Goal: Task Accomplishment & Management: Complete application form

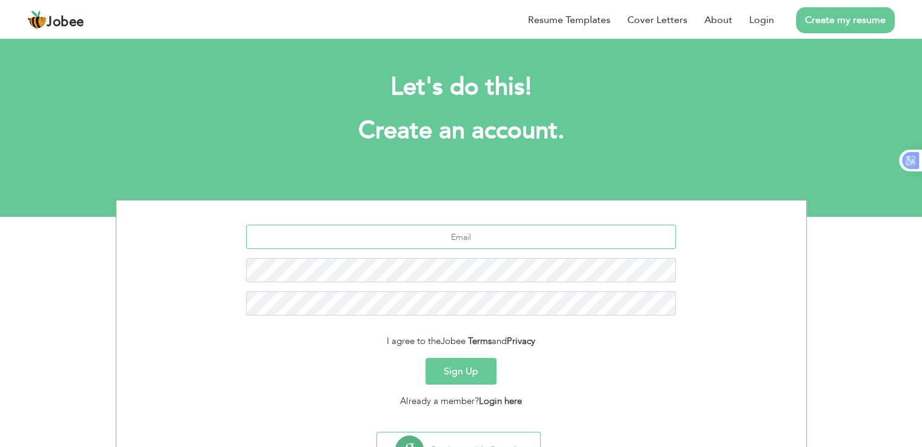
click at [496, 238] on input "text" at bounding box center [461, 237] width 430 height 24
type input "nayyabzahra.bscs@gmail.com"
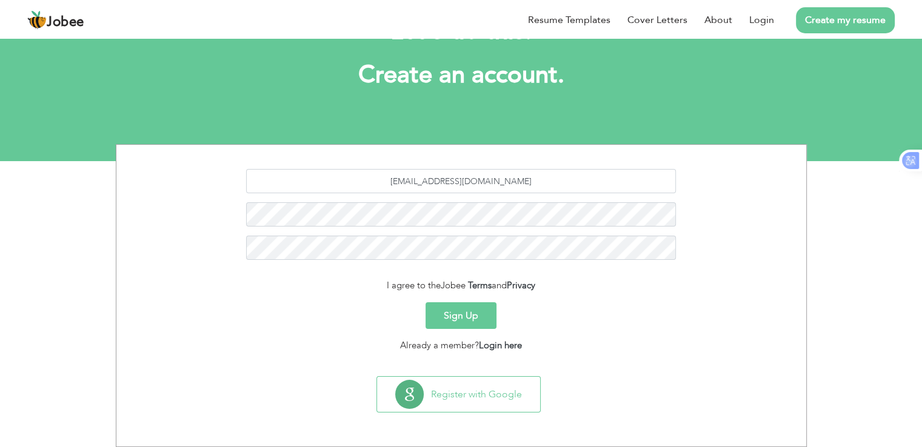
click at [472, 312] on button "Sign Up" at bounding box center [460, 315] width 71 height 27
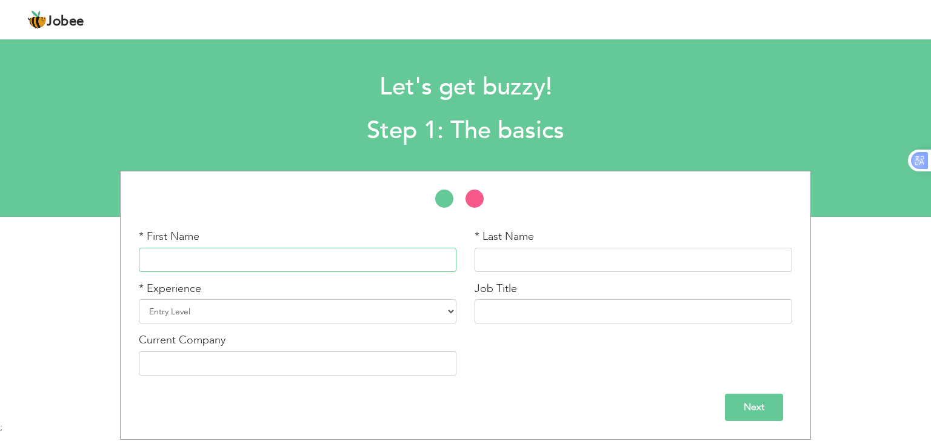
click at [354, 253] on input "text" at bounding box center [298, 260] width 318 height 24
type input "Nayyab"
type input "Zahra"
click at [261, 305] on select "Entry Level Less than 1 Year 1 Year 2 Years 3 Years 4 Years 5 Years 6 Years 7 Y…" at bounding box center [298, 311] width 318 height 24
select select "3"
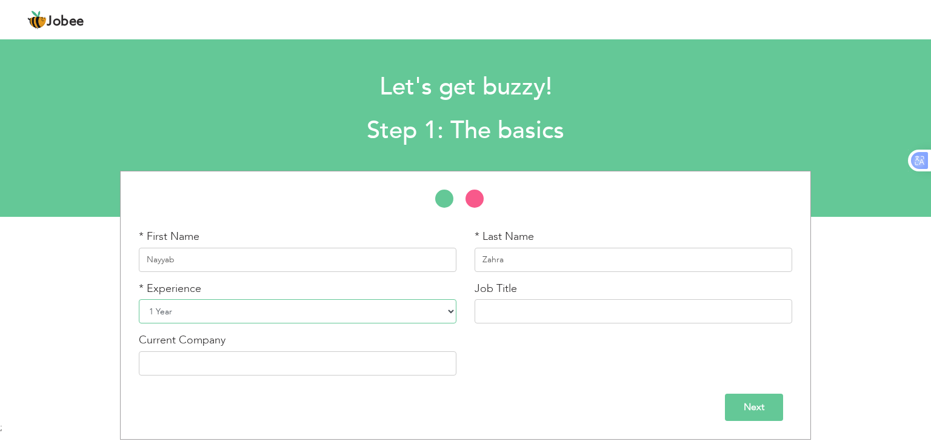
click at [139, 299] on select "Entry Level Less than 1 Year 1 Year 2 Years 3 Years 4 Years 5 Years 6 Years 7 Y…" at bounding box center [298, 311] width 318 height 24
click at [555, 315] on input "text" at bounding box center [634, 311] width 318 height 24
type input "Python Developer"
click at [319, 365] on input "text" at bounding box center [298, 364] width 318 height 24
type input "G"
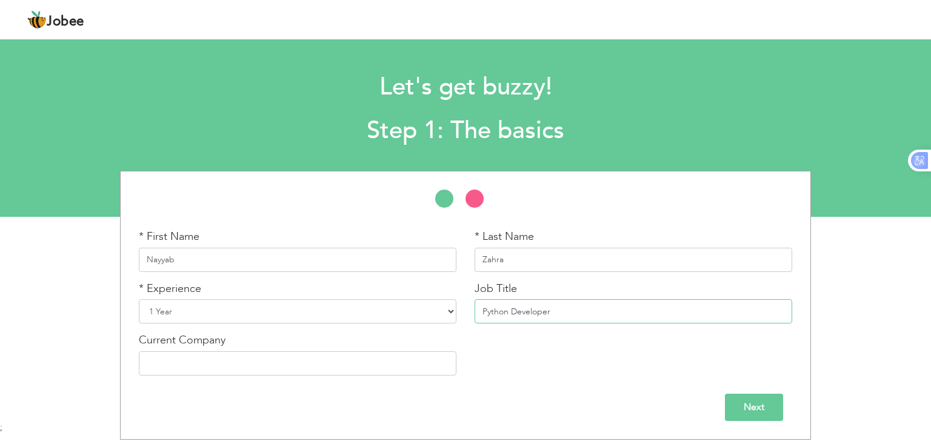
click at [584, 309] on input "Python Developer" at bounding box center [634, 311] width 318 height 24
type input "P"
click at [405, 313] on select "Entry Level Less than 1 Year 1 Year 2 Years 3 Years 4 Years 5 Years 6 Years 7 Y…" at bounding box center [298, 311] width 318 height 24
click at [538, 369] on div "* First Name Nayyab * Last Name Zahra * Experience Entry Level Less than 1 Year…" at bounding box center [466, 307] width 672 height 156
click at [733, 403] on input "Next" at bounding box center [754, 407] width 58 height 27
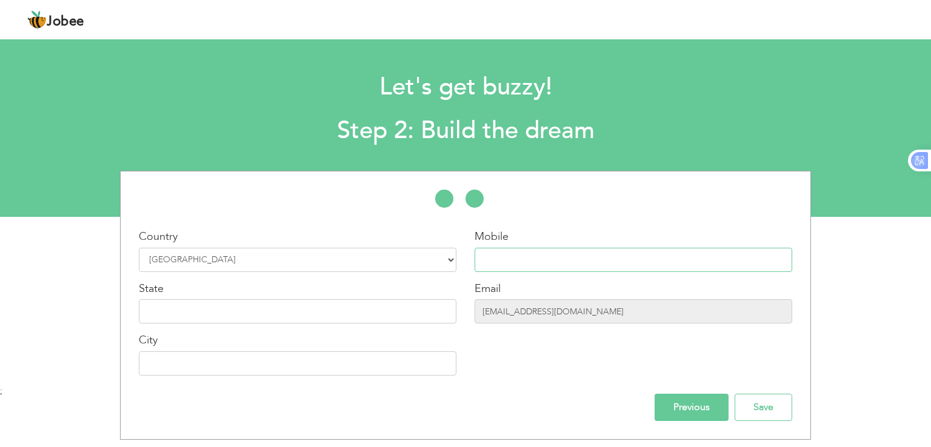
click at [584, 250] on input "text" at bounding box center [634, 260] width 318 height 24
type input "03303978741"
type input "LAHORE CANTT."
click at [366, 307] on input "text" at bounding box center [298, 311] width 318 height 24
type input "[GEOGRAPHIC_DATA]"
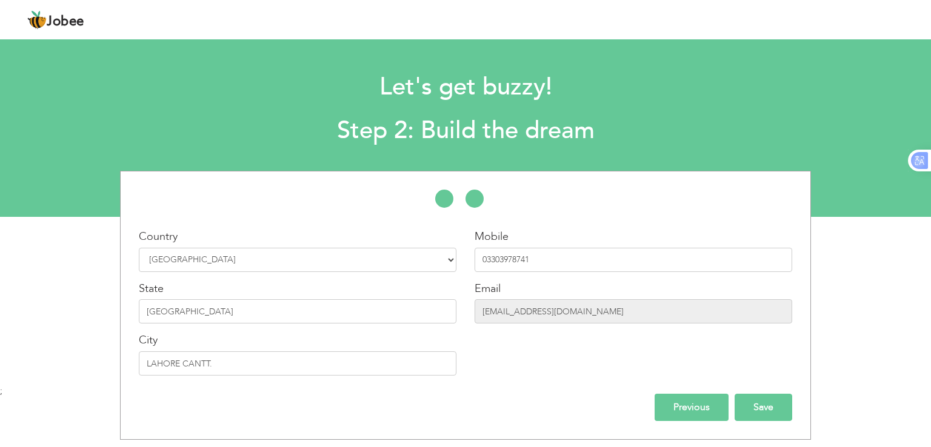
click at [780, 408] on input "Save" at bounding box center [764, 407] width 58 height 27
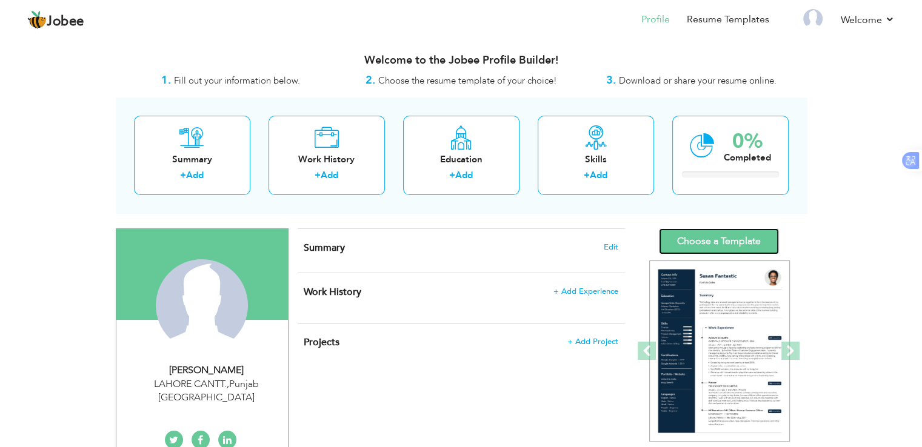
click at [732, 246] on link "Choose a Template" at bounding box center [719, 242] width 120 height 26
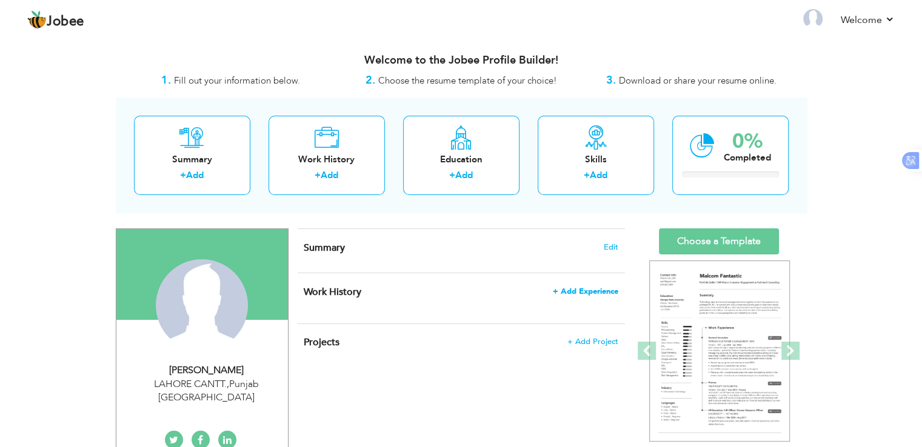
click at [592, 291] on span "+ Add Experience" at bounding box center [585, 291] width 65 height 8
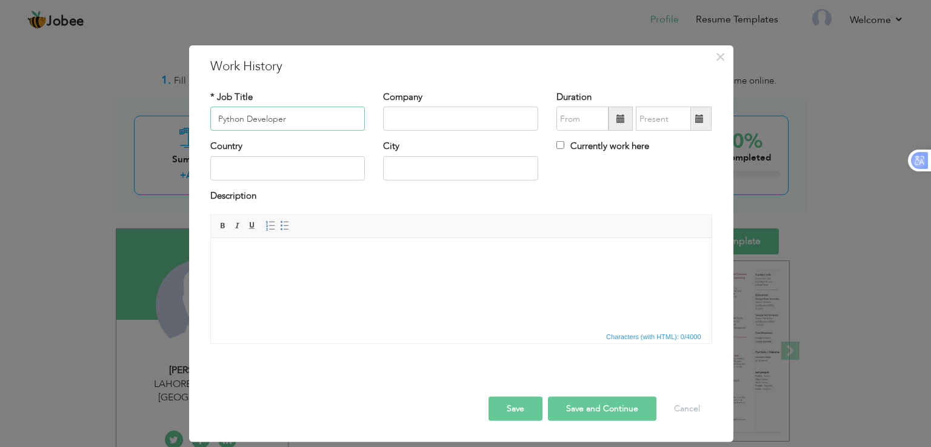
type input "Python Developer"
click at [404, 125] on input "text" at bounding box center [460, 119] width 155 height 24
type input "GP Tech"
click at [318, 163] on input "text" at bounding box center [287, 168] width 155 height 24
type input "[GEOGRAPHIC_DATA]"
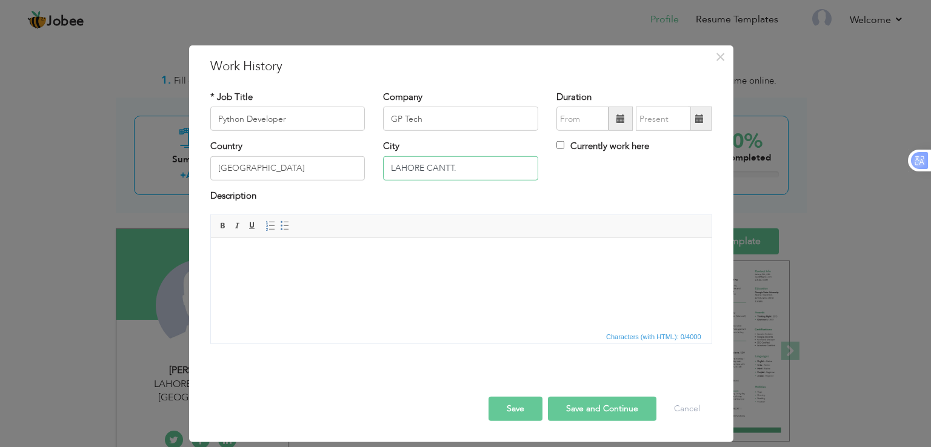
click at [489, 172] on input "LAHORE CANTT." at bounding box center [460, 168] width 155 height 24
type input "LAHORE"
click at [508, 275] on html at bounding box center [460, 256] width 501 height 37
type input "08/2025"
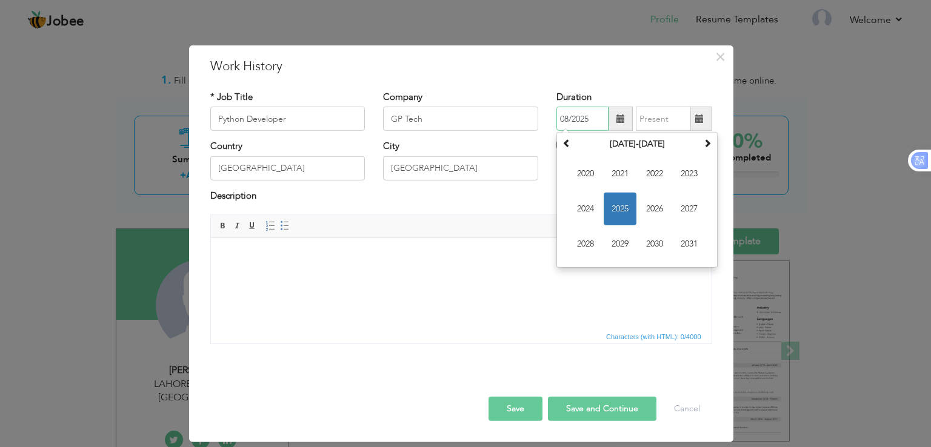
click at [582, 117] on input "08/2025" at bounding box center [582, 119] width 52 height 24
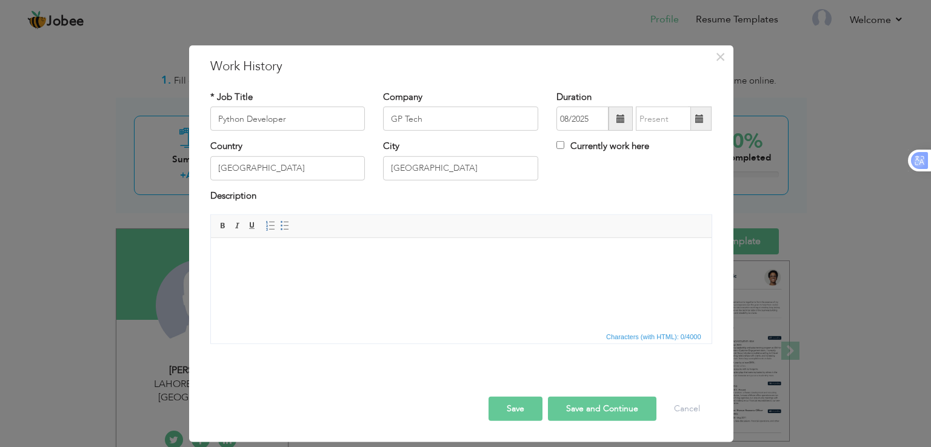
click at [520, 345] on div "Rich Text Editor, workEditor Editor toolbars Basic Styles Bold Italic Underline…" at bounding box center [461, 284] width 520 height 139
click at [469, 250] on body at bounding box center [460, 256] width 476 height 13
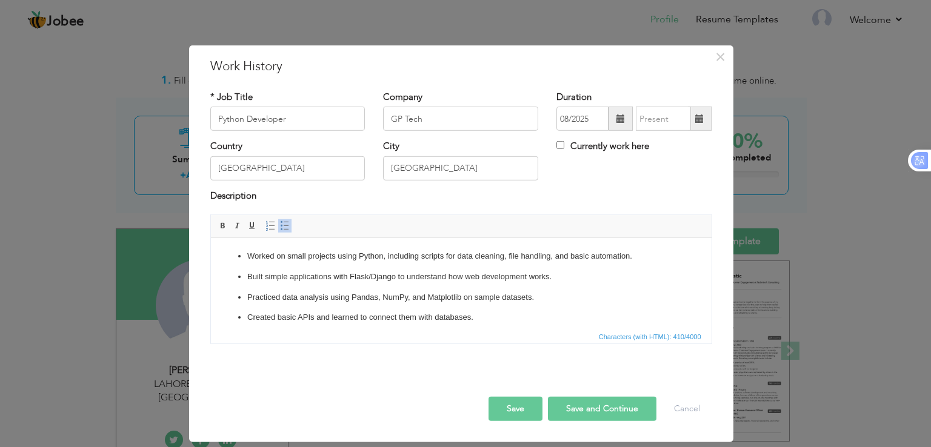
click at [368, 277] on p "Built simple applications with Flask/Django to understand how web development w…" at bounding box center [461, 277] width 428 height 13
click at [456, 278] on p "Built simple applications with Django to understand how web development works." at bounding box center [461, 277] width 428 height 13
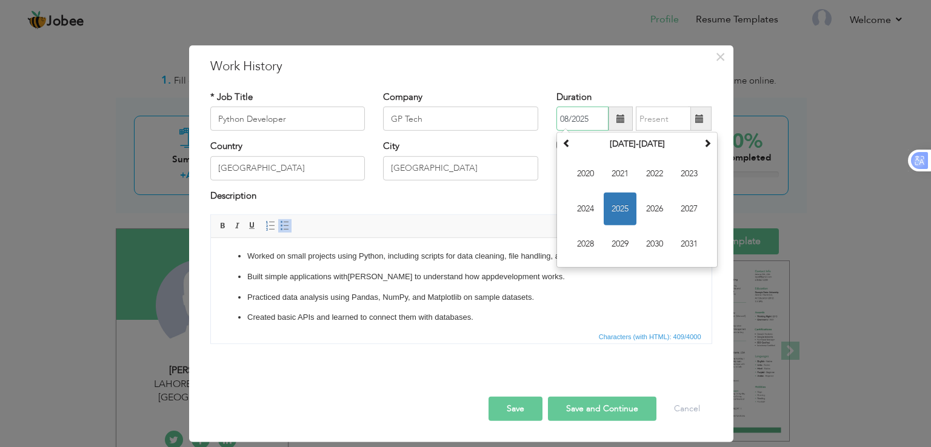
click at [599, 122] on input "08/2025" at bounding box center [582, 119] width 52 height 24
type input "0"
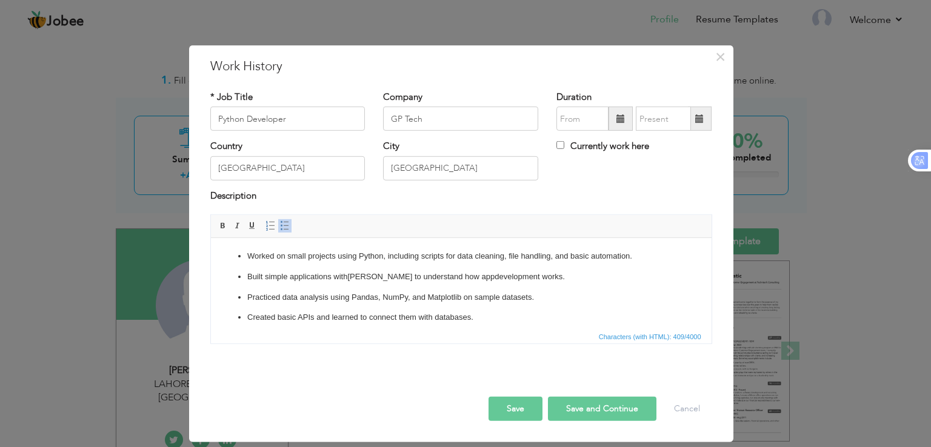
click at [618, 88] on div "* Job Title Python Developer Company GP Tech Duration Country" at bounding box center [461, 222] width 520 height 281
click at [616, 188] on div "Country Pakistan City LAHORE Currently work here" at bounding box center [461, 164] width 520 height 49
click at [587, 112] on input "08/2025" at bounding box center [582, 119] width 52 height 24
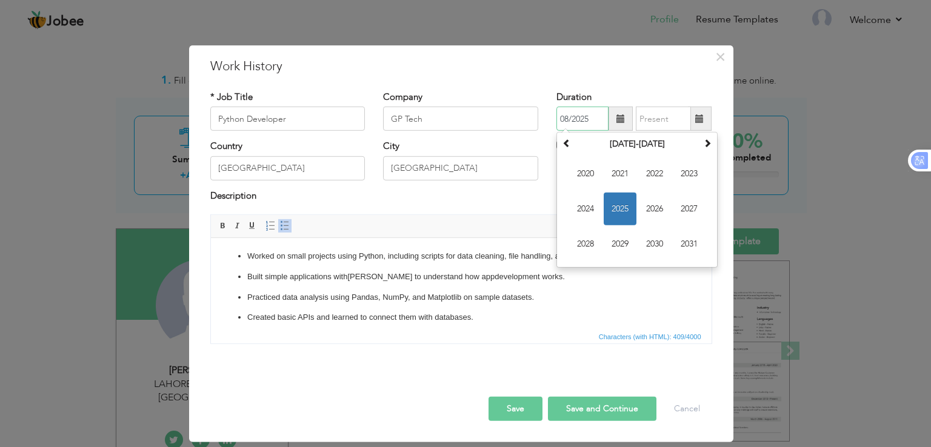
click at [567, 117] on input "08/2025" at bounding box center [582, 119] width 52 height 24
click at [592, 205] on span "2024" at bounding box center [585, 209] width 33 height 33
click at [662, 223] on span "Jul" at bounding box center [654, 209] width 33 height 33
type input "07/2024"
click at [567, 114] on input "07/2024" at bounding box center [582, 119] width 52 height 24
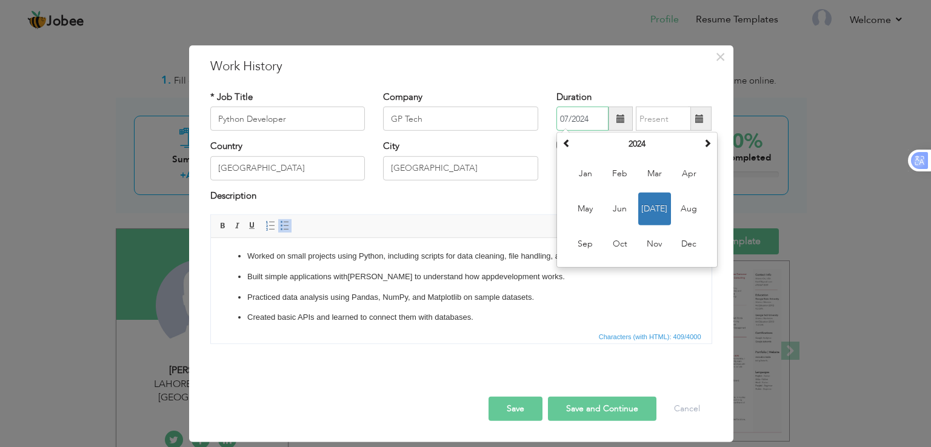
click at [603, 116] on input "07/2024" at bounding box center [582, 119] width 52 height 24
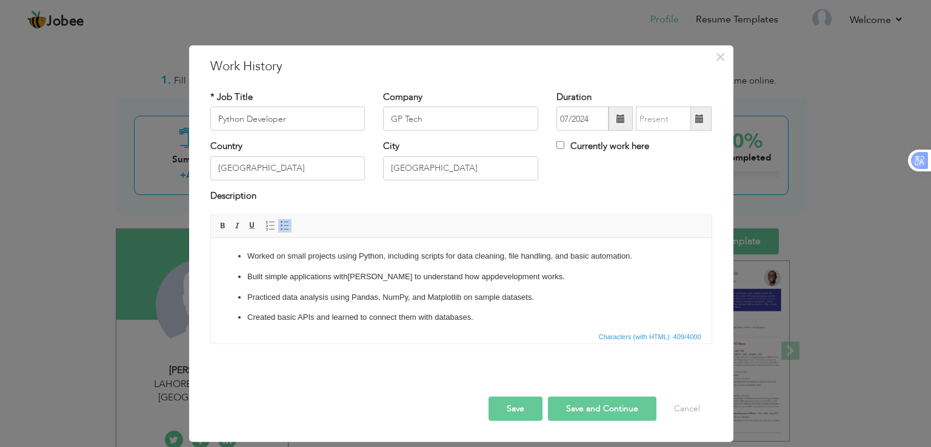
click at [622, 85] on div "* Job Title Python Developer Company GP Tech Duration 07/2024" at bounding box center [461, 222] width 520 height 281
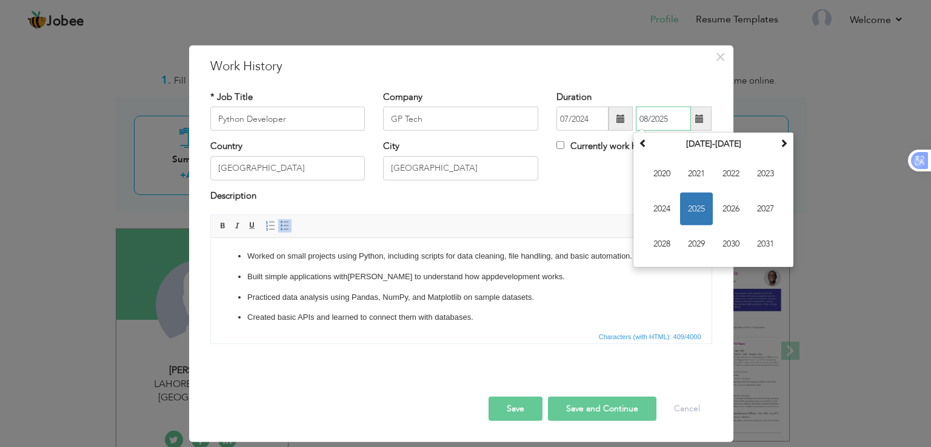
click at [649, 119] on input "08/2025" at bounding box center [663, 119] width 55 height 24
click at [696, 207] on span "2025" at bounding box center [696, 209] width 33 height 33
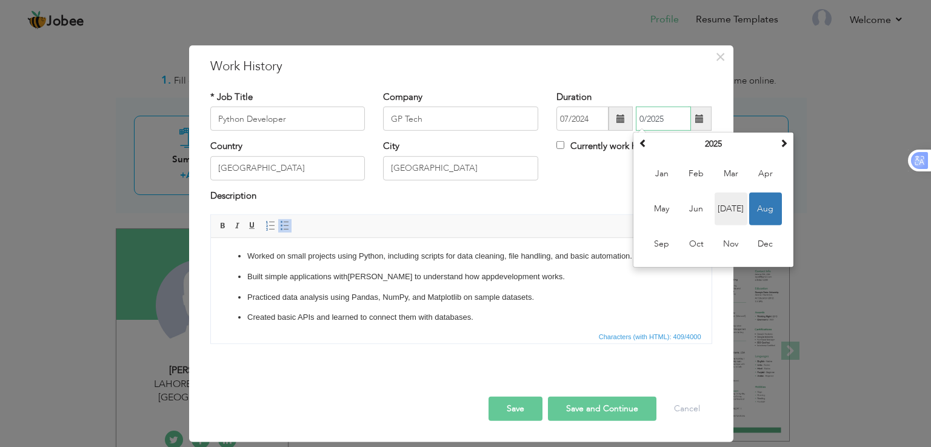
click at [730, 209] on span "Jul" at bounding box center [731, 209] width 33 height 33
type input "07/2025"
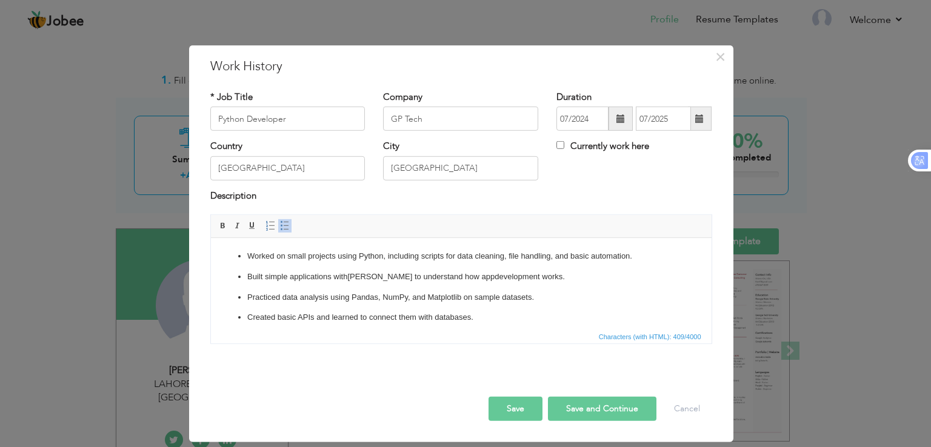
scroll to position [7, 0]
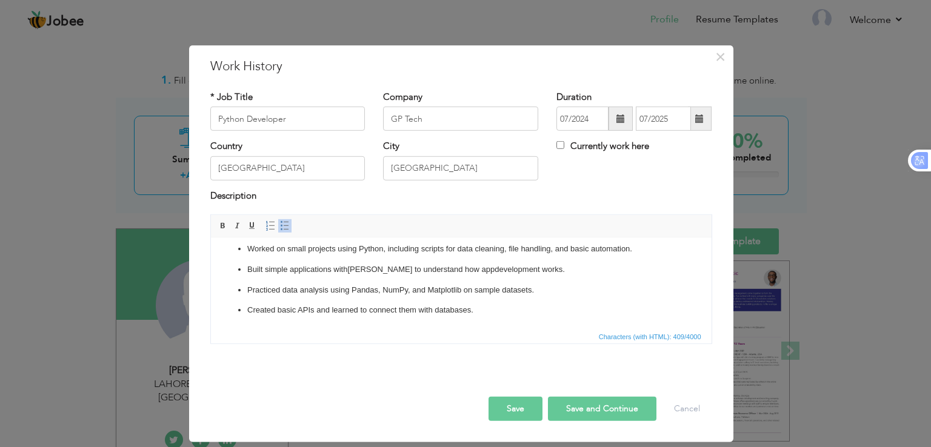
click at [519, 408] on button "Save" at bounding box center [516, 409] width 54 height 24
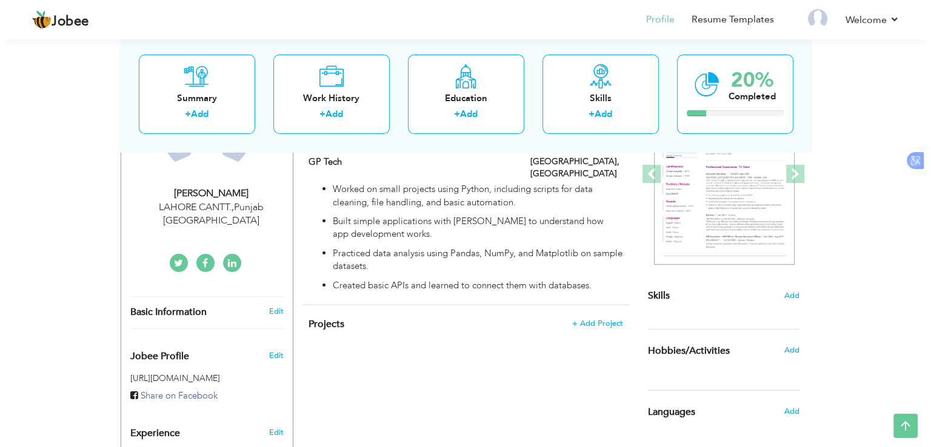
scroll to position [177, 0]
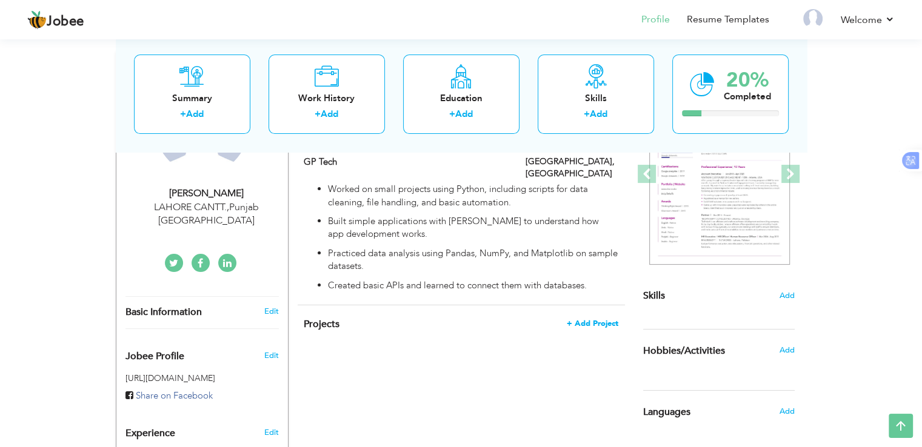
click at [591, 319] on span "+ Add Project" at bounding box center [593, 323] width 52 height 8
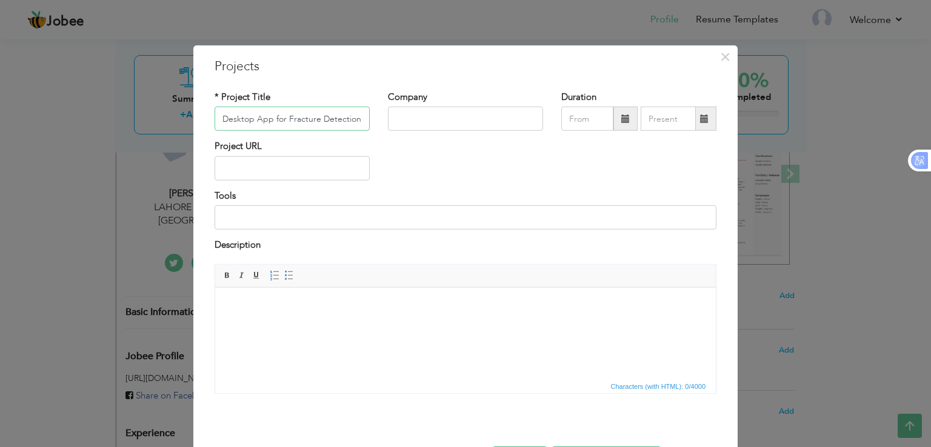
type input "Desktop App for Fracture Detection"
click at [582, 120] on input "08/2025" at bounding box center [587, 119] width 52 height 24
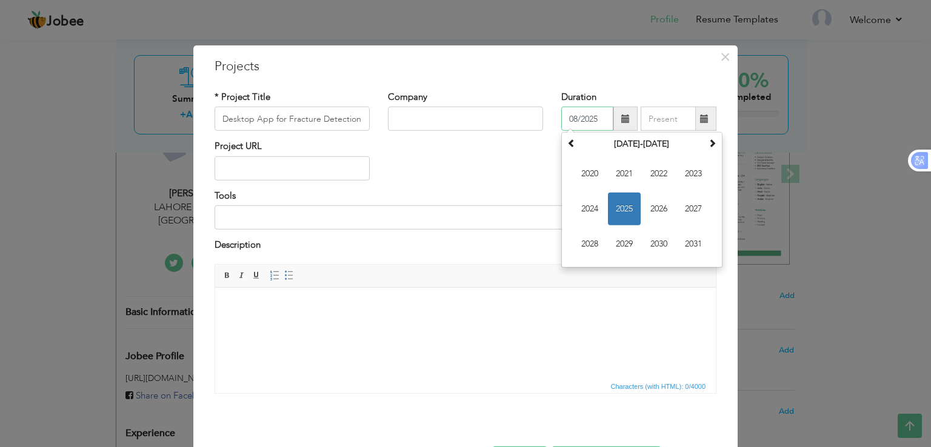
click at [581, 127] on input "08/2025" at bounding box center [587, 119] width 52 height 24
click at [587, 212] on span "2024" at bounding box center [589, 209] width 33 height 33
click at [625, 242] on span "Oct" at bounding box center [624, 244] width 33 height 33
type input "10/2024"
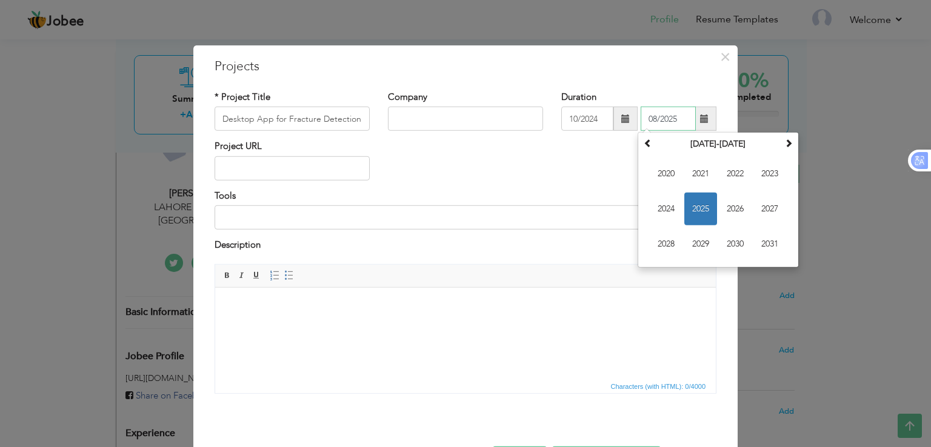
click at [668, 116] on input "08/2025" at bounding box center [668, 119] width 55 height 24
click at [686, 208] on span "2025" at bounding box center [700, 209] width 33 height 33
click at [727, 212] on span "Jul" at bounding box center [735, 209] width 33 height 33
type input "07/2025"
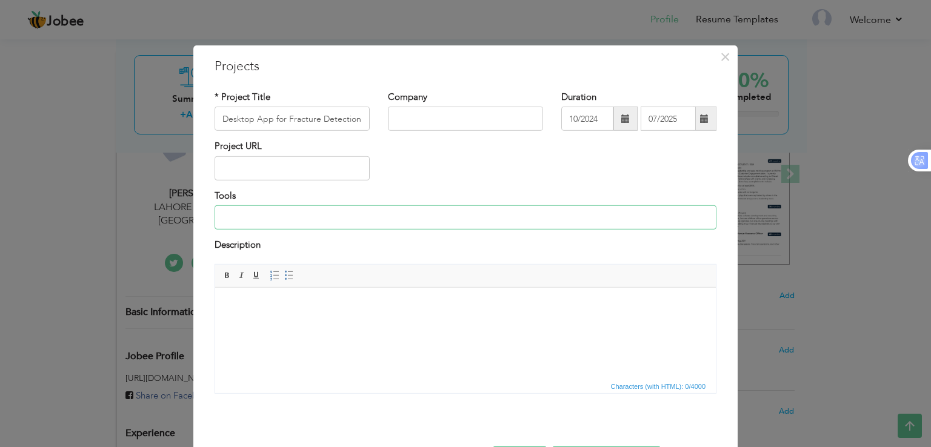
click at [579, 216] on input at bounding box center [466, 217] width 502 height 24
click at [262, 215] on input "Google Colaboratory," at bounding box center [466, 217] width 502 height 24
click at [216, 213] on input "Google Collaboratory, Visual Studio Code," at bounding box center [466, 217] width 502 height 24
click at [427, 210] on input "Google Collaboratory, Visual Studio Code," at bounding box center [466, 217] width 502 height 24
click at [216, 218] on input "Google Collaboratory, Visual Studio Code, T" at bounding box center [466, 217] width 502 height 24
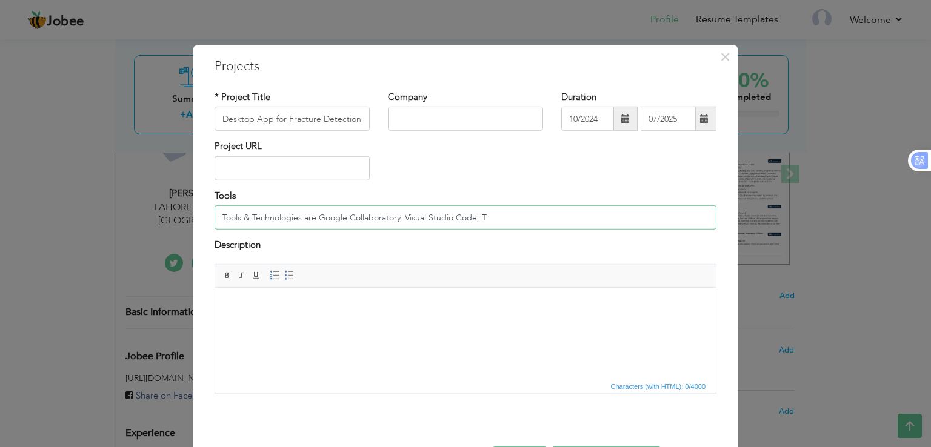
click at [490, 219] on input "Tools & Technologies are Google Collaboratory, Visual Studio Code, T" at bounding box center [466, 217] width 502 height 24
click at [593, 218] on input "Tools & Technologies are Google Collaboratory, Visual Studio Code, PyQt, Django…" at bounding box center [466, 217] width 502 height 24
click at [583, 216] on input "Tools & Technologies are Google Collaboratory, Visual Studio Code, PyQt, Django…" at bounding box center [466, 217] width 502 height 24
drag, startPoint x: 583, startPoint y: 216, endPoint x: 584, endPoint y: 222, distance: 6.2
click at [584, 222] on input "Tools & Technologies are Google Collaboratory, Visual Studio Code, PyQt, Django…" at bounding box center [466, 217] width 502 height 24
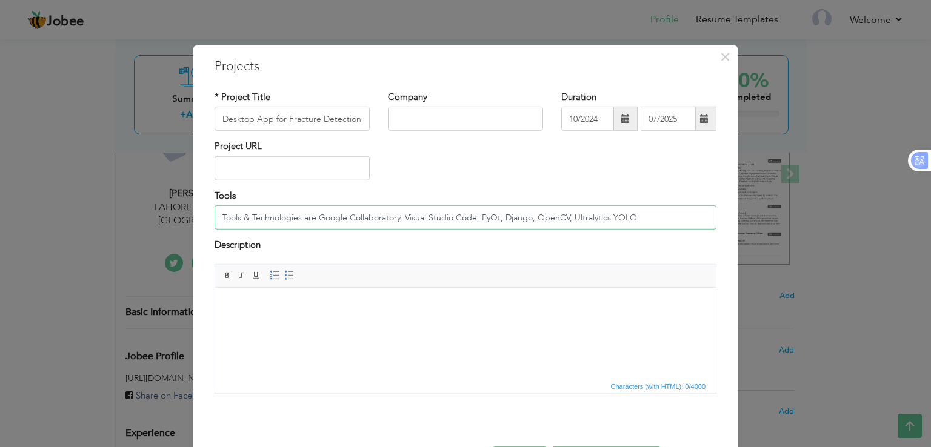
type input "Tools & Technologies are Google Collaboratory, Visual Studio Code, PyQt, Django…"
click at [349, 324] on html at bounding box center [465, 305] width 501 height 37
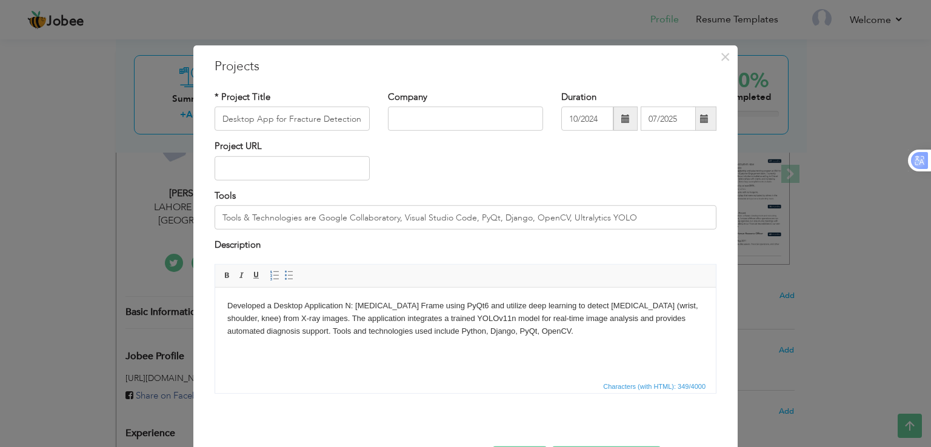
click at [353, 321] on body "Developed a Desktop Application N: Bone Fracture Frame using PyQt6 and utilize …" at bounding box center [465, 318] width 476 height 38
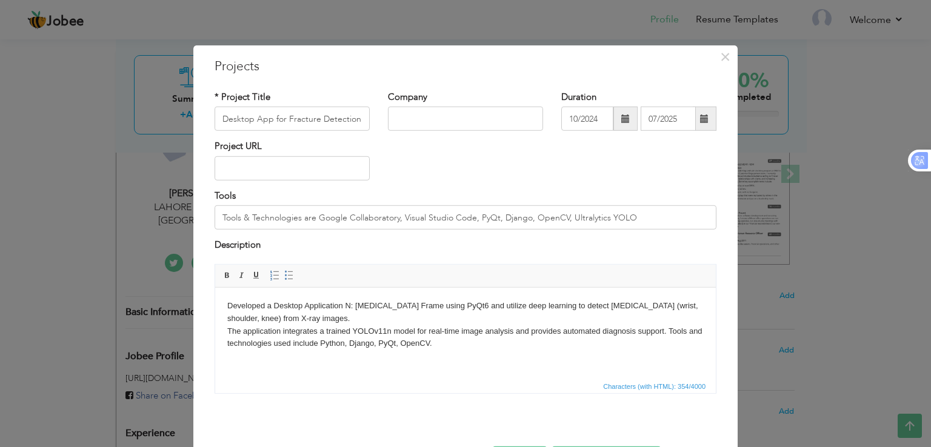
click at [670, 332] on body "Developed a Desktop Application N: Bone Fracture Frame using PyQt6 and utilize …" at bounding box center [465, 324] width 476 height 50
click at [223, 305] on html "Developed a Desktop Application N: Bone Fracture Frame using PyQt6 and utilize …" at bounding box center [465, 324] width 501 height 75
click at [284, 276] on span at bounding box center [289, 275] width 10 height 10
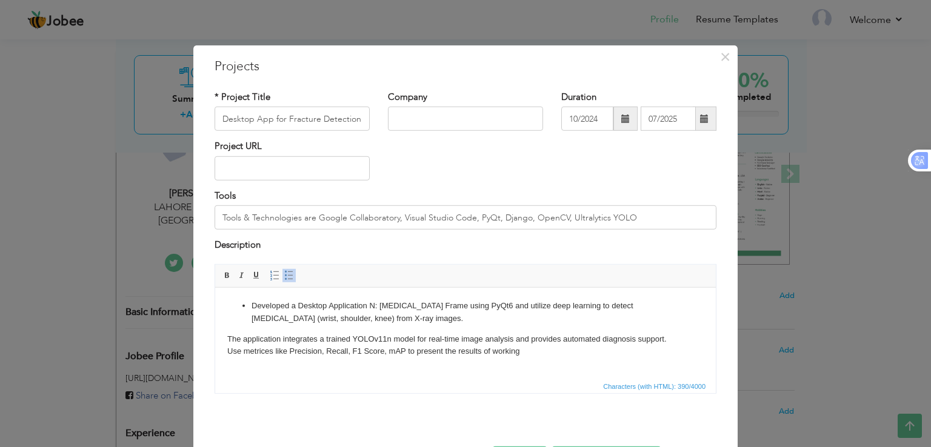
click at [228, 341] on body "Developed a Desktop Application N: Bone Fracture Frame using PyQt6 and utilize …" at bounding box center [465, 328] width 476 height 58
click at [284, 272] on span at bounding box center [289, 275] width 10 height 10
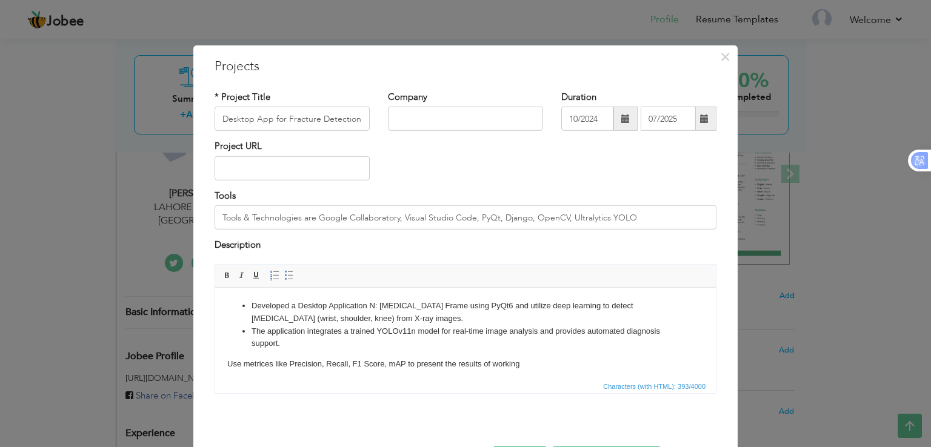
click at [224, 364] on html "Developed a Desktop Application N: Bone Fracture Frame using PyQt6 and utilize …" at bounding box center [465, 334] width 501 height 95
click at [284, 273] on span at bounding box center [289, 275] width 10 height 10
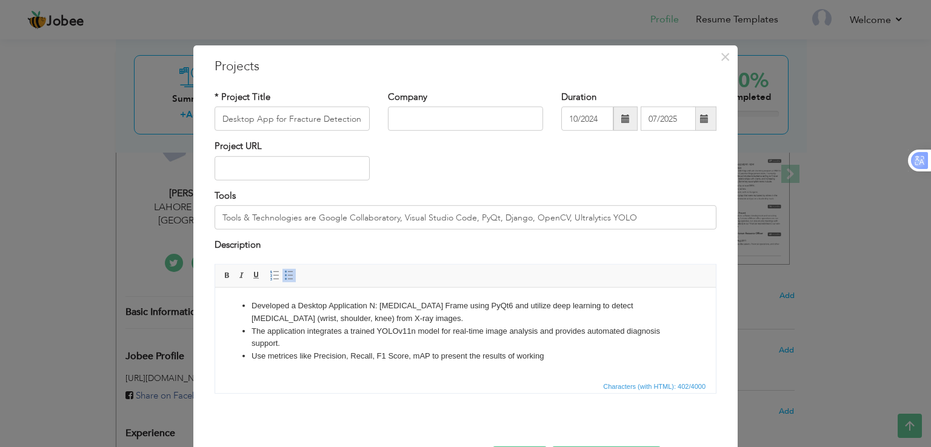
click at [552, 359] on li "Use metrices like Precision, Recall, F1 Score, mAP to present the results of wo…" at bounding box center [466, 356] width 428 height 13
click at [497, 345] on li "The application integrates a trained YOLOv11n model for real-time image analysi…" at bounding box center [466, 337] width 428 height 25
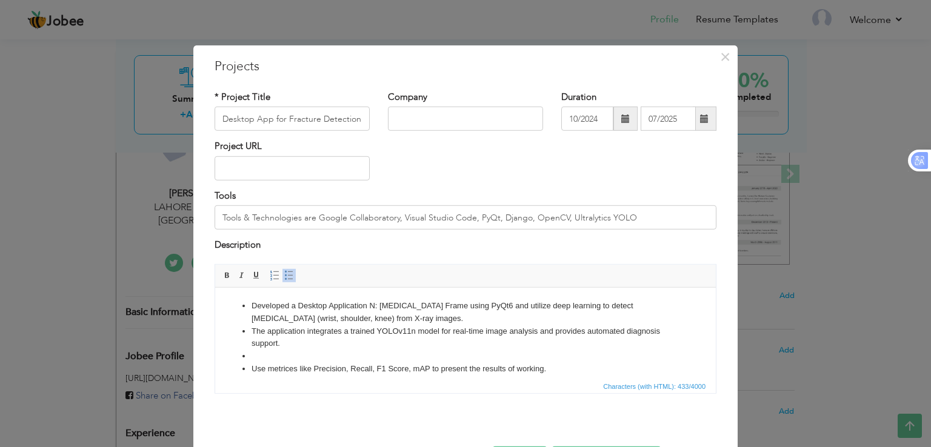
scroll to position [4, 0]
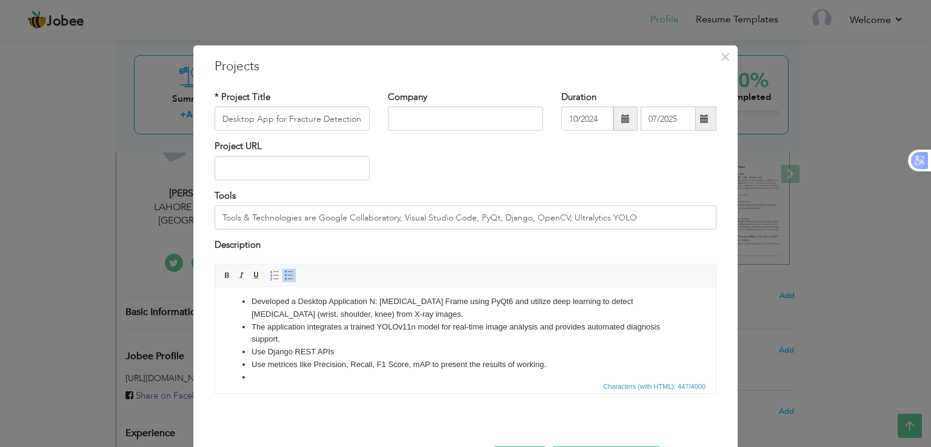
click at [476, 349] on li "Use Django REST APIs" at bounding box center [466, 351] width 428 height 13
click at [446, 378] on span "Characters (with HTML): 511/4000" at bounding box center [465, 385] width 501 height 15
click at [433, 381] on span "Characters (with HTML): 511/4000" at bounding box center [465, 385] width 501 height 15
drag, startPoint x: 607, startPoint y: 665, endPoint x: 381, endPoint y: 375, distance: 367.1
click at [381, 375] on li at bounding box center [466, 377] width 428 height 13
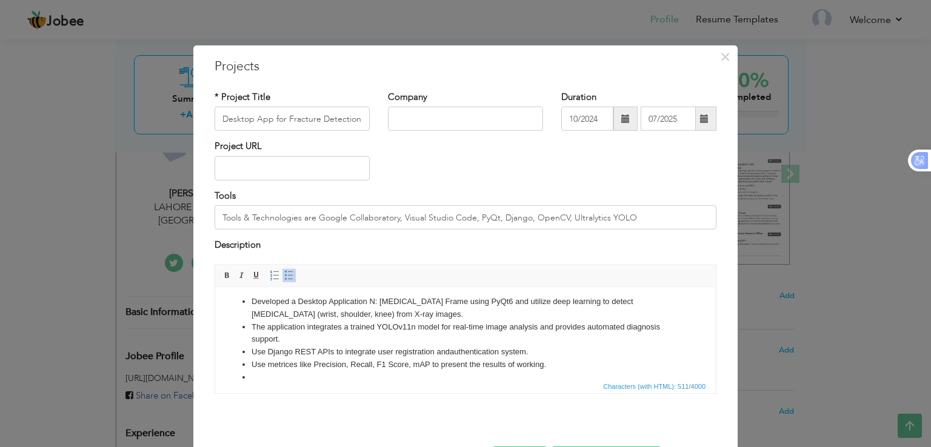
click at [241, 298] on ul "Developed a Desktop Application N: Bone Fracture Frame using PyQt6 and utilize …" at bounding box center [465, 339] width 476 height 88
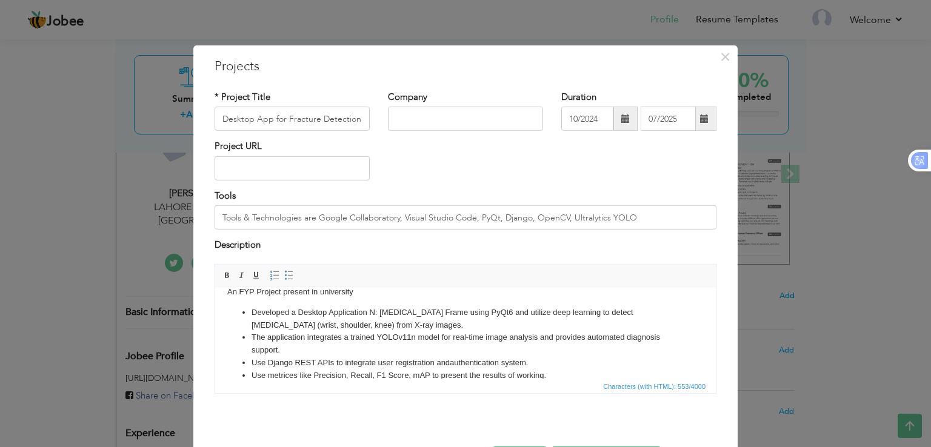
click at [283, 290] on body "An FYP Project present in university Developed a Desktop Application N: Bone Fr…" at bounding box center [465, 339] width 476 height 108
click at [283, 301] on body "An FYP Project developend for present in university. Developed a Desktop Applic…" at bounding box center [465, 339] width 476 height 108
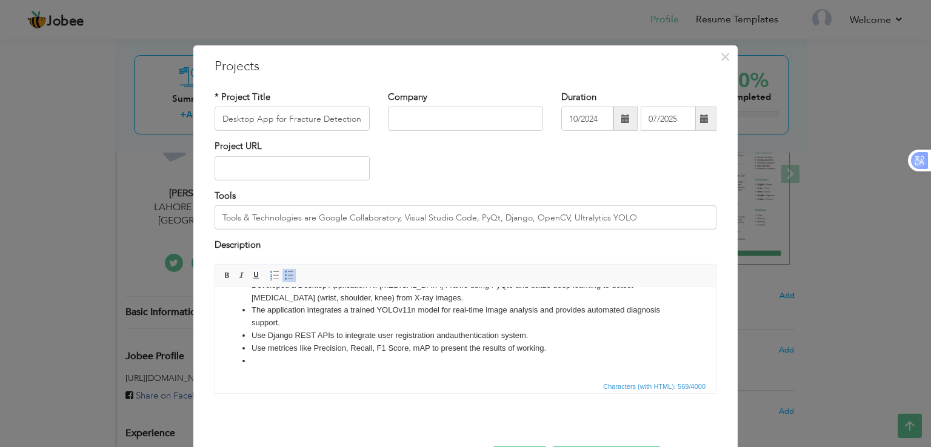
click at [289, 365] on li at bounding box center [466, 361] width 428 height 13
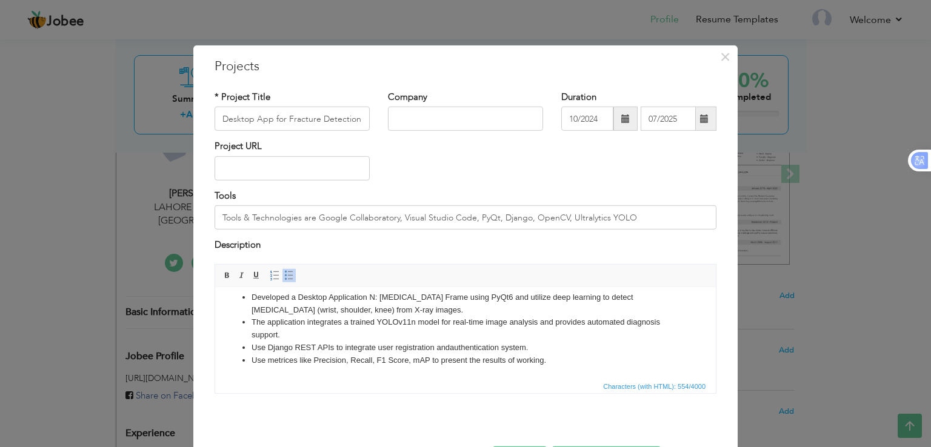
scroll to position [44, 0]
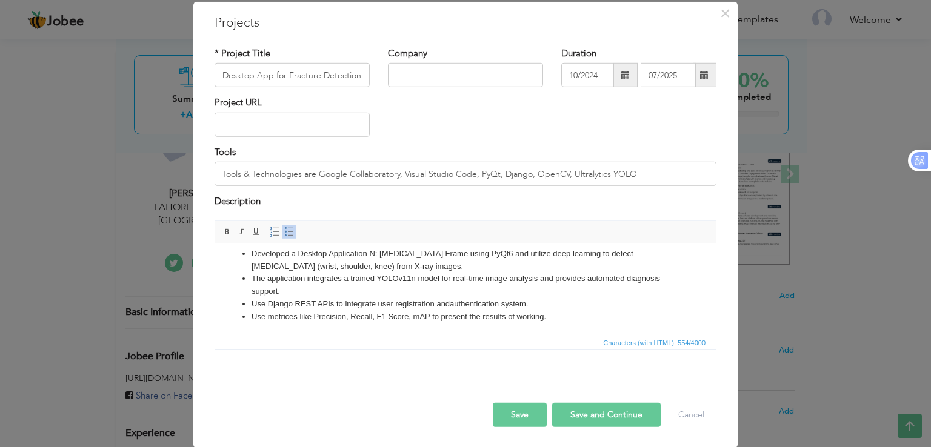
click at [601, 415] on button "Save and Continue" at bounding box center [606, 414] width 108 height 24
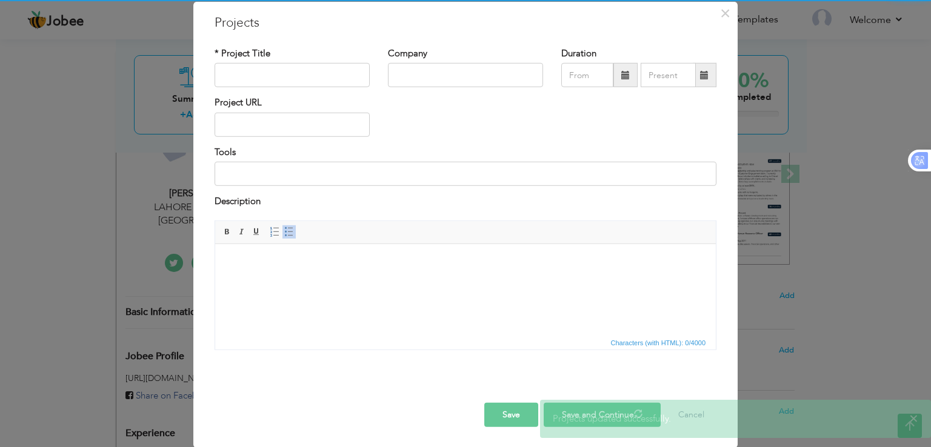
scroll to position [0, 0]
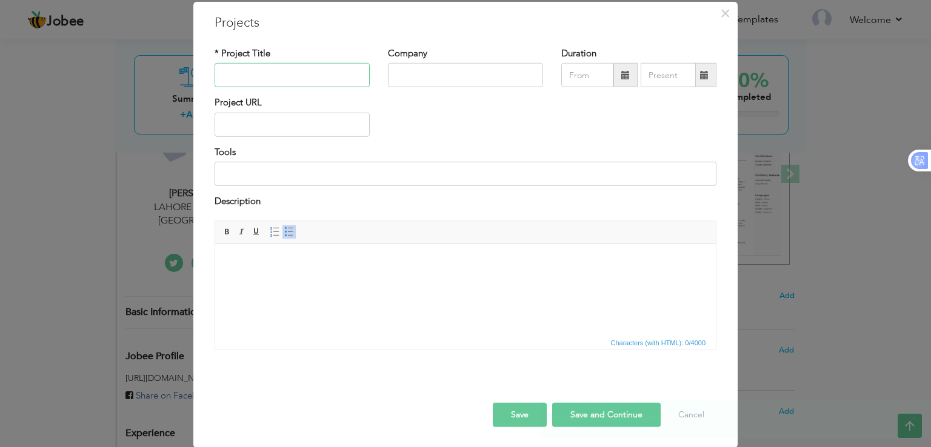
click at [296, 78] on input "text" at bounding box center [292, 75] width 155 height 24
type input "AI Derma"
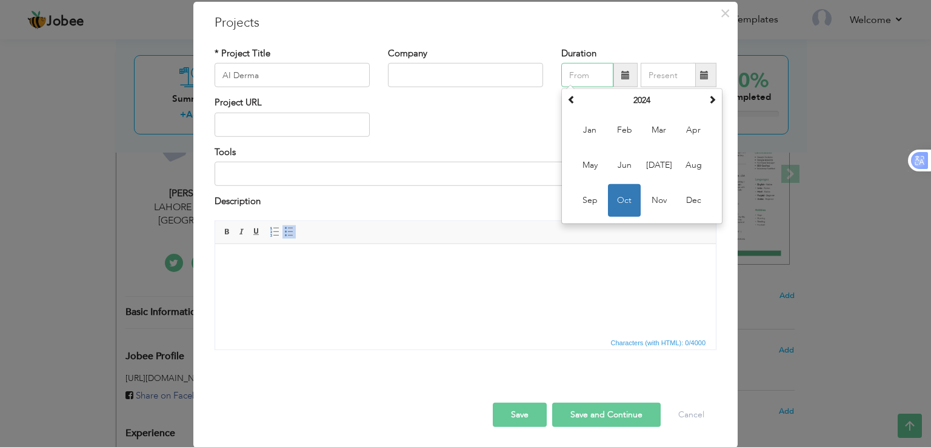
click at [590, 78] on input "text" at bounding box center [587, 75] width 52 height 24
click at [664, 196] on span "Nov" at bounding box center [658, 200] width 33 height 33
click at [597, 78] on input "11/2024" at bounding box center [587, 75] width 52 height 24
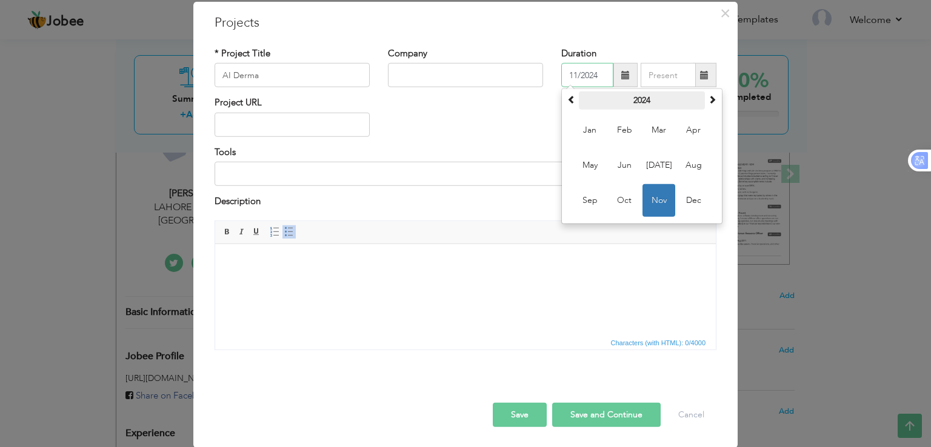
click at [637, 105] on th "2024" at bounding box center [642, 101] width 126 height 18
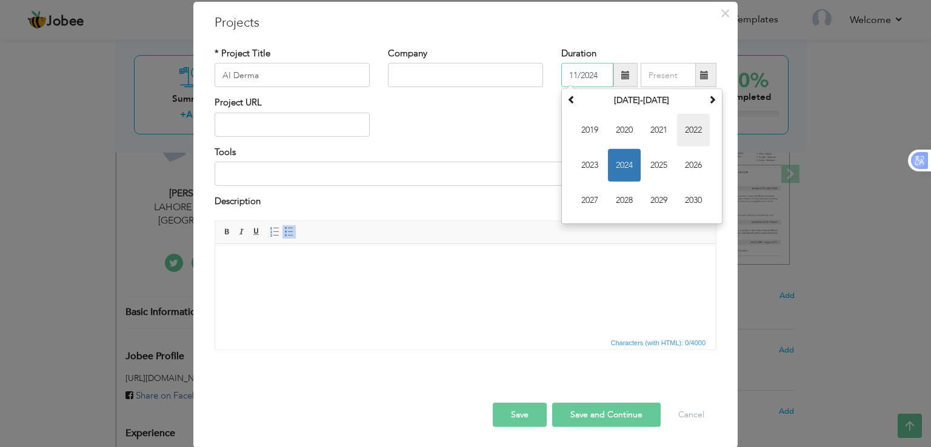
click at [684, 139] on span "2022" at bounding box center [693, 130] width 33 height 33
click at [661, 193] on span "Nov" at bounding box center [658, 200] width 33 height 33
type input "11/2022"
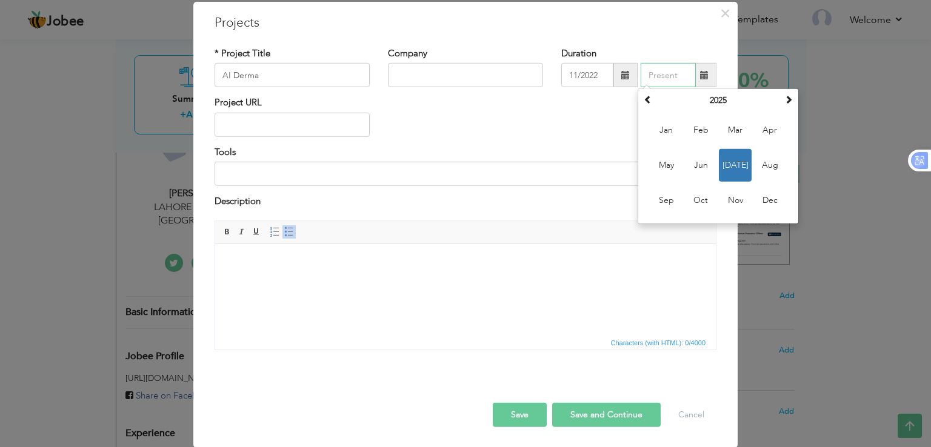
click at [667, 68] on input "text" at bounding box center [668, 75] width 55 height 24
click at [659, 79] on input "text" at bounding box center [668, 75] width 55 height 24
click at [712, 107] on th "2025" at bounding box center [718, 101] width 126 height 18
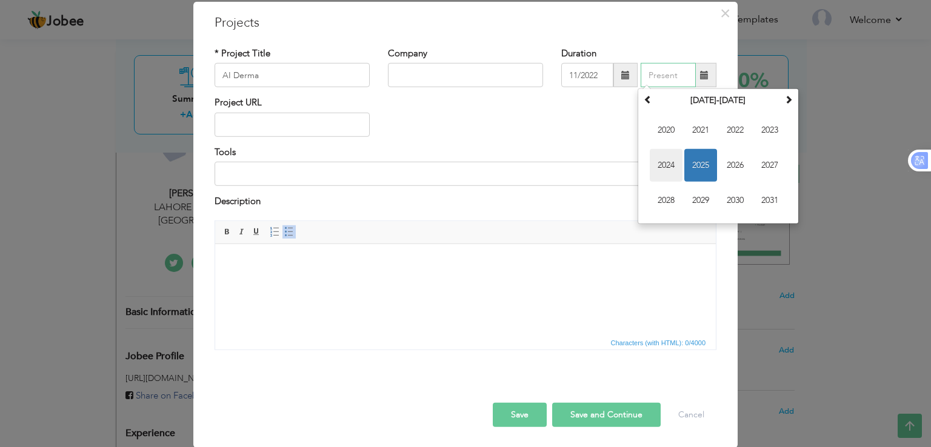
click at [671, 168] on span "2024" at bounding box center [666, 165] width 33 height 33
click at [712, 106] on th "2024" at bounding box center [718, 101] width 126 height 18
click at [668, 165] on span "2023" at bounding box center [666, 165] width 33 height 33
click at [701, 166] on span "Jun" at bounding box center [700, 165] width 33 height 33
type input "06/2023"
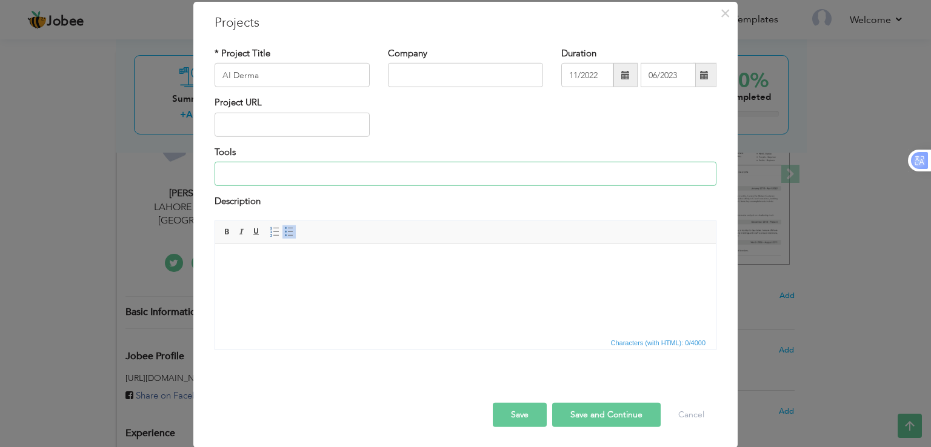
click at [484, 182] on input at bounding box center [466, 174] width 502 height 24
paste input "Android Studio, Google Collaboratory, Python, Java."
click at [222, 173] on input "Android Studio, Google Collaboratory, Python, Java." at bounding box center [466, 174] width 502 height 24
type input "Android Studio, Google Collaboratory, Python, Java."
click at [400, 261] on body at bounding box center [465, 262] width 476 height 13
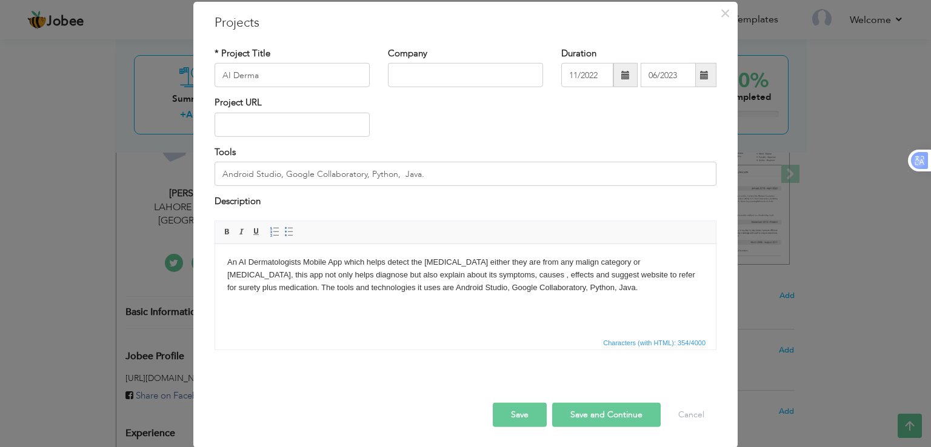
click at [647, 263] on body "An AI Dermatologists Mobile App which helps detect the skin disease either they…" at bounding box center [465, 275] width 476 height 38
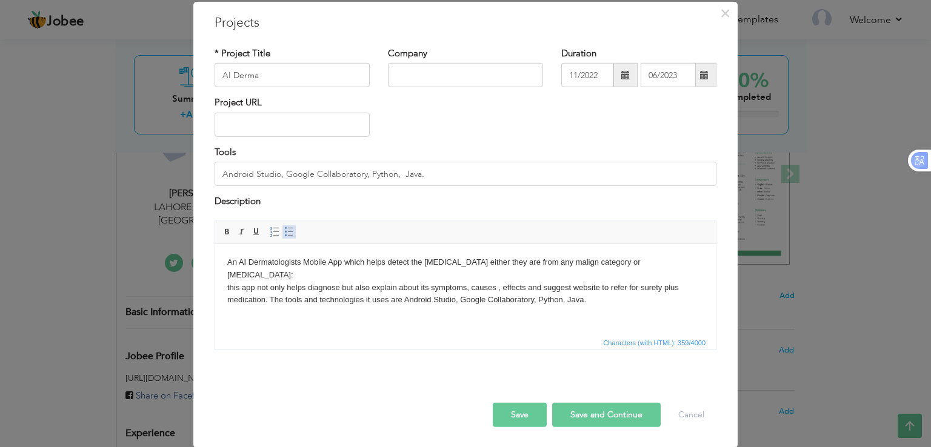
click at [286, 230] on span at bounding box center [289, 232] width 10 height 10
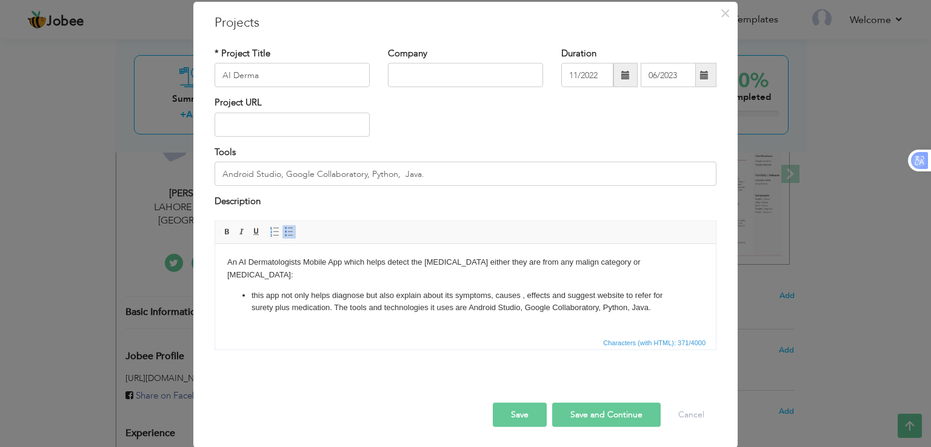
click at [336, 295] on li "​​​​​​​ this app not only helps diagnose but also explain about its symptoms, c…" at bounding box center [466, 301] width 428 height 25
click at [253, 289] on li "this app not only helps diagnose but also explain about its symptoms, causes , …" at bounding box center [466, 301] width 428 height 25
click at [515, 292] on li "This app not only helps diagnose but also explain about its symptoms, causes , …" at bounding box center [466, 301] width 428 height 25
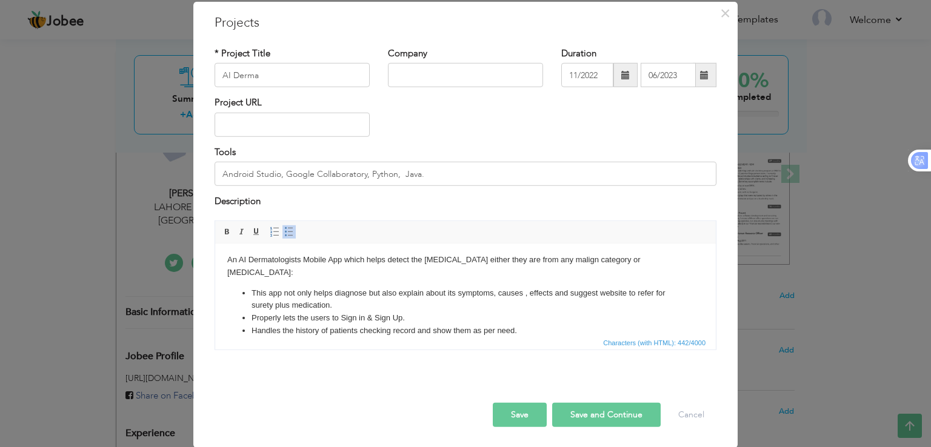
scroll to position [2, 0]
click at [599, 410] on button "Save and Continue" at bounding box center [606, 414] width 108 height 24
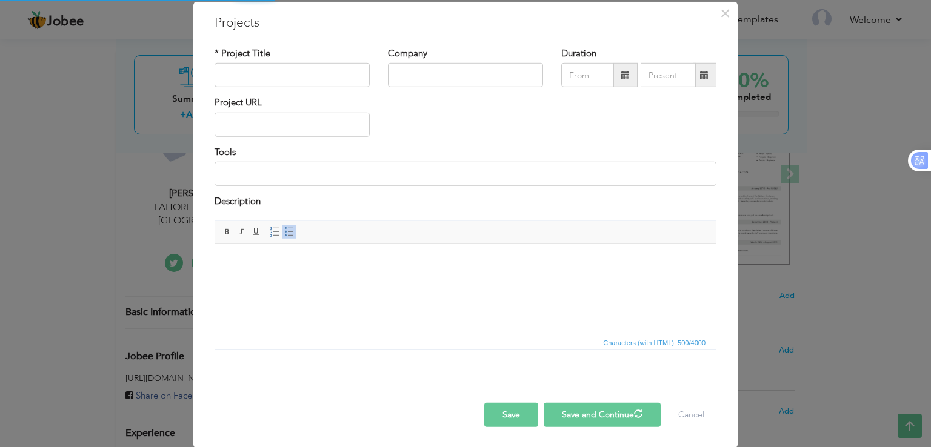
scroll to position [0, 0]
click at [267, 74] on input "text" at bounding box center [292, 75] width 155 height 24
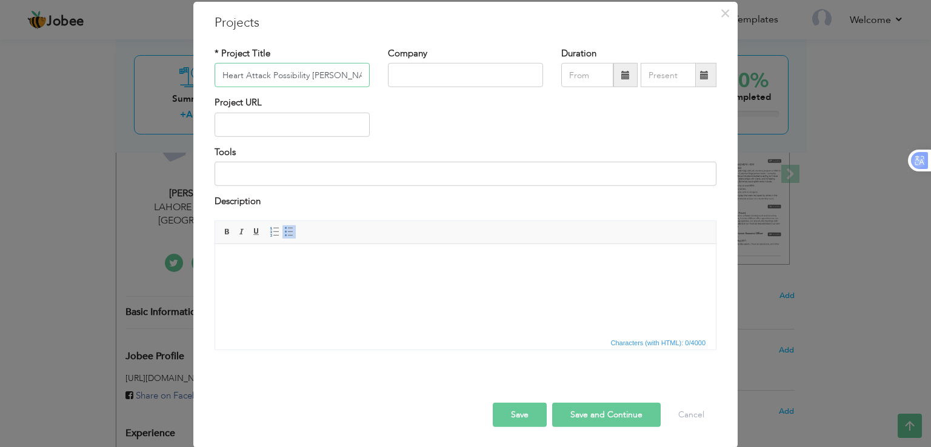
type input "Heart Attack Possibility [PERSON_NAME]"
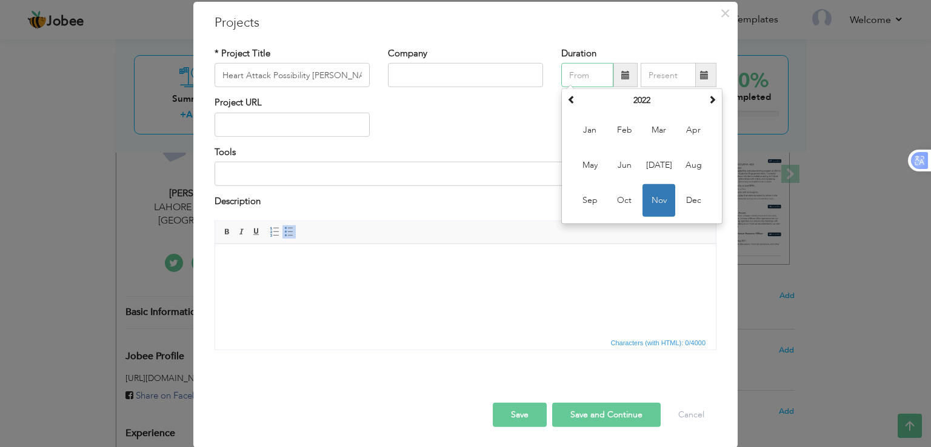
click at [595, 76] on input "text" at bounding box center [587, 75] width 52 height 24
click at [637, 94] on th "2022" at bounding box center [642, 101] width 126 height 18
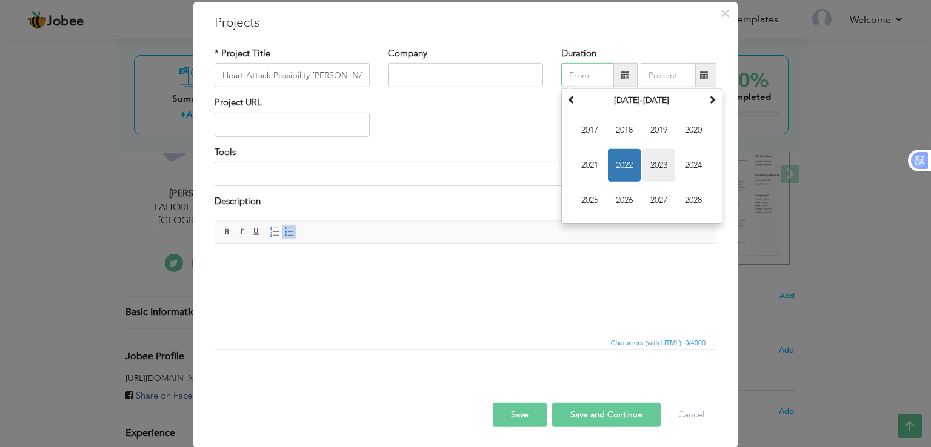
click at [659, 156] on span "2023" at bounding box center [658, 165] width 33 height 33
click at [576, 199] on span "Sep" at bounding box center [589, 200] width 33 height 33
type input "09/2023"
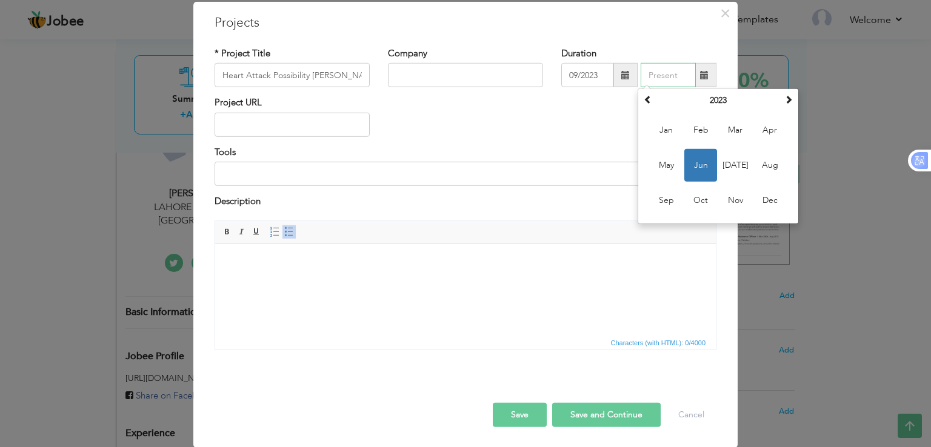
click at [676, 70] on input "text" at bounding box center [668, 75] width 55 height 24
click at [689, 195] on span "Oct" at bounding box center [700, 200] width 33 height 33
type input "10/2023"
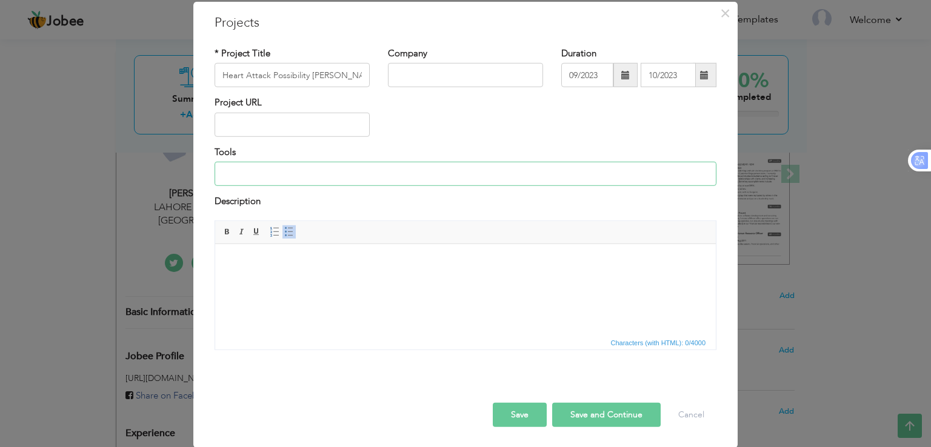
click at [624, 175] on input at bounding box center [466, 174] width 502 height 24
type input "K"
type input "C"
click at [220, 173] on input "Google Collaboratory," at bounding box center [466, 174] width 502 height 24
type input "Kaggle, Google Collaboratory, Hugging Face"
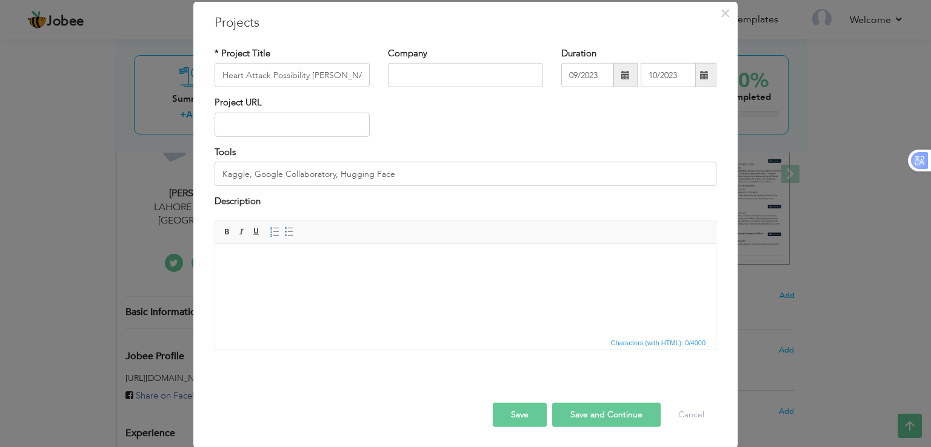
click at [293, 281] on html at bounding box center [465, 262] width 501 height 37
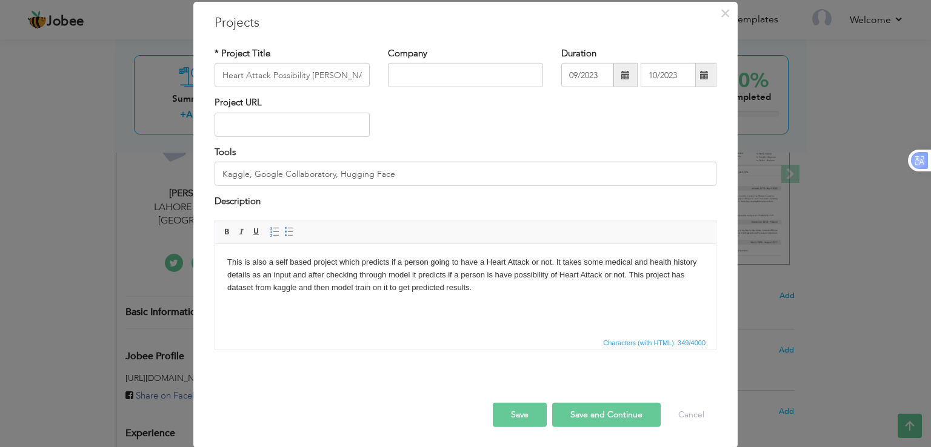
click at [276, 263] on body "This is also a self based project which predicts if a person going to have a He…" at bounding box center [465, 275] width 476 height 38
click at [538, 264] on body "This is a self based project which predicts if a person going to have a Heart A…" at bounding box center [465, 275] width 476 height 38
click at [553, 273] on body "This is a self based project which predicts if a person going to have a Heart A…" at bounding box center [465, 275] width 476 height 38
click at [434, 276] on body "This is a self based project which predicts if a person going to have a Heart A…" at bounding box center [465, 275] width 476 height 38
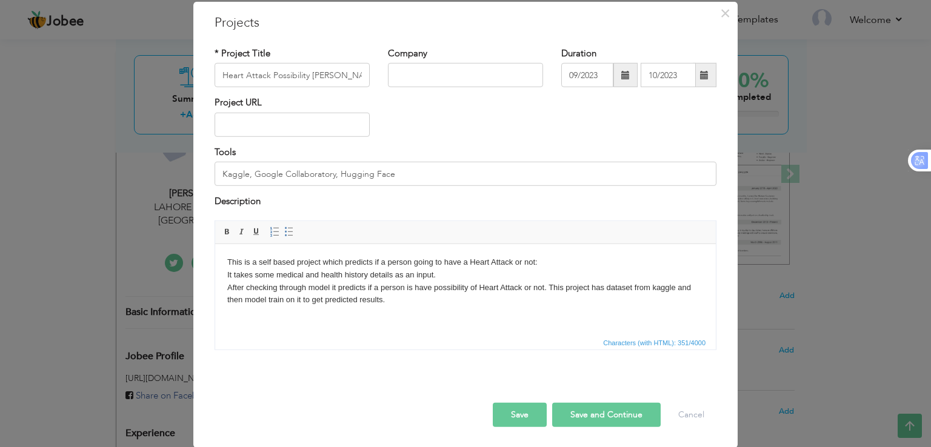
click at [550, 290] on body "This is a self based project which predicts if a person going to have a Heart A…" at bounding box center [465, 281] width 476 height 50
click at [227, 275] on body "This is a self based project which predicts if a person going to have a Heart A…" at bounding box center [465, 281] width 476 height 50
click at [282, 236] on link "Insert/Remove Bulleted List" at bounding box center [288, 231] width 13 height 13
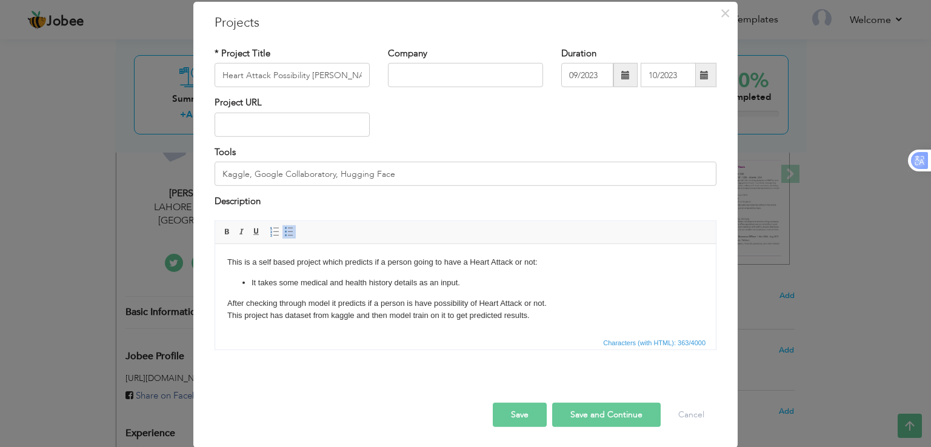
click at [228, 305] on body "This is a self based project which predicts if a person going to have a Heart A…" at bounding box center [465, 289] width 476 height 66
click at [284, 227] on span at bounding box center [289, 232] width 10 height 10
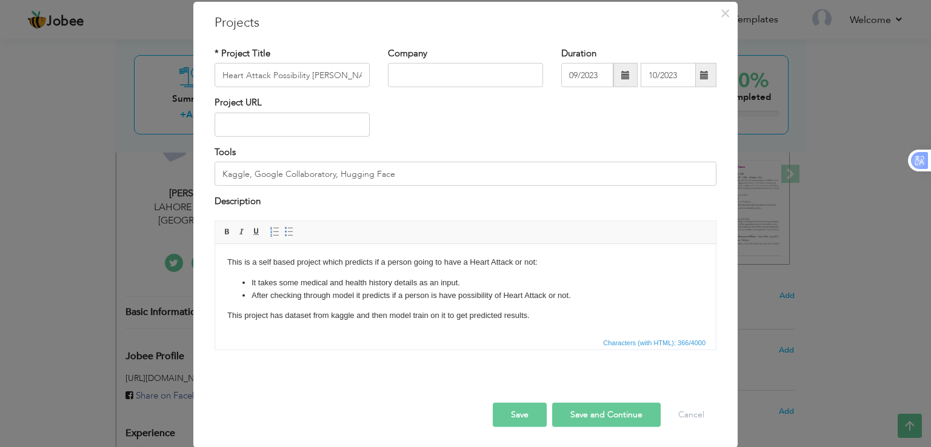
click at [226, 317] on html "This is a self based project which predicts if a person going to have a Heart A…" at bounding box center [465, 289] width 501 height 90
click at [282, 236] on link "Insert/Remove Bulleted List" at bounding box center [288, 231] width 13 height 13
click at [325, 120] on input "text" at bounding box center [292, 125] width 155 height 24
paste input "[URL][DOMAIN_NAME]"
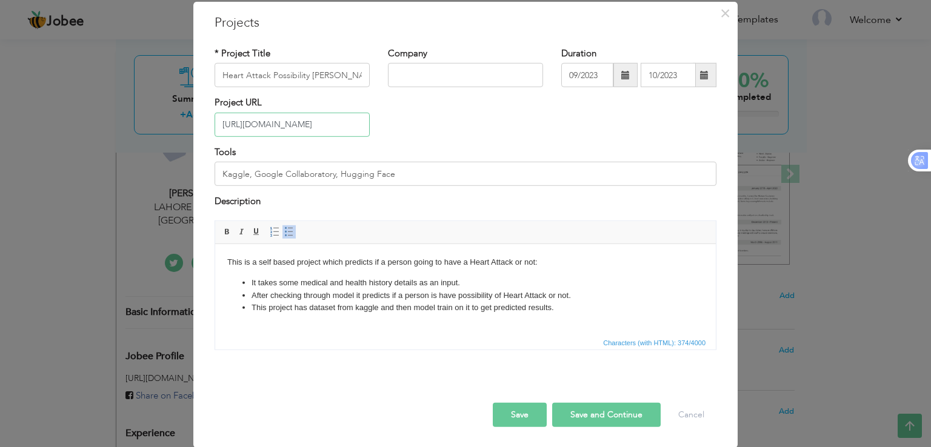
scroll to position [0, 167]
type input "[URL][DOMAIN_NAME]"
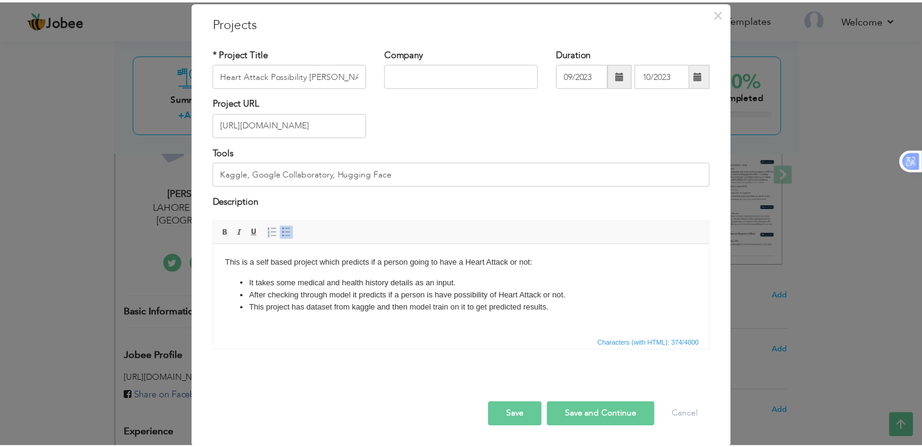
scroll to position [0, 0]
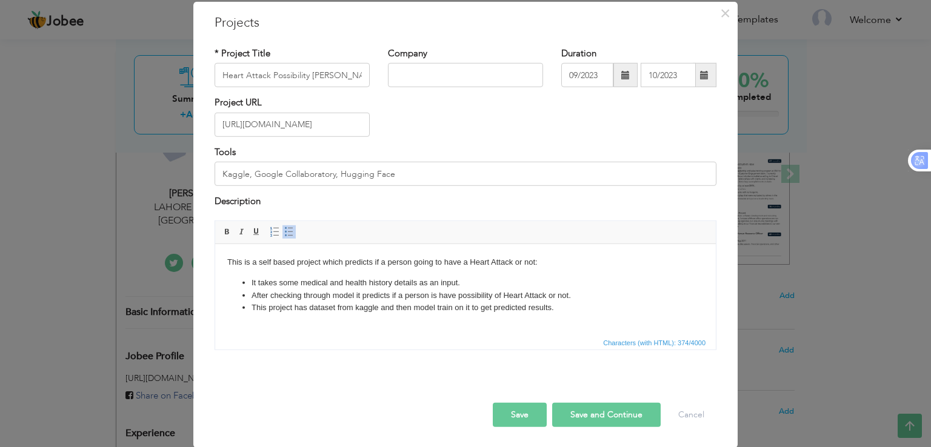
click at [613, 415] on button "Save and Continue" at bounding box center [606, 414] width 108 height 24
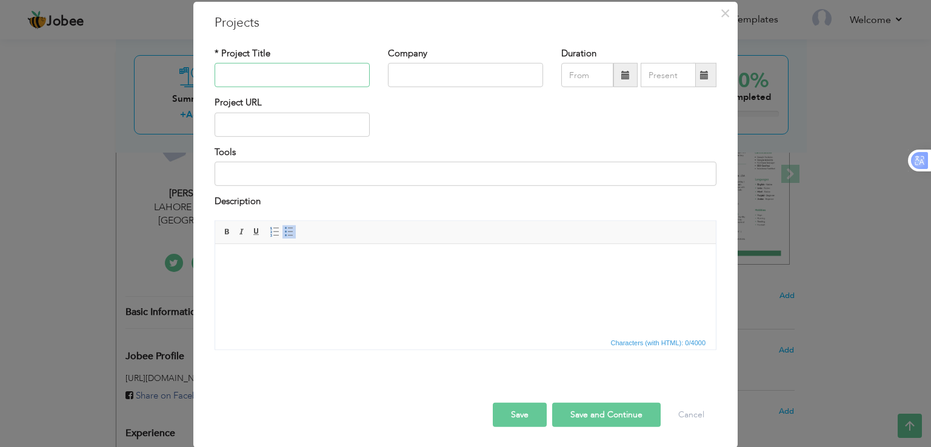
click at [294, 79] on input "text" at bounding box center [292, 75] width 155 height 24
type input "[MEDICAL_DATA] Detector"
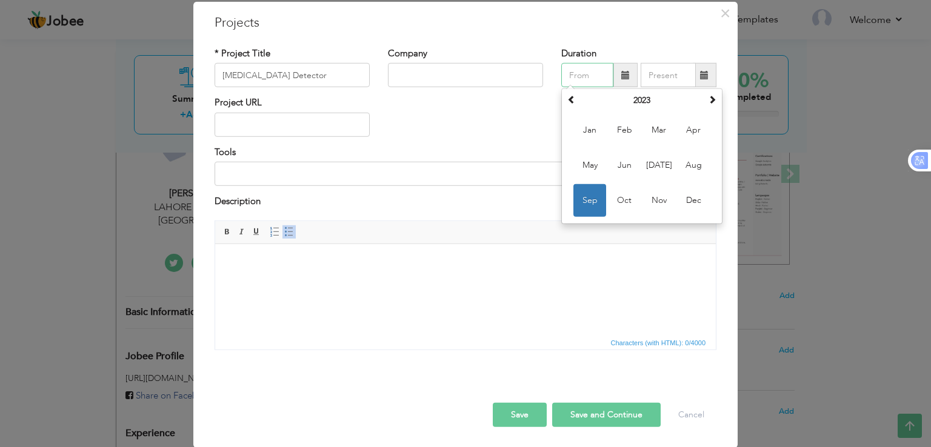
click at [589, 76] on input "text" at bounding box center [587, 75] width 52 height 24
click at [688, 166] on span "Aug" at bounding box center [693, 165] width 33 height 33
type input "08/2023"
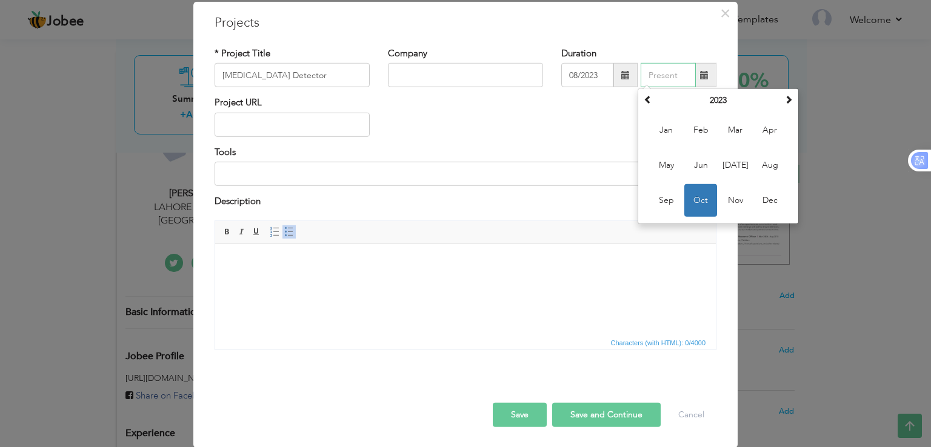
click at [661, 81] on input "text" at bounding box center [668, 75] width 55 height 24
click at [669, 205] on span "Sep" at bounding box center [666, 200] width 33 height 33
type input "09/2023"
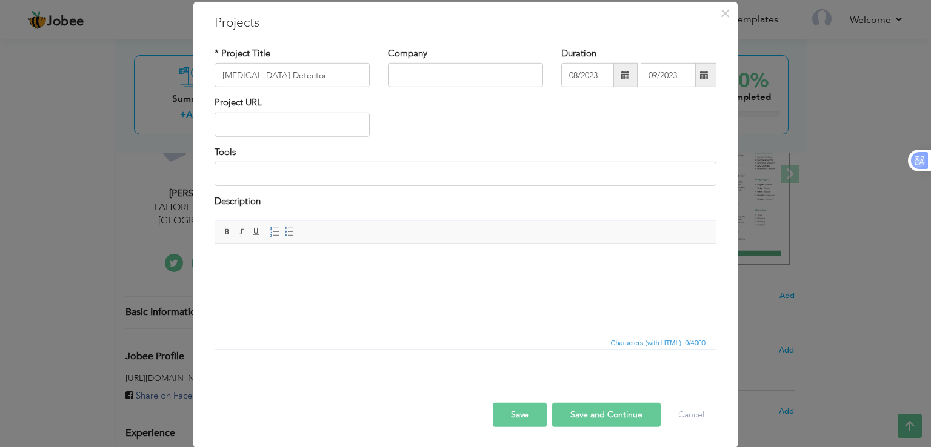
click at [550, 264] on body at bounding box center [465, 262] width 476 height 13
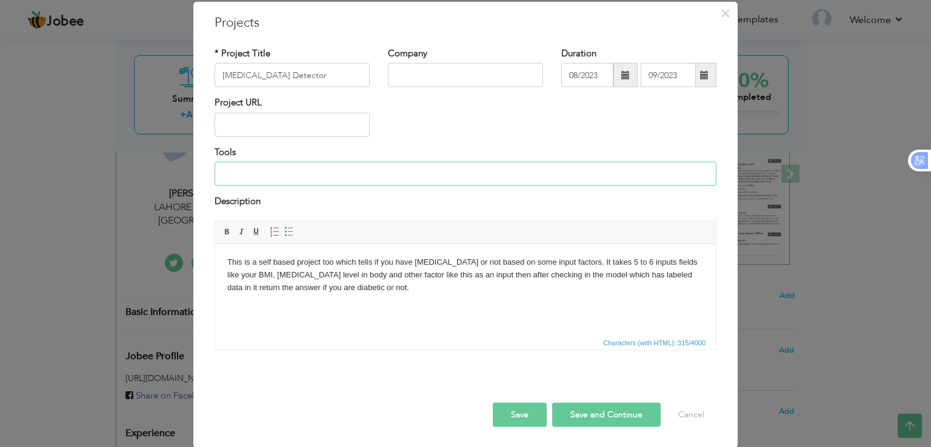
click at [462, 180] on input at bounding box center [466, 174] width 502 height 24
click at [310, 178] on input "Kaggle, Google Collabratory, Hugging Face" at bounding box center [466, 174] width 502 height 24
type input "Kaggle, Google Collaboratory, Hugging Face"
click at [255, 265] on body "This is a self based project too which tells if you have Diabetes or not based …" at bounding box center [465, 275] width 476 height 38
click at [485, 264] on body "This is also a self based project too which tells if you have Diabetes or not b…" at bounding box center [465, 275] width 476 height 38
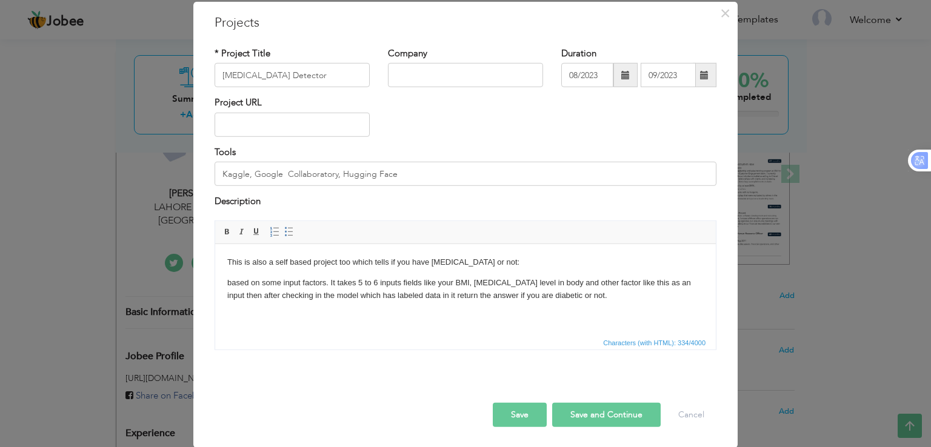
click at [493, 261] on p "This is also a self based project too which tells if you have Diabetes or not:" at bounding box center [465, 262] width 476 height 13
click at [329, 284] on p "based on some input factors. It takes 5 to 6 inputs fields like your BMI, Insul…" at bounding box center [465, 288] width 476 height 25
click at [438, 284] on p "It takes 5 to 6 inputs fields like your BMI, Insulin level in body and other fa…" at bounding box center [465, 288] width 476 height 25
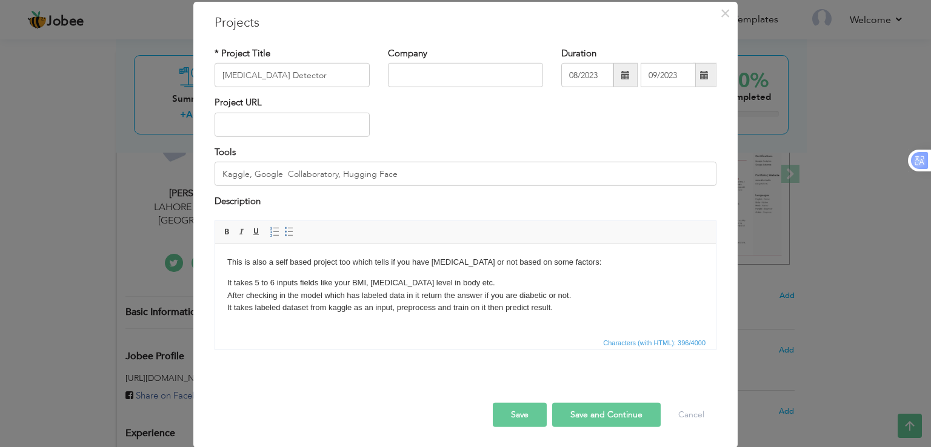
click at [228, 282] on p "It takes 5 to 6 inputs fields like your BMI, Insulin level in body etc. After c…" at bounding box center [465, 295] width 476 height 38
click at [284, 235] on span at bounding box center [289, 232] width 10 height 10
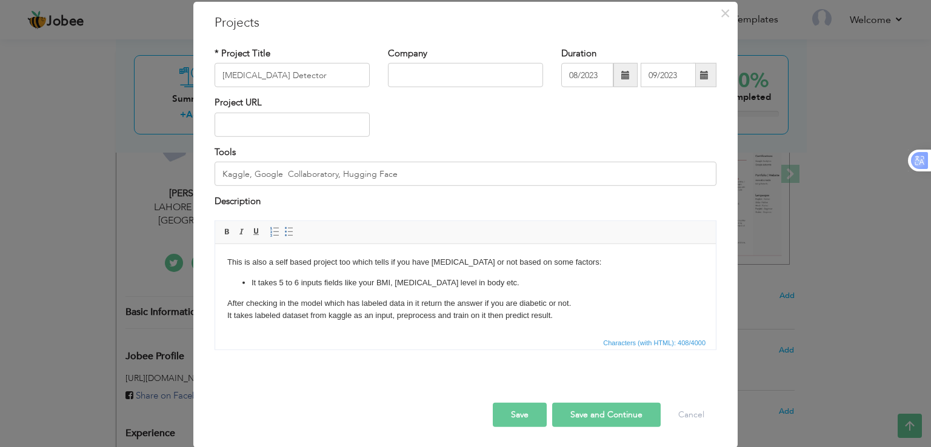
click at [224, 305] on html "This is also a self based project too which tells if you have Diabetes or not b…" at bounding box center [465, 289] width 501 height 90
click at [284, 231] on span at bounding box center [289, 232] width 10 height 10
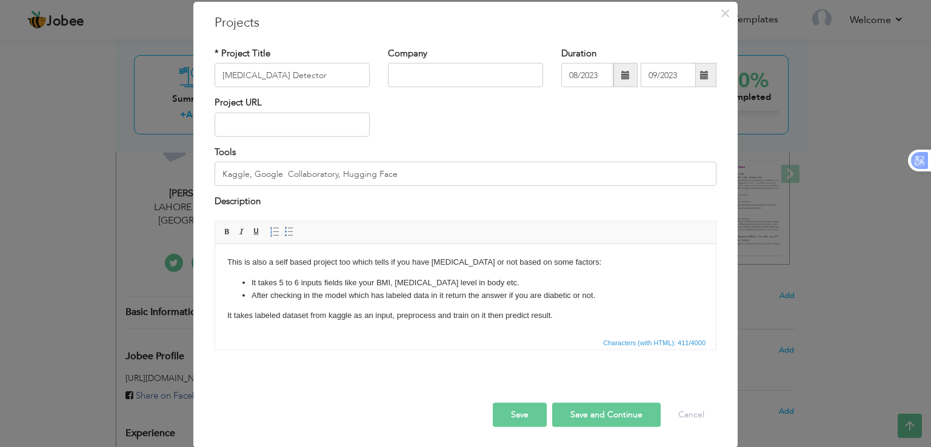
click at [225, 315] on html "This is also a self based project too which tells if you have Diabetes or not b…" at bounding box center [465, 289] width 501 height 90
click at [284, 230] on span at bounding box center [289, 232] width 10 height 10
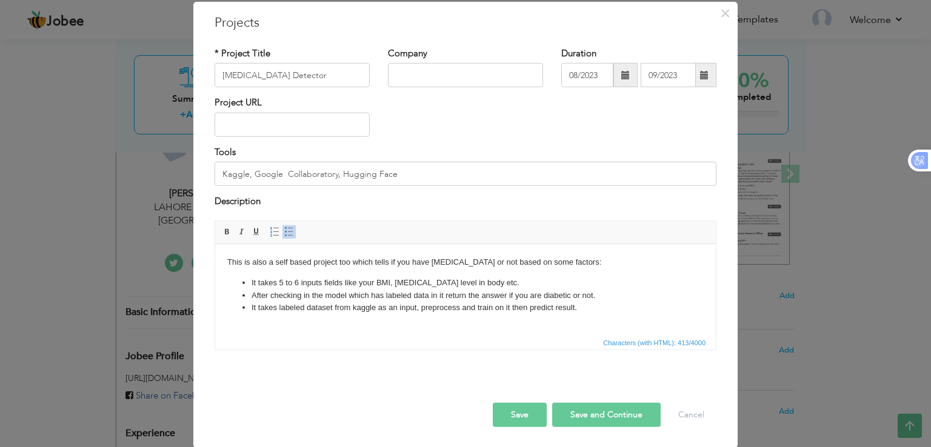
click at [526, 411] on button "Save" at bounding box center [520, 414] width 54 height 24
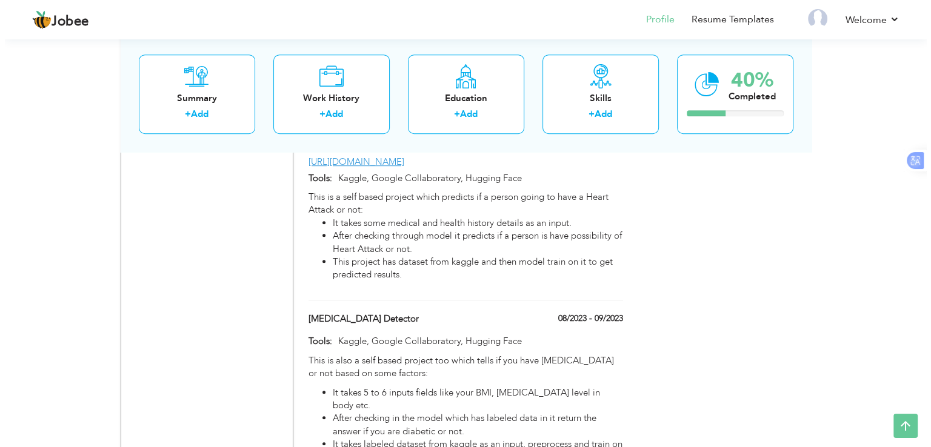
scroll to position [846, 0]
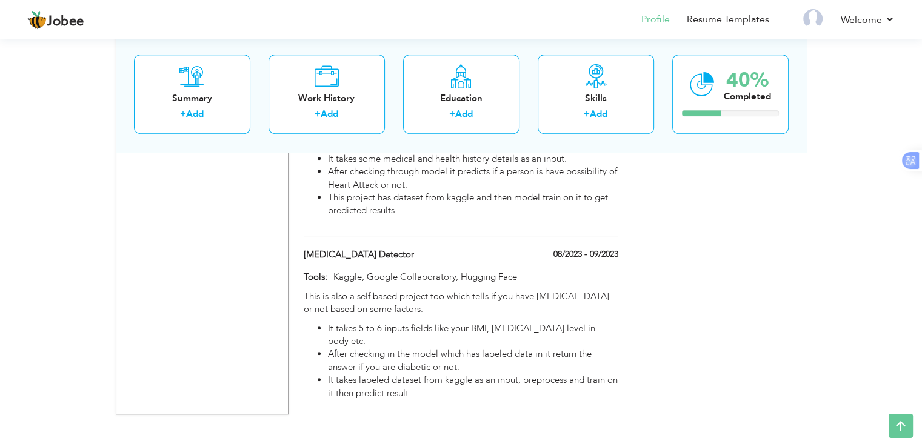
click at [510, 249] on div "Projects + Add Project Desktop App for Fracture Detection 10/2024 - 07/2025 Des…" at bounding box center [461, 25] width 327 height 776
click at [510, 259] on div "[MEDICAL_DATA] Detector" at bounding box center [406, 257] width 222 height 16
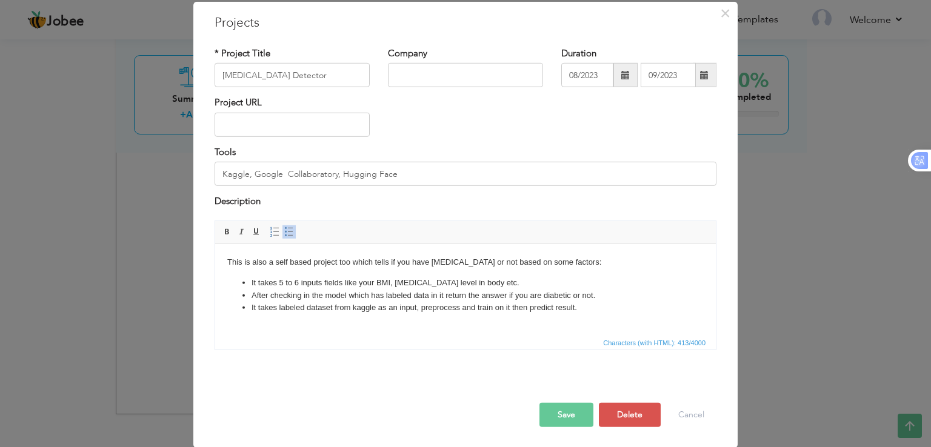
scroll to position [0, 0]
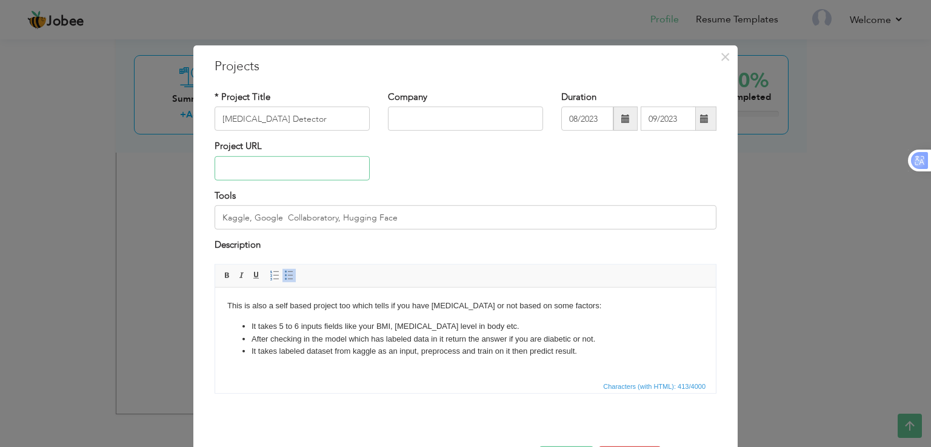
click at [328, 173] on input "text" at bounding box center [292, 168] width 155 height 24
paste input "[URL][DOMAIN_NAME]"
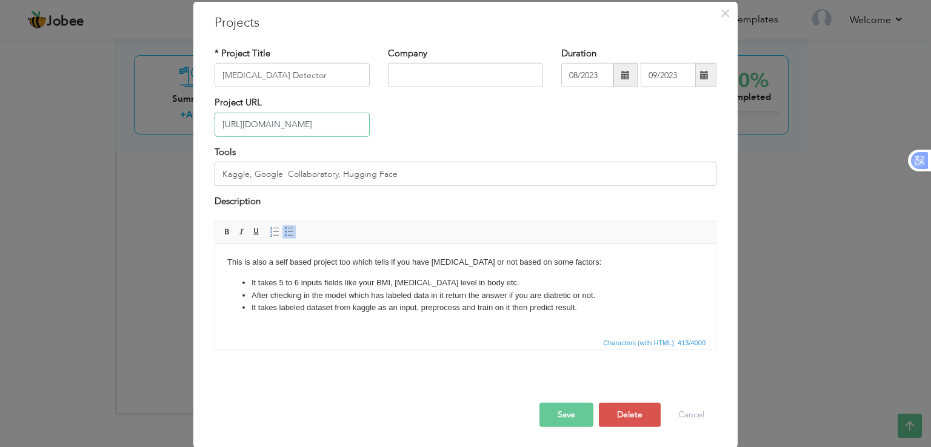
type input "[URL][DOMAIN_NAME]"
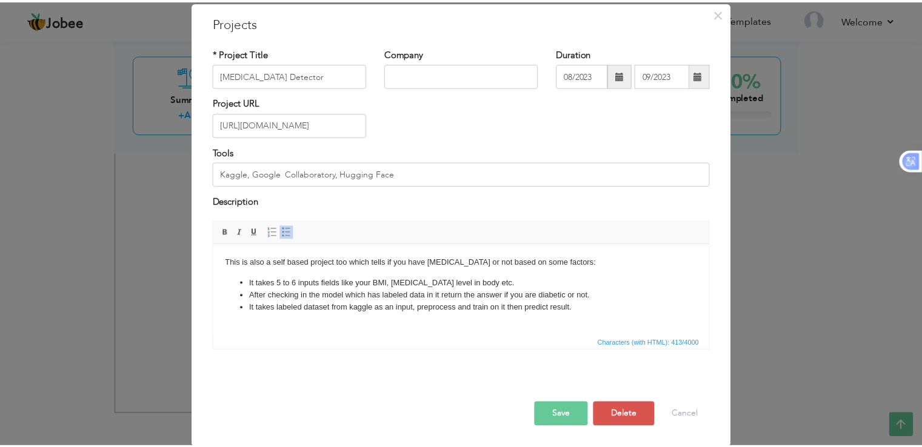
scroll to position [0, 0]
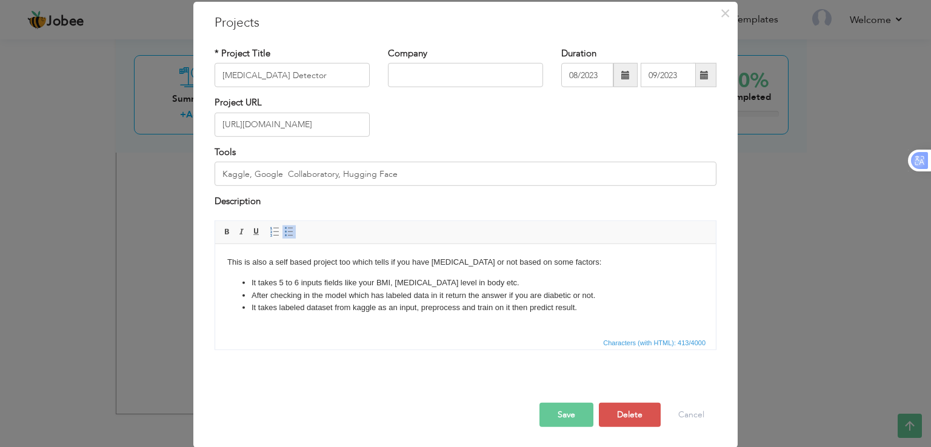
click at [571, 415] on button "Save" at bounding box center [566, 414] width 54 height 24
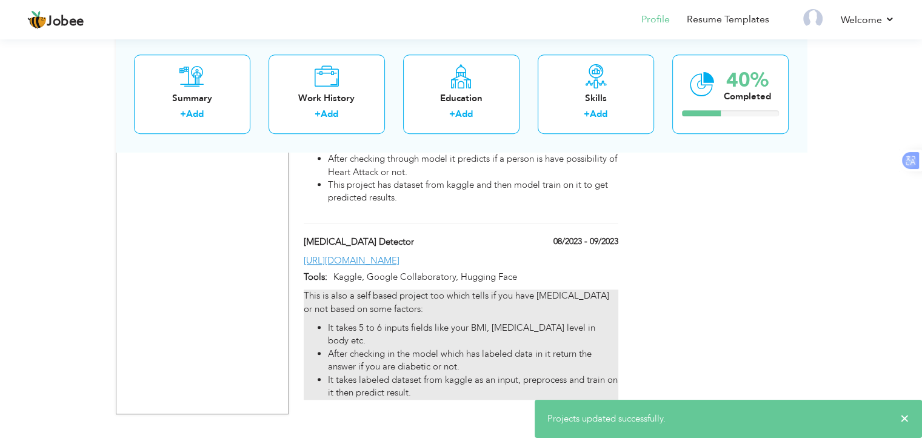
scroll to position [814, 0]
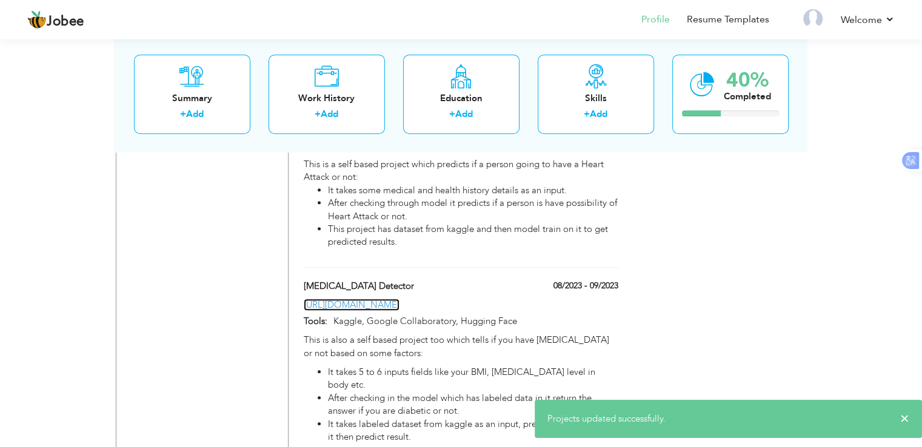
click at [399, 306] on link "[URL][DOMAIN_NAME]" at bounding box center [352, 305] width 96 height 12
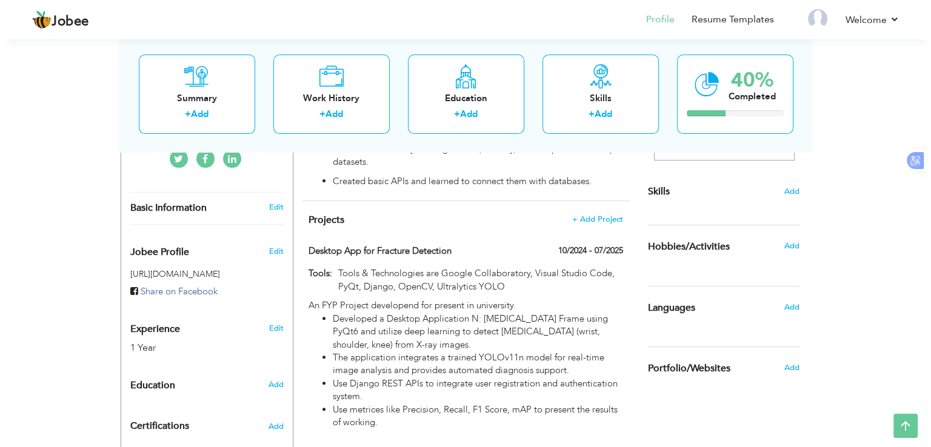
scroll to position [281, 0]
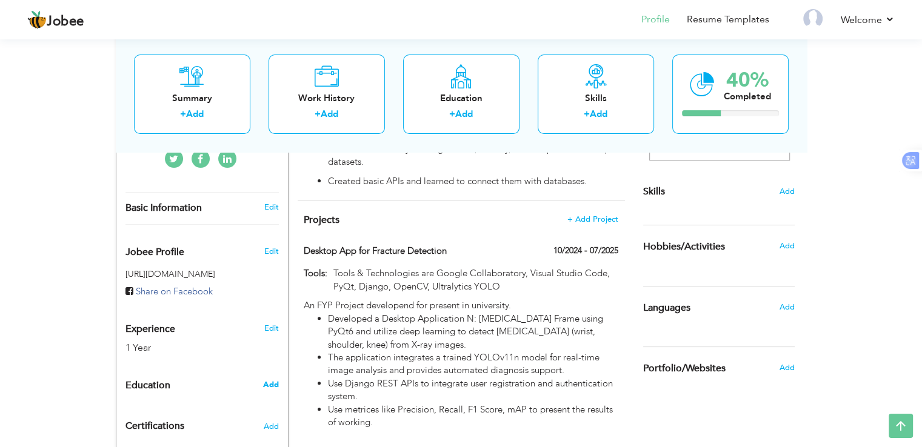
click at [273, 379] on span "Add" at bounding box center [270, 384] width 16 height 11
radio input "true"
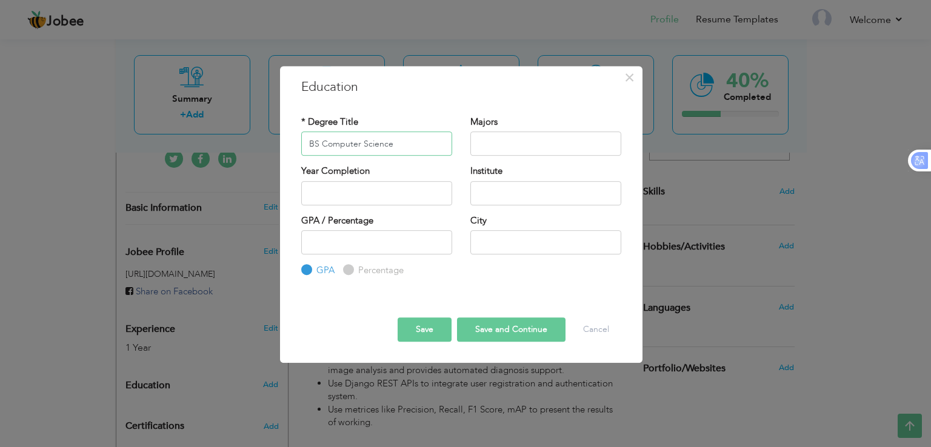
type input "BS Computer Science"
click at [547, 139] on input "text" at bounding box center [545, 144] width 151 height 24
type input "Computer Science"
type input "2025"
click at [412, 188] on input "2025" at bounding box center [376, 193] width 151 height 24
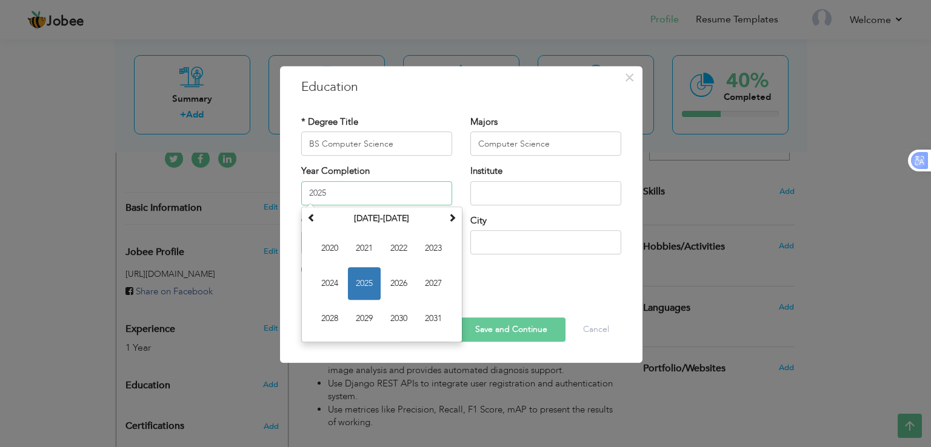
click at [412, 188] on input "2025" at bounding box center [376, 193] width 151 height 24
click at [366, 275] on span "2025" at bounding box center [364, 283] width 33 height 33
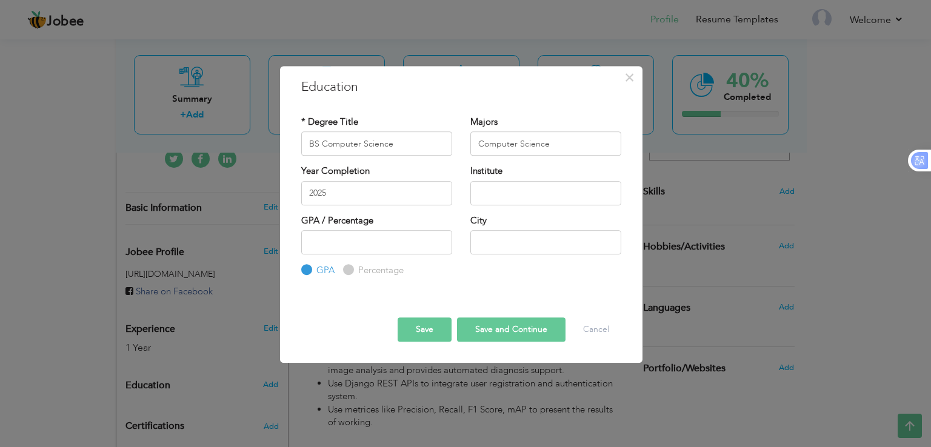
click at [527, 179] on div "Institute" at bounding box center [545, 185] width 151 height 40
click at [524, 187] on input "text" at bounding box center [545, 193] width 151 height 24
type input "University of Management and Technology"
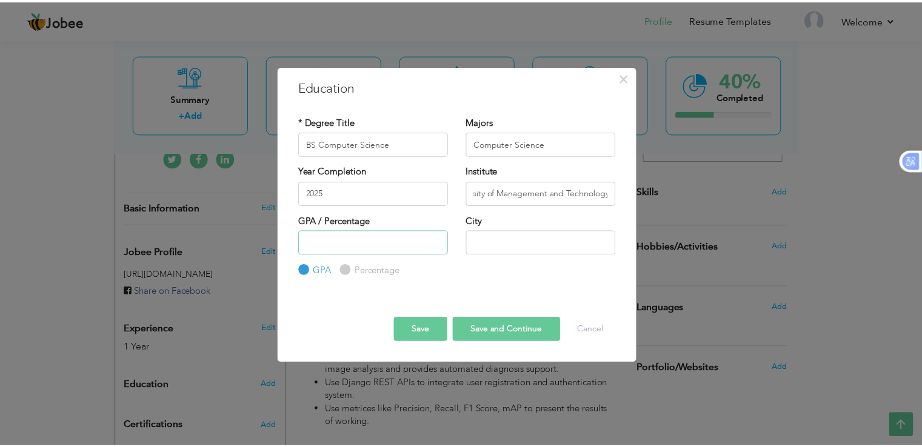
scroll to position [0, 0]
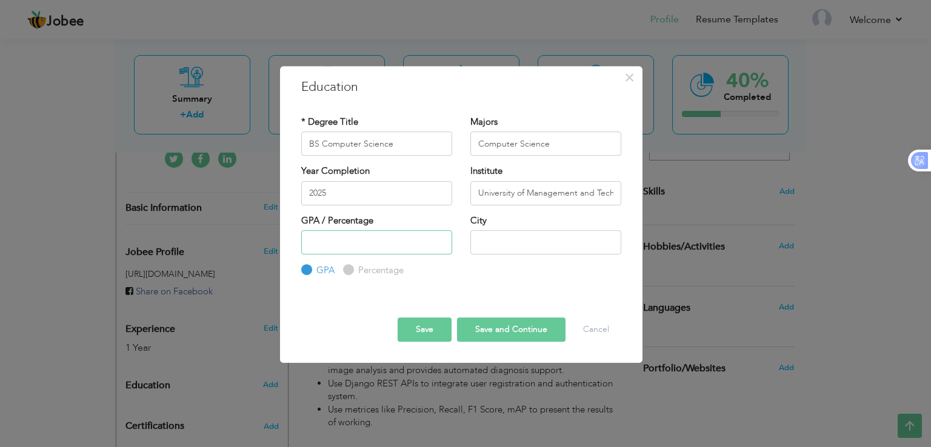
click at [424, 237] on input "number" at bounding box center [376, 242] width 151 height 24
type input "4"
type input "3.42"
click at [543, 249] on input "text" at bounding box center [545, 242] width 151 height 24
type input "[GEOGRAPHIC_DATA]"
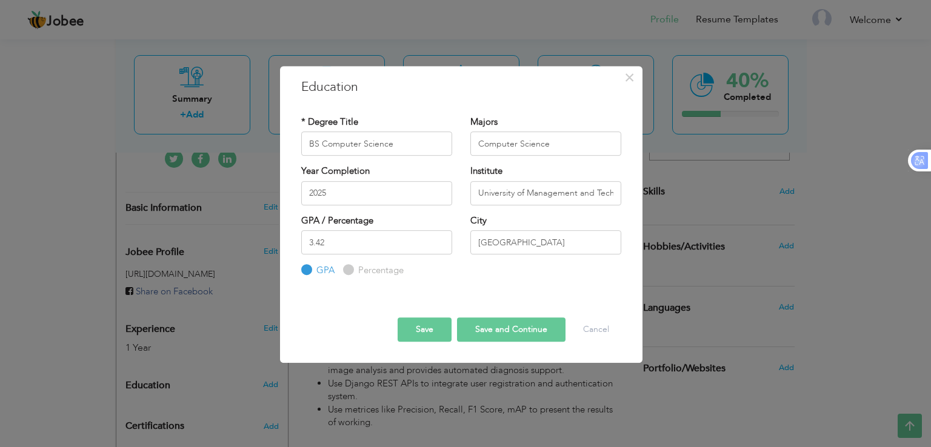
click at [482, 281] on div "* Degree Title BS Computer Science Majors Computer Science Year Completion 2025…" at bounding box center [461, 197] width 338 height 181
click at [484, 335] on button "Save and Continue" at bounding box center [511, 330] width 108 height 24
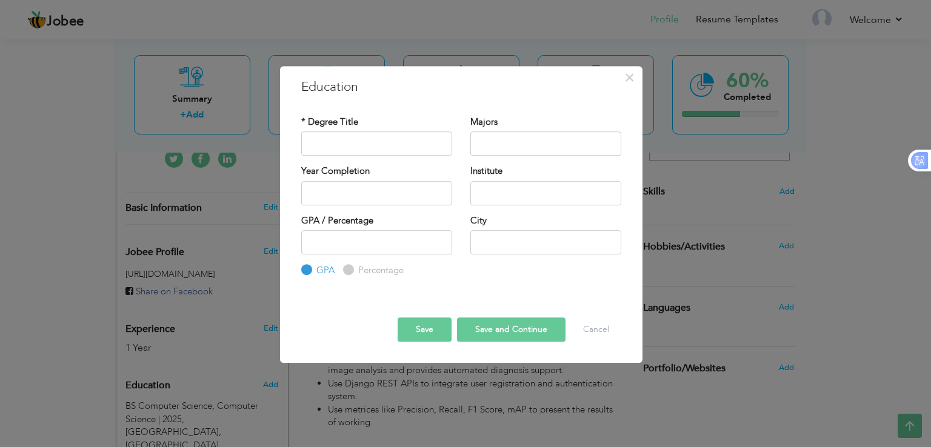
click at [443, 336] on button "Save" at bounding box center [425, 330] width 54 height 24
click at [589, 325] on button "Cancel" at bounding box center [596, 330] width 50 height 24
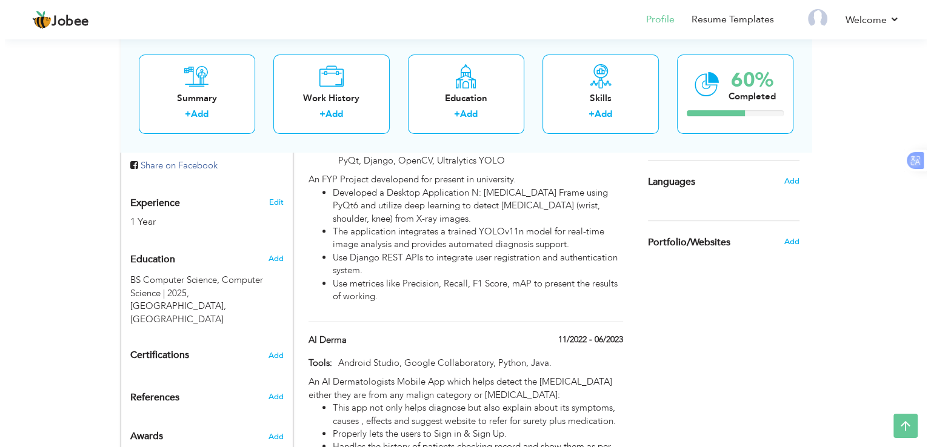
scroll to position [407, 0]
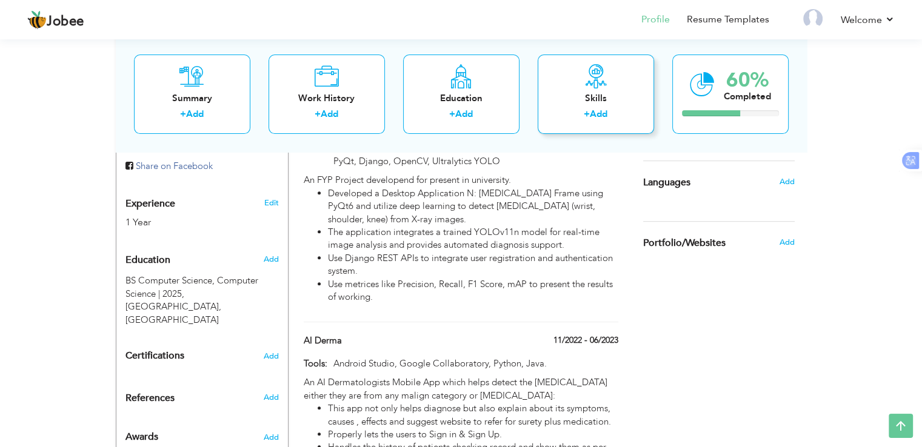
click at [599, 92] on div "Skills" at bounding box center [595, 98] width 97 height 13
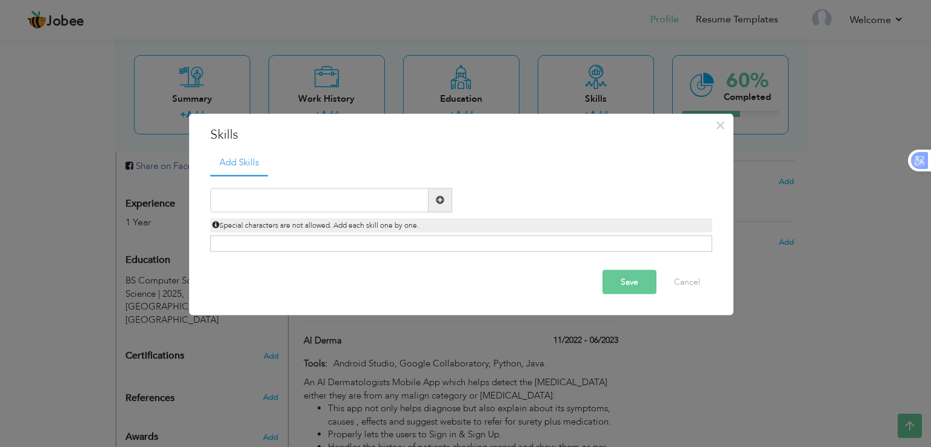
click at [441, 203] on span at bounding box center [440, 200] width 8 height 8
click at [392, 198] on input "text" at bounding box center [319, 200] width 218 height 24
click at [348, 201] on input "Python" at bounding box center [319, 200] width 218 height 24
paste input "rogramming in Python language (numpy, pandas, das"
type input "Programming in Python language (numpy, pandas, das"
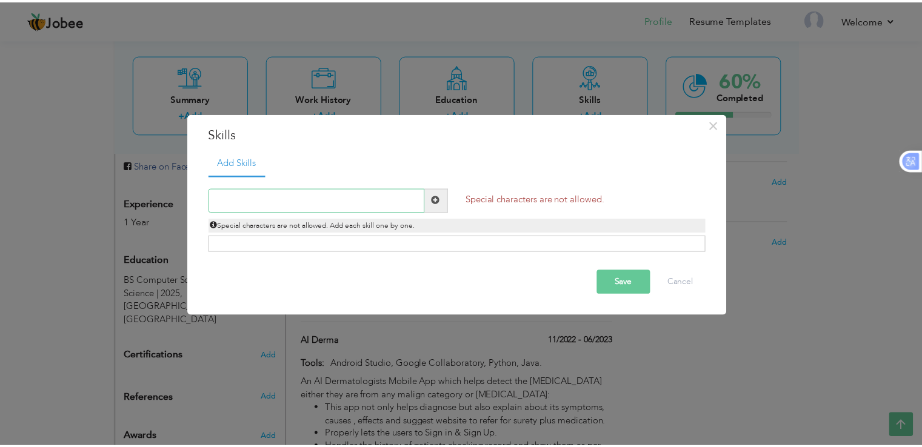
scroll to position [0, 0]
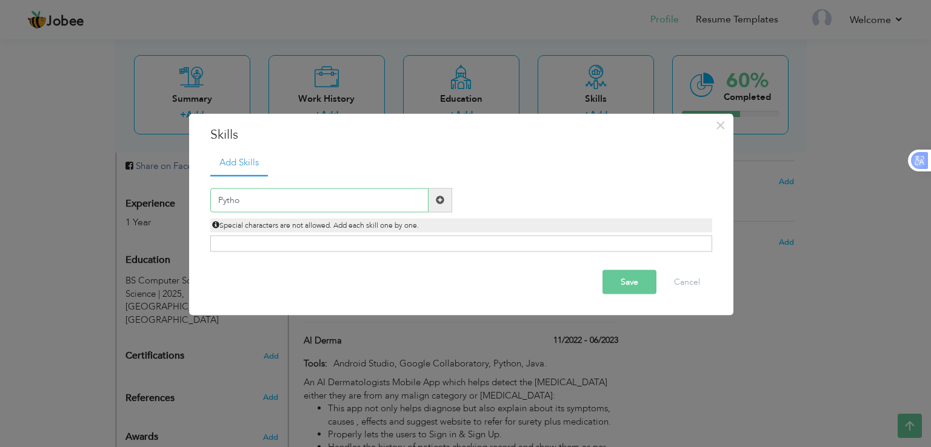
type input "Python"
click at [439, 199] on span at bounding box center [440, 200] width 8 height 8
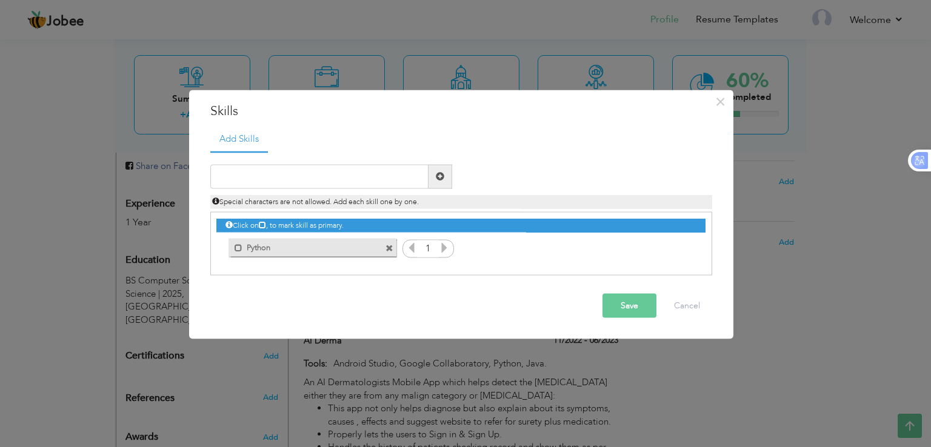
click at [389, 248] on span at bounding box center [389, 249] width 8 height 8
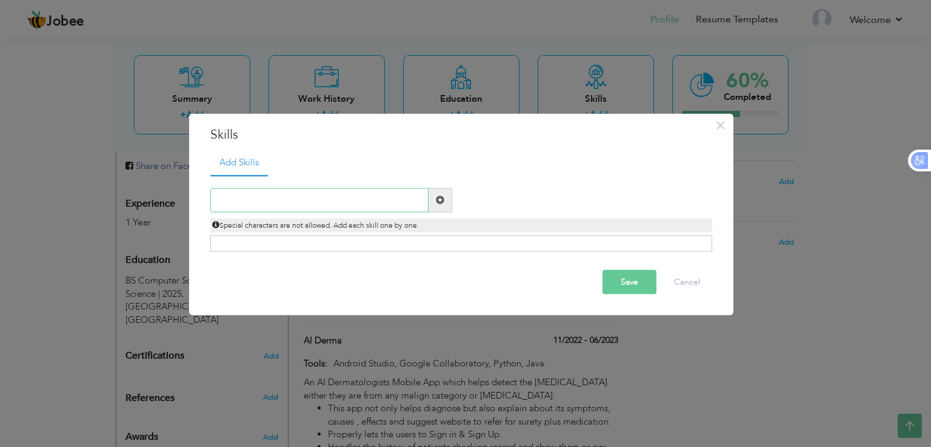
click at [364, 202] on input "text" at bounding box center [319, 200] width 218 height 24
type input "Python Programming"
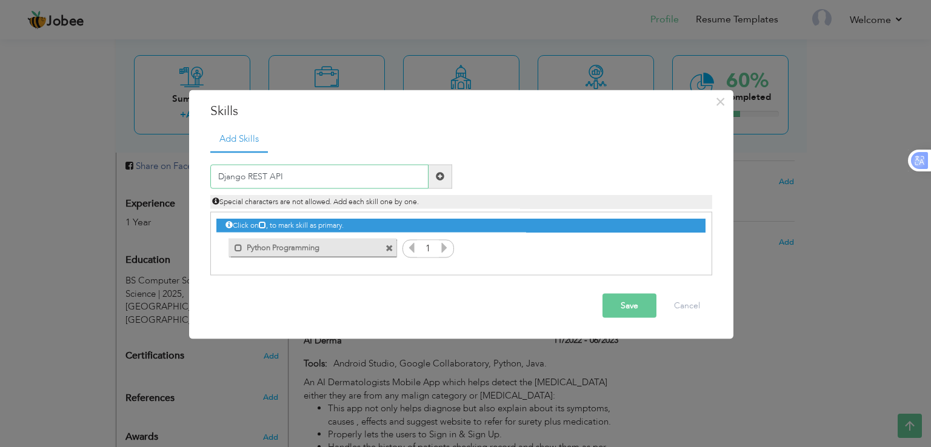
type input "Django REST APIs"
type input "Machine Learning"
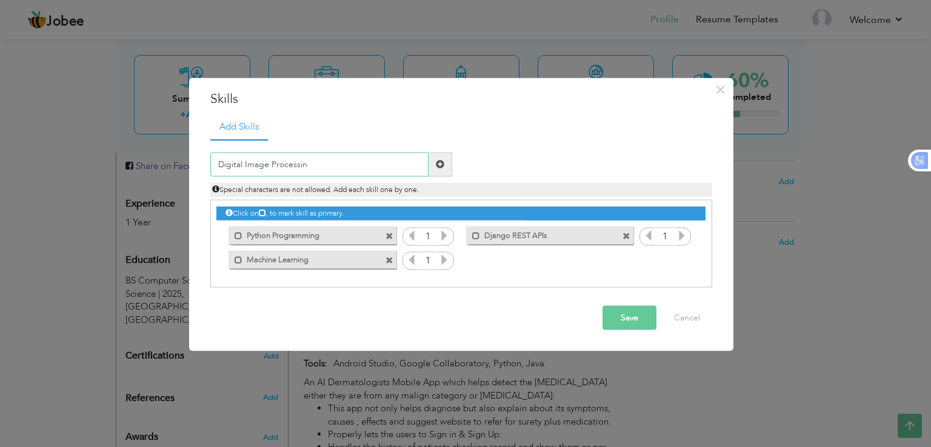
type input "Digital Image Processing"
type input "Deep Learning"
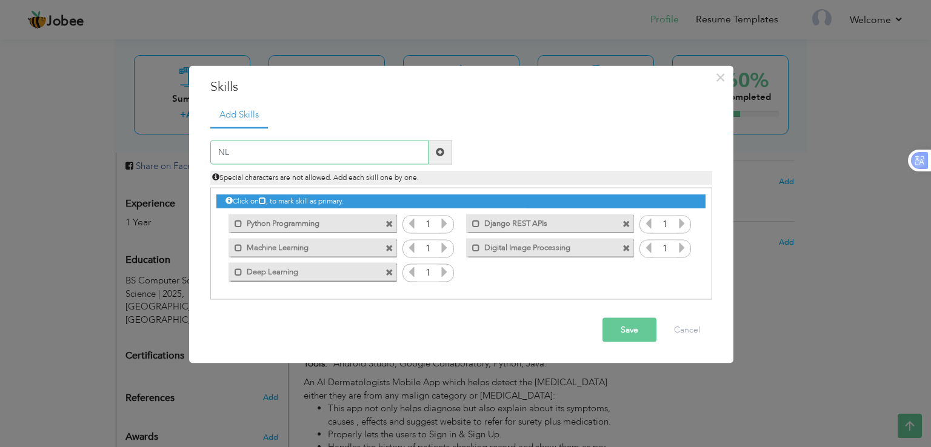
type input "NLP"
click at [627, 270] on span at bounding box center [626, 273] width 8 height 8
click at [377, 149] on input "text" at bounding box center [319, 152] width 218 height 24
type input "NLP"
type input "Computer Vision"
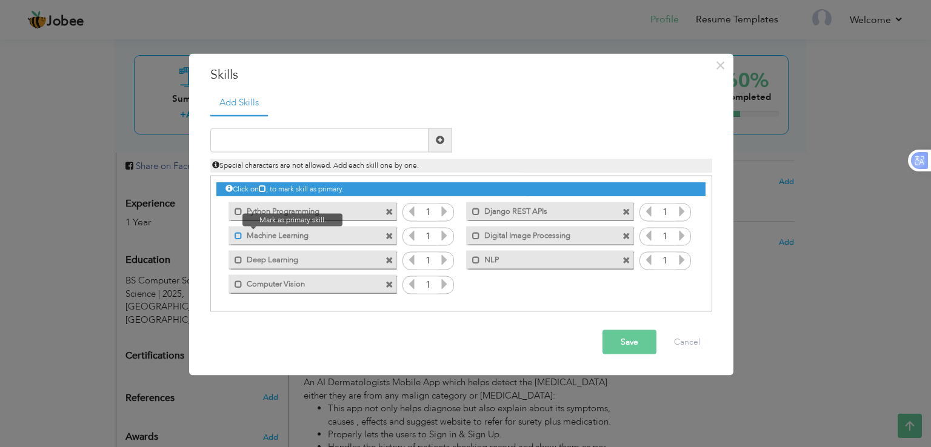
click at [238, 238] on span at bounding box center [239, 236] width 8 height 8
click at [238, 212] on span at bounding box center [239, 212] width 8 height 8
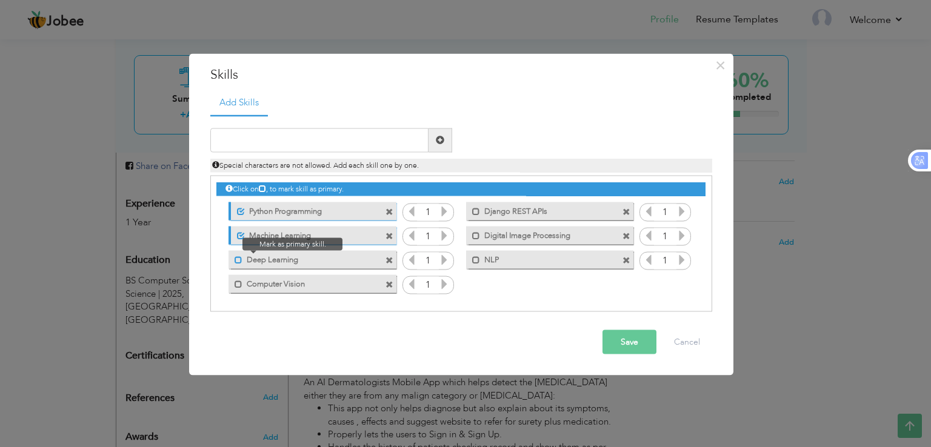
click at [235, 264] on span at bounding box center [239, 260] width 8 height 8
click at [473, 241] on div "Mark as primary skill. Digital Image Processing" at bounding box center [549, 236] width 167 height 18
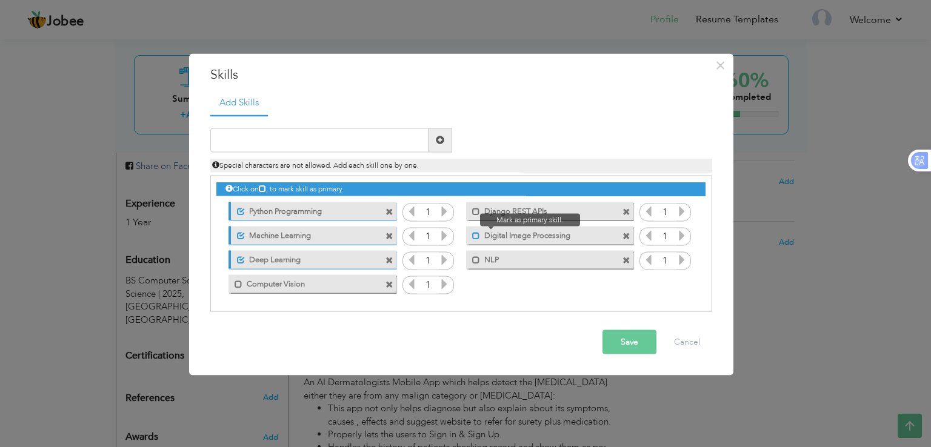
click at [473, 238] on span at bounding box center [476, 236] width 8 height 8
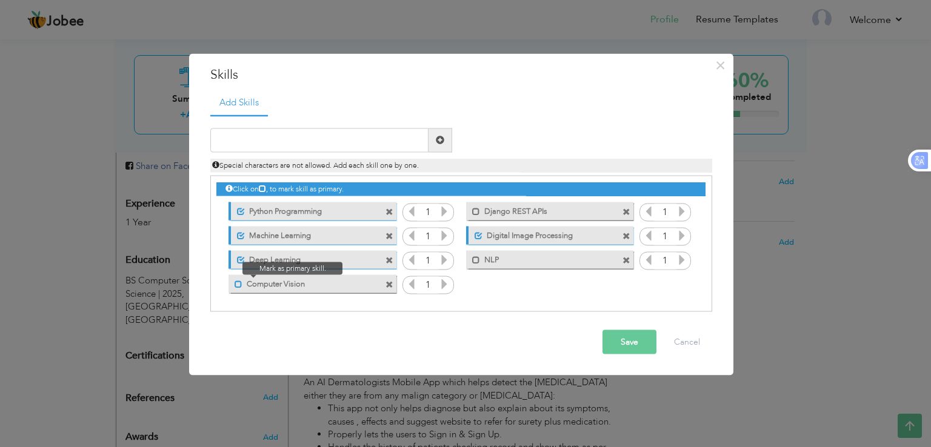
click at [235, 284] on span at bounding box center [239, 285] width 8 height 8
click at [238, 282] on span at bounding box center [241, 285] width 8 height 8
click at [237, 282] on span at bounding box center [239, 285] width 8 height 8
click at [238, 282] on span at bounding box center [241, 285] width 8 height 8
click at [239, 253] on span at bounding box center [238, 257] width 14 height 12
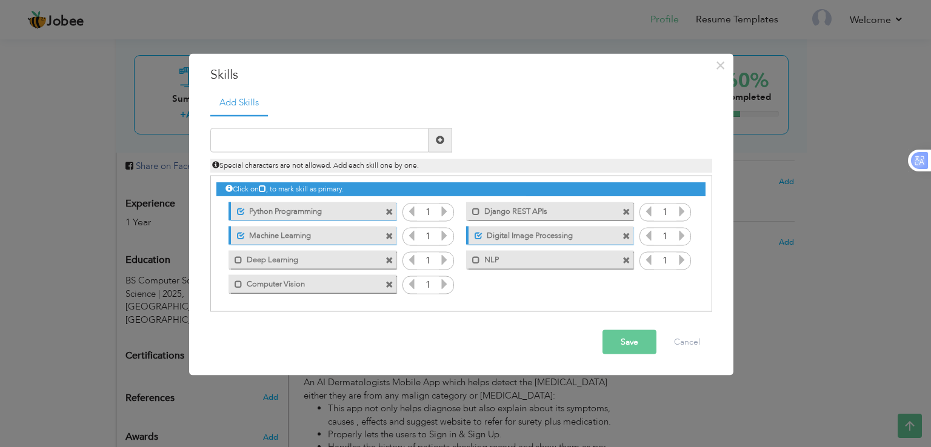
click at [240, 240] on div "Unmark as primary skill. Machine Learning" at bounding box center [312, 236] width 167 height 18
click at [245, 209] on label "Python Programming" at bounding box center [305, 209] width 121 height 15
click at [238, 236] on span at bounding box center [241, 236] width 8 height 8
click at [482, 239] on label "Digital Image Processing" at bounding box center [542, 234] width 121 height 15
click at [632, 342] on button "Save" at bounding box center [629, 342] width 54 height 24
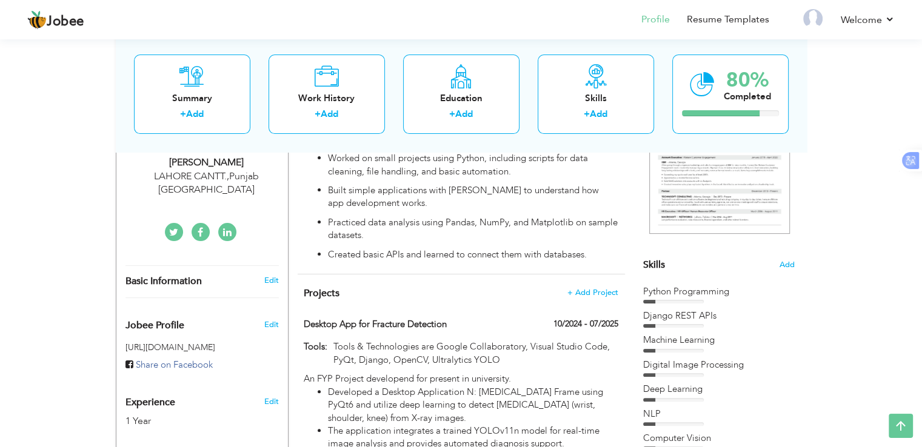
scroll to position [238, 0]
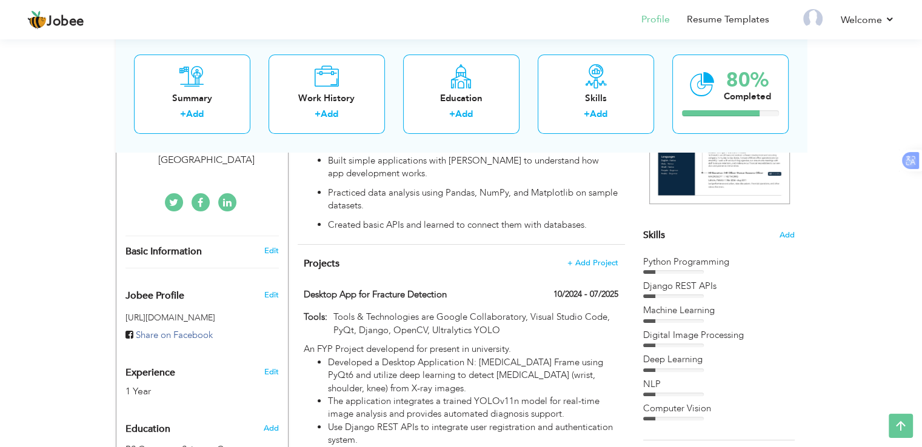
click at [661, 312] on div "Machine Learning" at bounding box center [719, 310] width 152 height 13
click at [786, 232] on span "Add" at bounding box center [787, 236] width 16 height 12
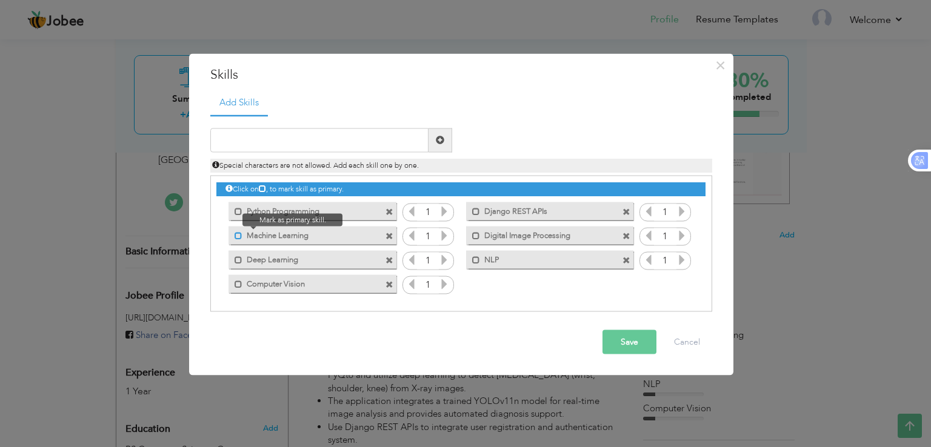
click at [238, 237] on span at bounding box center [239, 236] width 8 height 8
click at [239, 209] on span at bounding box center [239, 212] width 8 height 8
click at [239, 209] on span at bounding box center [241, 212] width 8 height 8
click at [240, 235] on span at bounding box center [241, 236] width 8 height 8
click at [621, 339] on button "Save" at bounding box center [629, 342] width 54 height 24
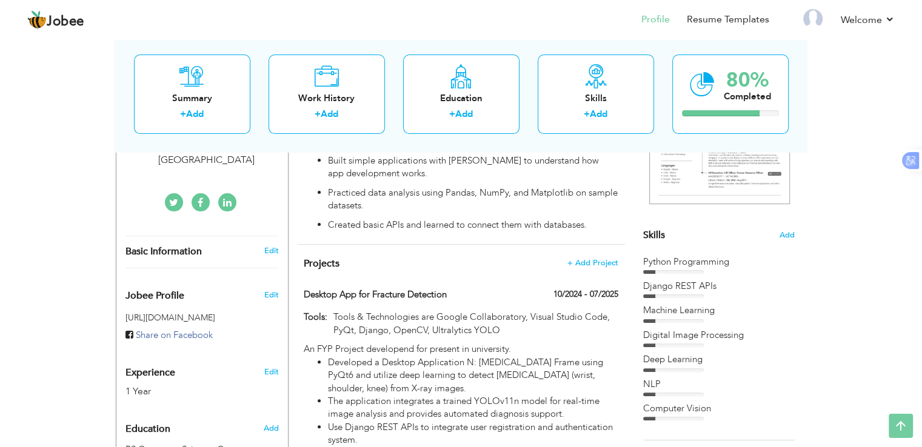
scroll to position [0, 0]
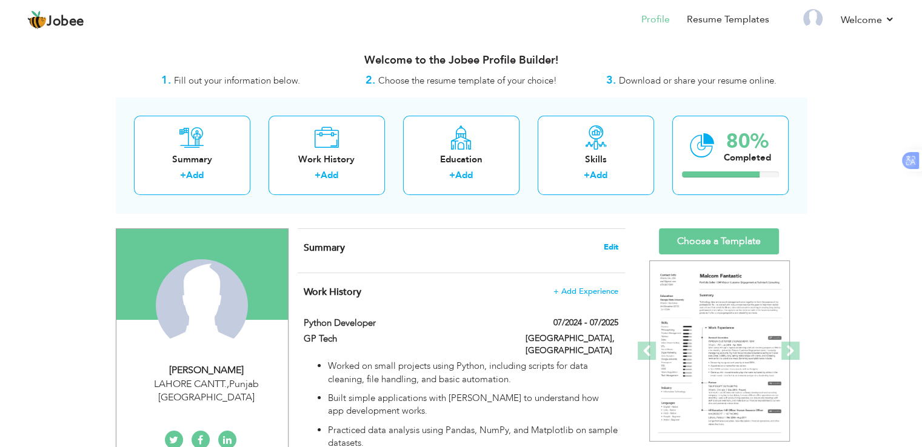
click at [604, 245] on span "Edit" at bounding box center [611, 247] width 15 height 8
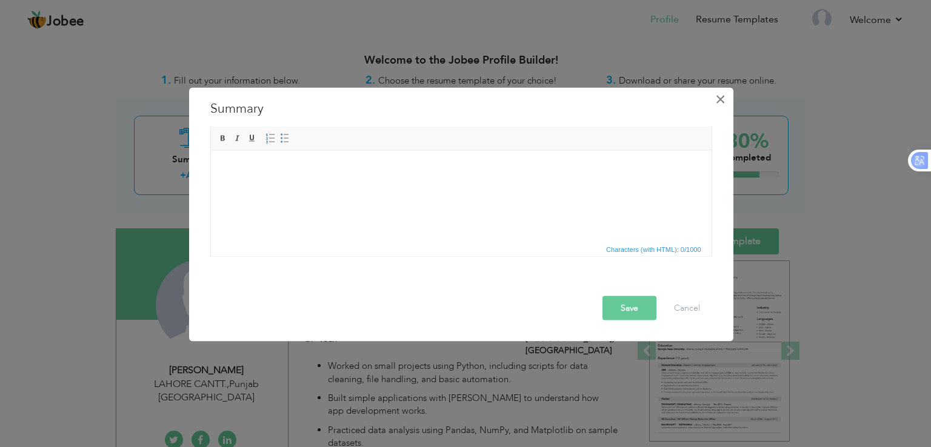
click at [724, 101] on span "×" at bounding box center [720, 99] width 10 height 22
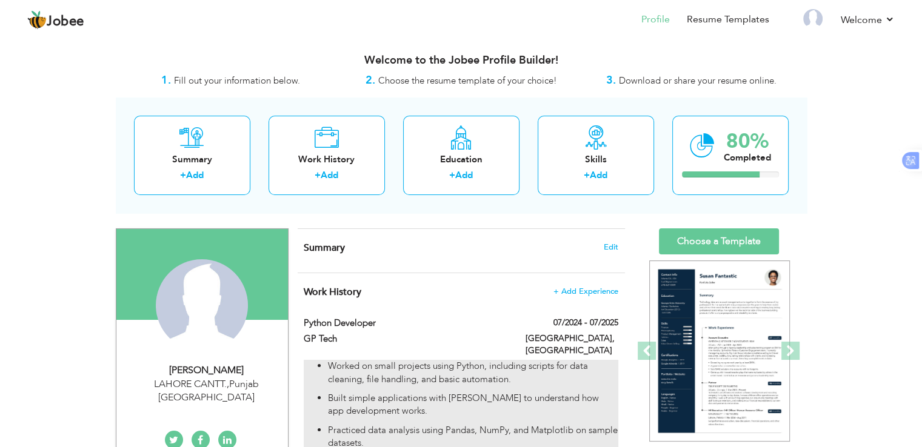
drag, startPoint x: 295, startPoint y: 281, endPoint x: 396, endPoint y: 358, distance: 127.2
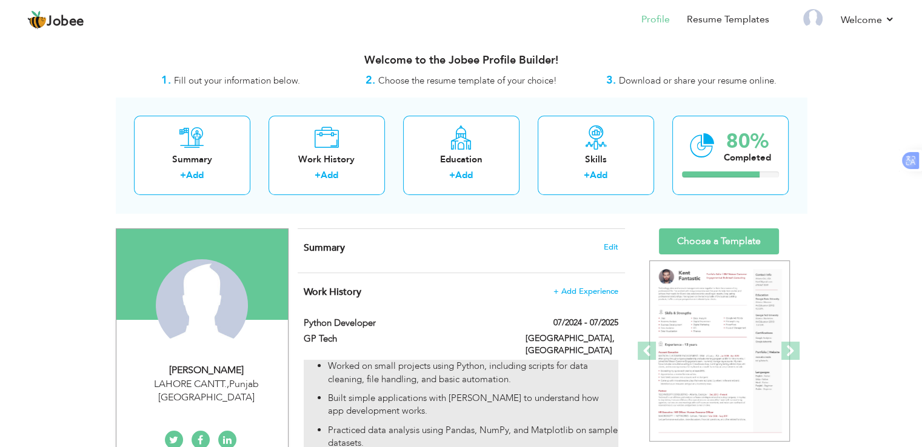
drag, startPoint x: 301, startPoint y: 282, endPoint x: 490, endPoint y: 417, distance: 232.4
click at [490, 417] on div "Work History + Add Experience Python Developer 07/2024 - 07/2025 Python Develop…" at bounding box center [461, 377] width 327 height 209
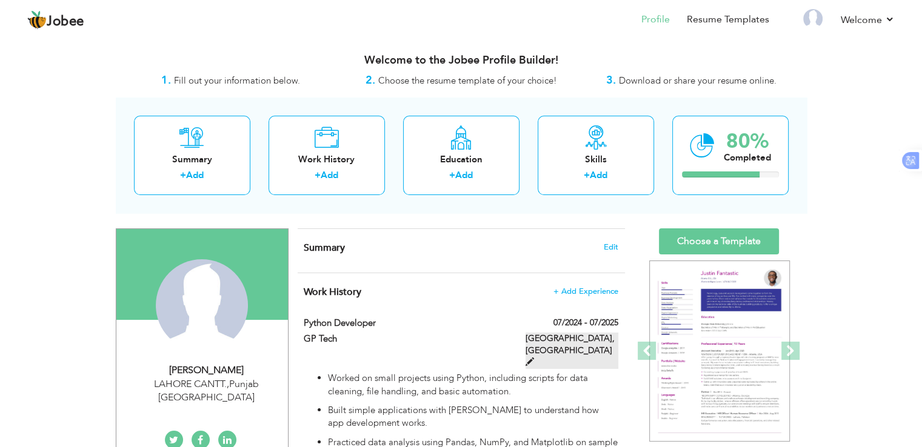
scroll to position [51, 0]
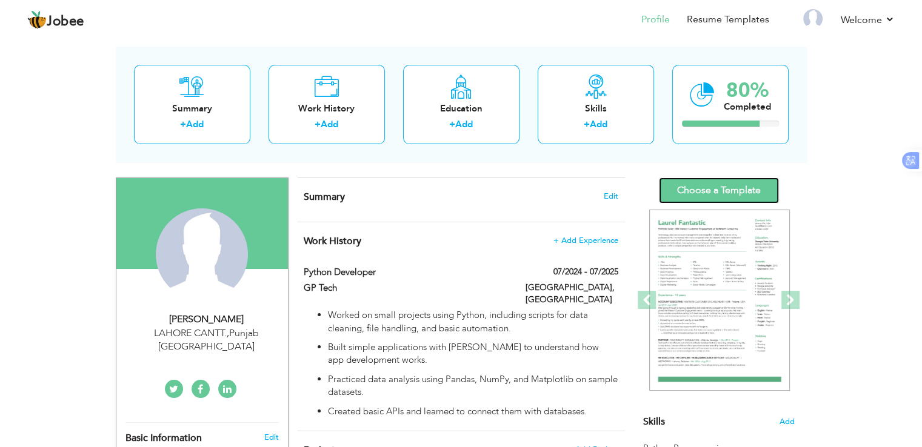
click at [715, 180] on link "Choose a Template" at bounding box center [719, 191] width 120 height 26
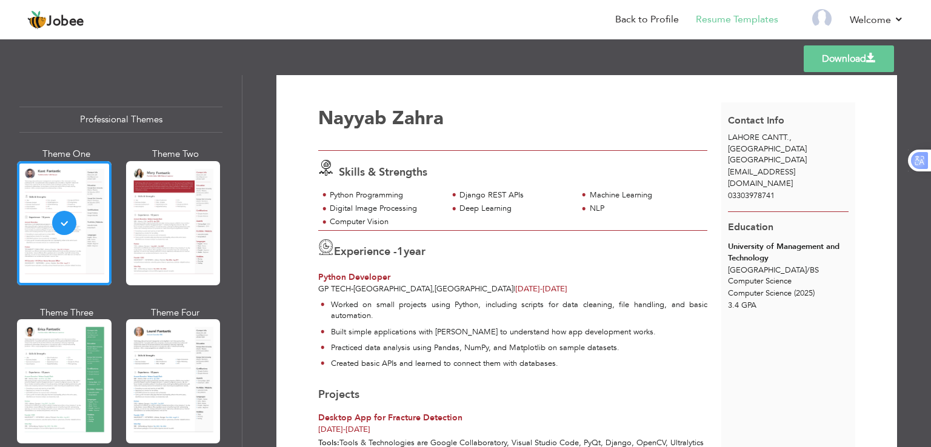
scroll to position [8, 0]
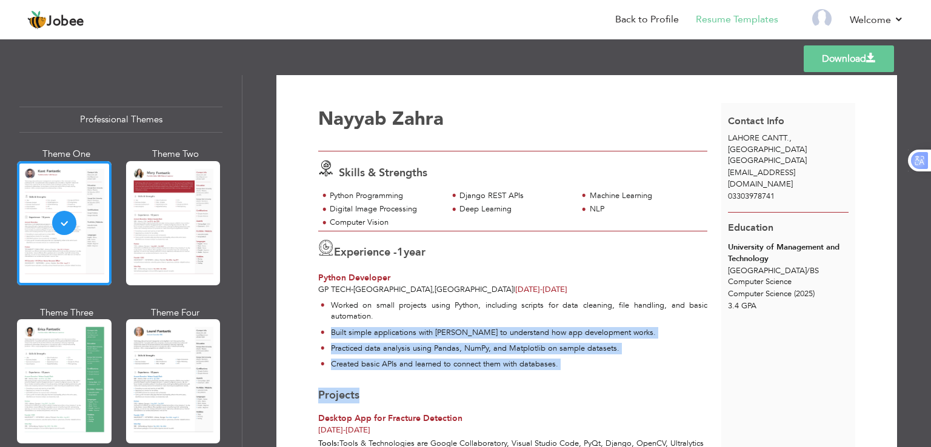
drag, startPoint x: 432, startPoint y: 338, endPoint x: 531, endPoint y: 396, distance: 114.9
click at [531, 396] on div "Projects" at bounding box center [512, 396] width 389 height 16
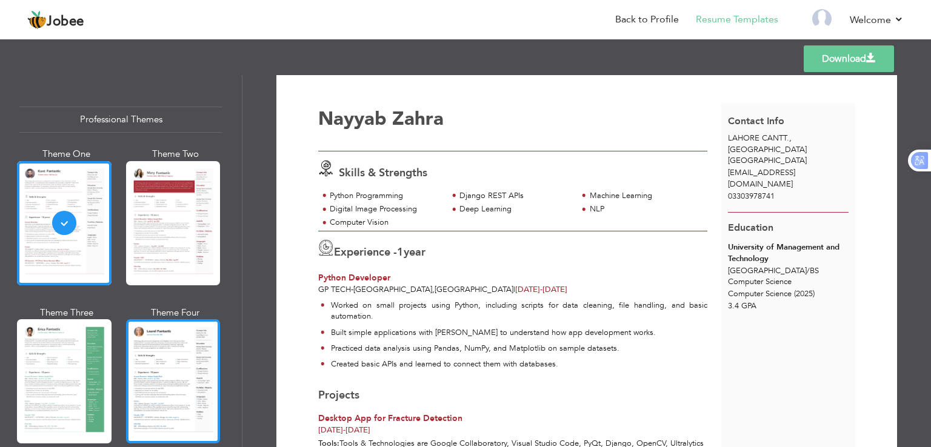
scroll to position [85, 0]
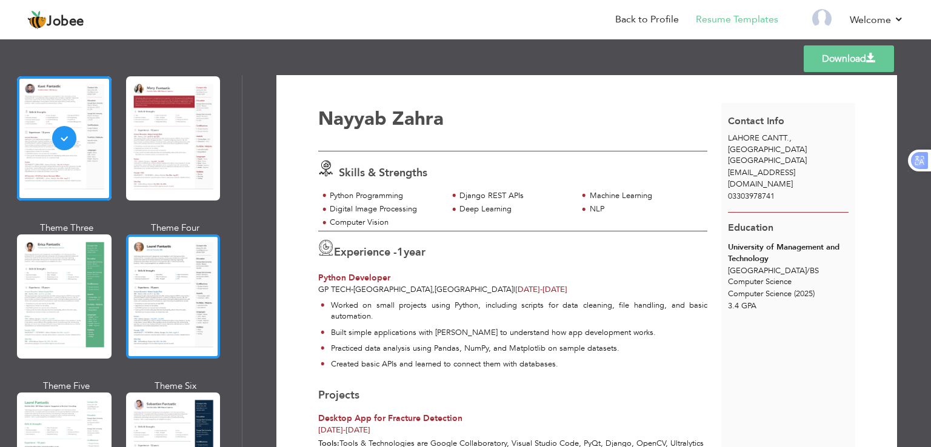
click at [180, 281] on div at bounding box center [173, 297] width 95 height 124
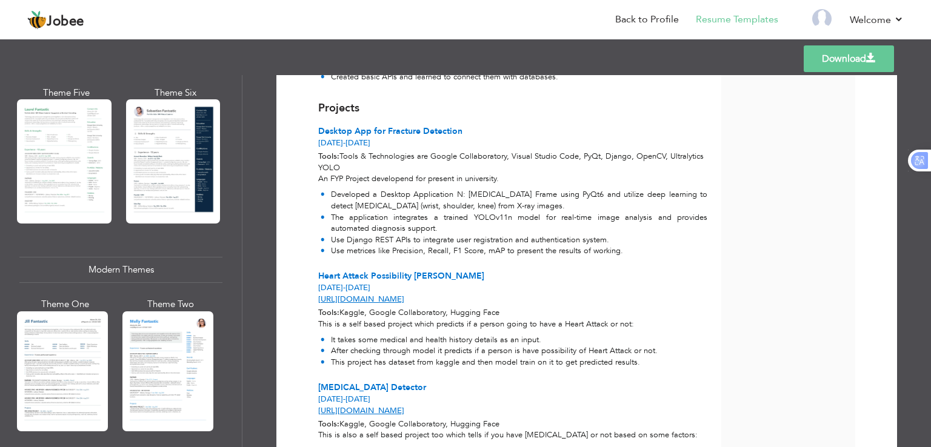
scroll to position [523, 0]
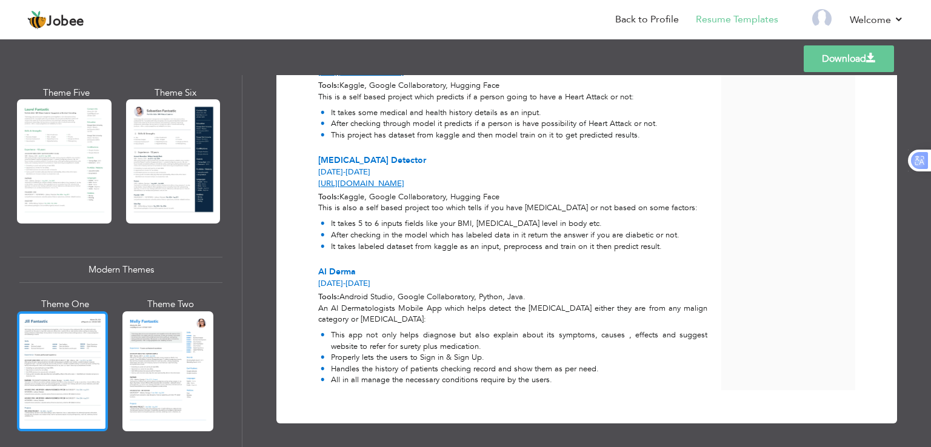
click at [63, 322] on div at bounding box center [62, 372] width 91 height 120
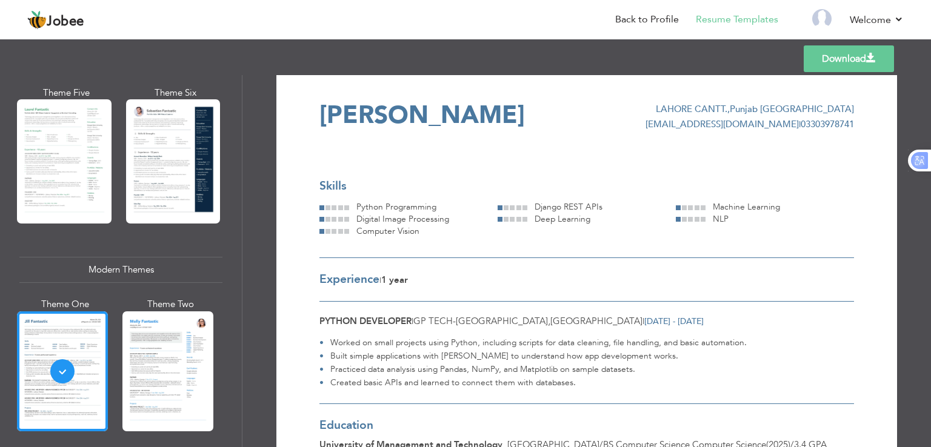
scroll to position [0, 0]
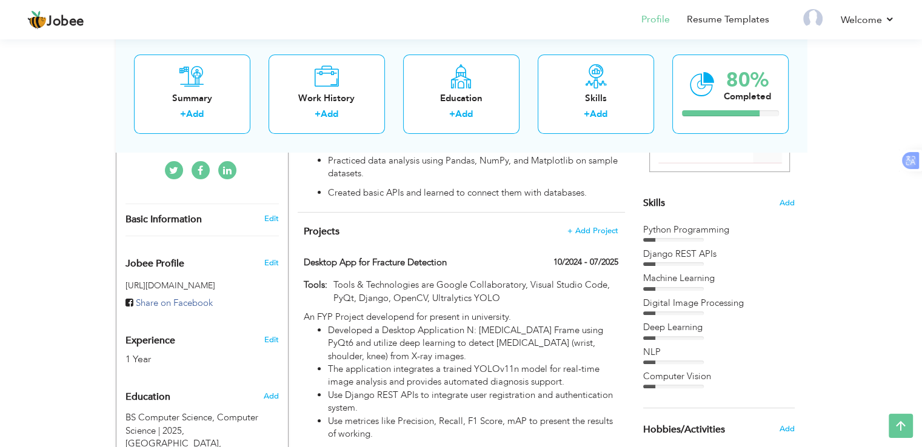
scroll to position [264, 0]
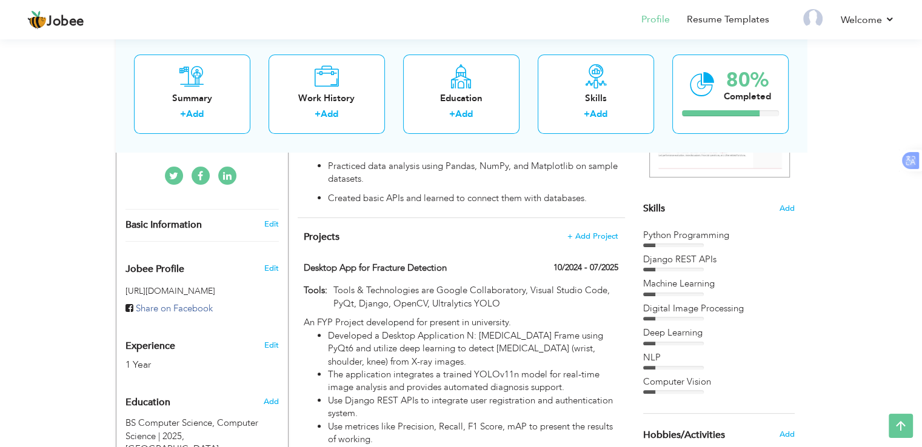
click at [653, 207] on span "Skills" at bounding box center [654, 208] width 22 height 13
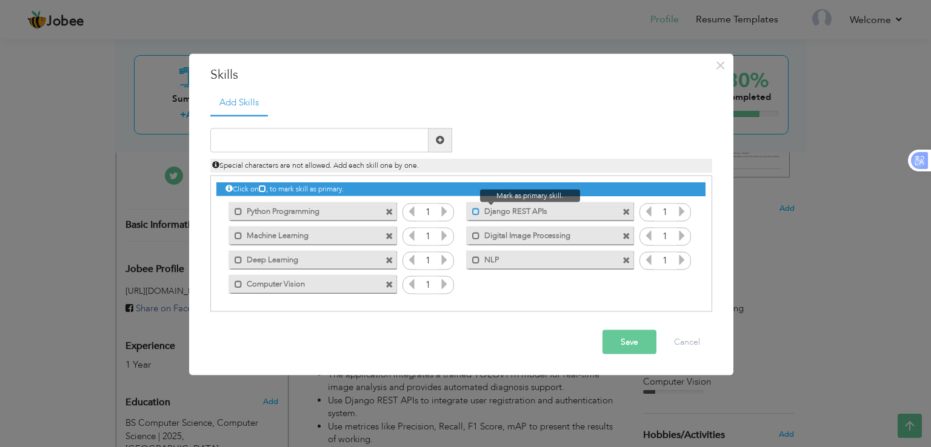
click at [476, 212] on span at bounding box center [476, 212] width 8 height 8
click at [476, 235] on span at bounding box center [476, 236] width 8 height 8
click at [245, 241] on div "Mark as primary skill. Machine Learning" at bounding box center [312, 236] width 167 height 18
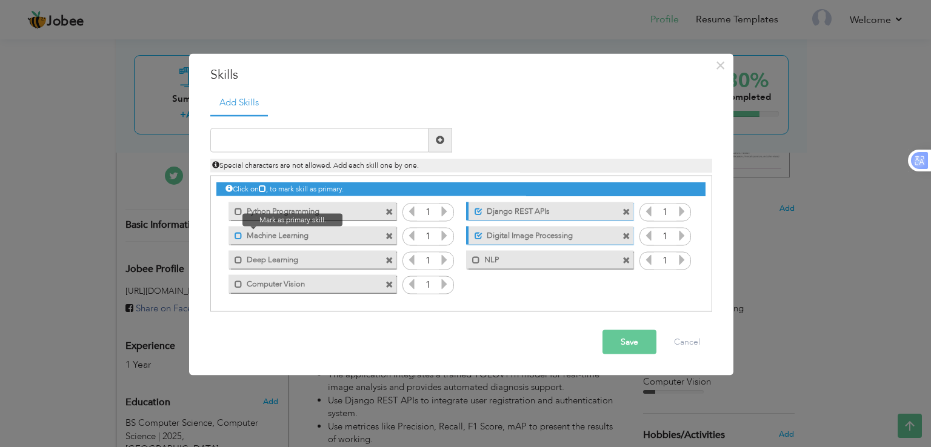
click at [240, 236] on span at bounding box center [239, 236] width 8 height 8
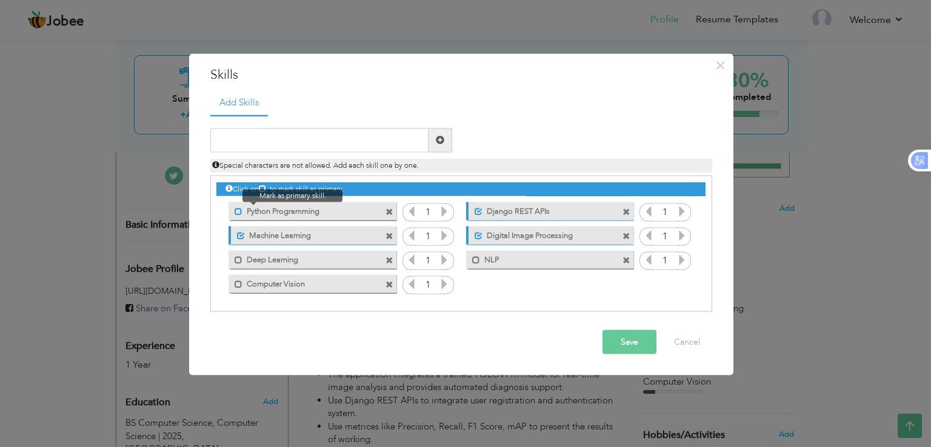
click at [238, 212] on span at bounding box center [239, 212] width 8 height 8
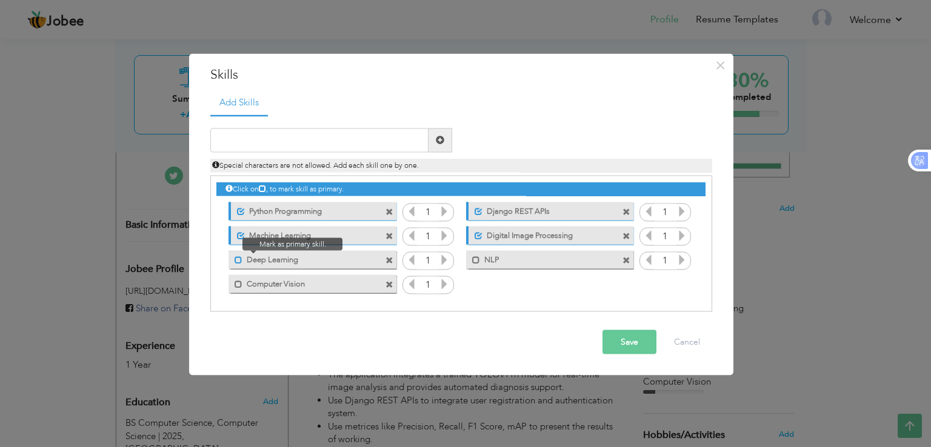
click at [238, 261] on span at bounding box center [239, 260] width 8 height 8
click at [261, 257] on label "Deep Learning" at bounding box center [305, 258] width 121 height 15
click at [647, 341] on button "Save" at bounding box center [629, 342] width 54 height 24
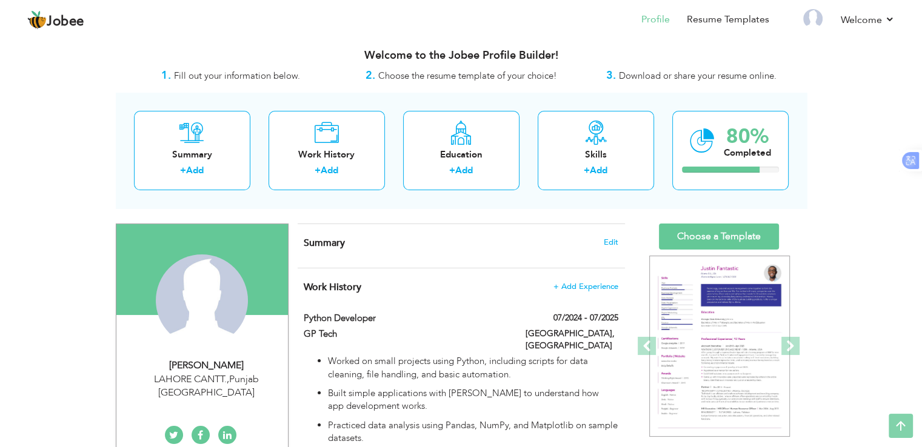
scroll to position [0, 0]
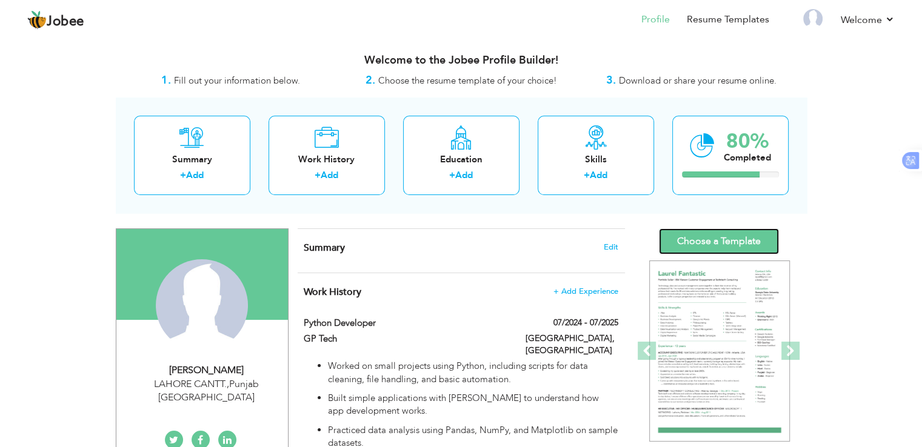
click at [732, 242] on link "Choose a Template" at bounding box center [719, 242] width 120 height 26
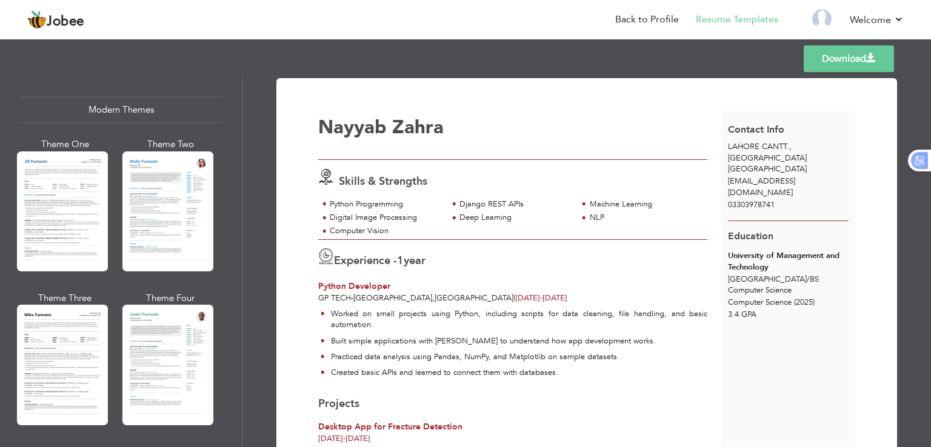
scroll to position [538, 0]
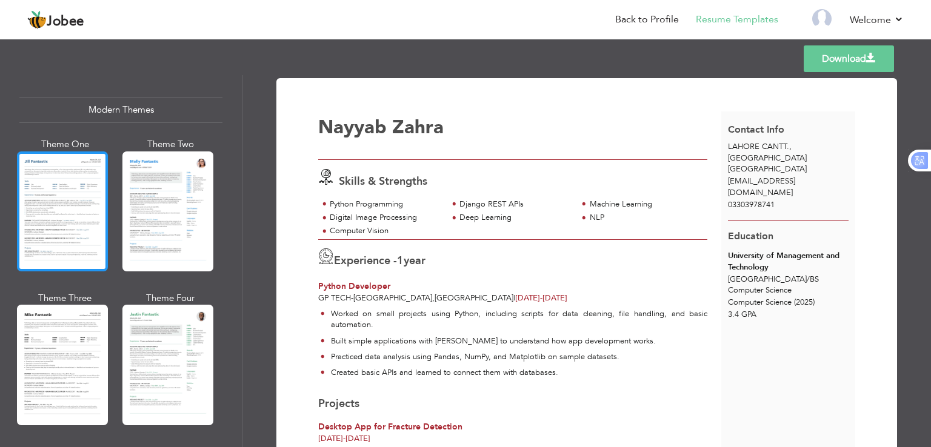
click at [85, 230] on div at bounding box center [62, 212] width 91 height 120
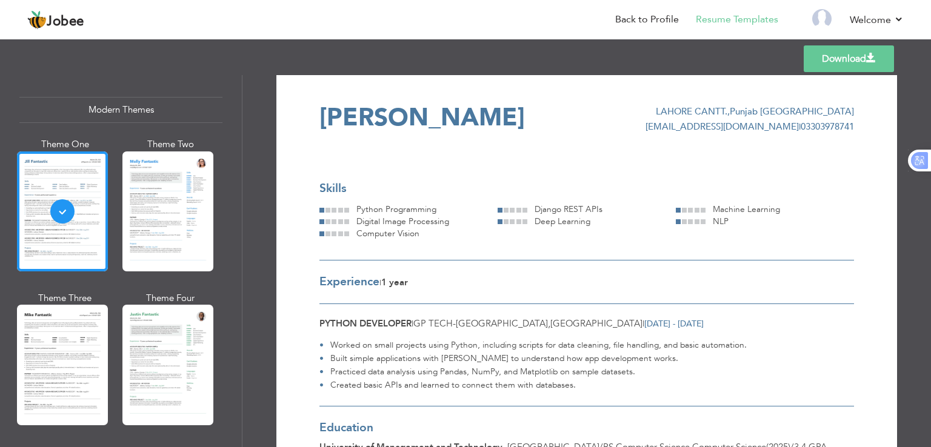
scroll to position [0, 0]
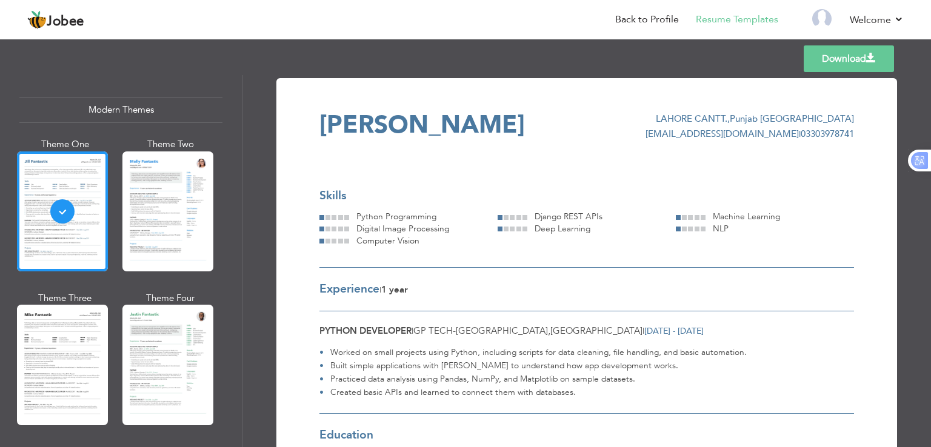
click at [845, 67] on link "Download" at bounding box center [849, 58] width 90 height 27
click at [840, 379] on ul "Worked on small projects using Python, including scripts for data cleaning, fil…" at bounding box center [584, 373] width 539 height 54
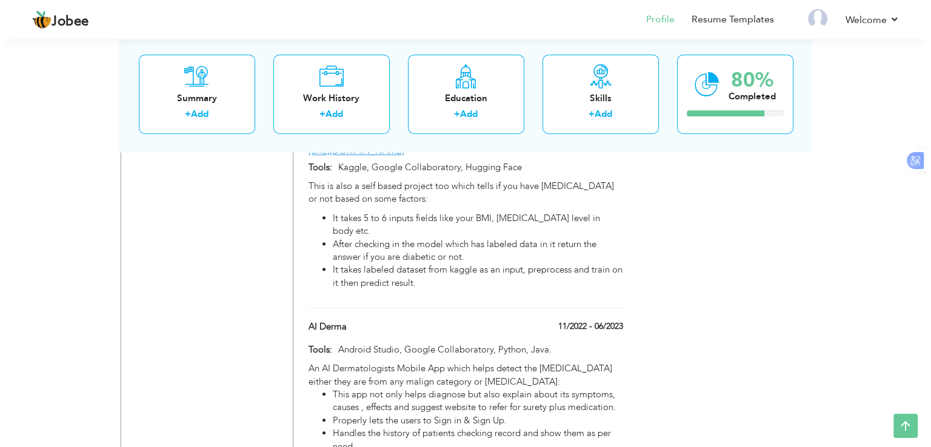
scroll to position [858, 0]
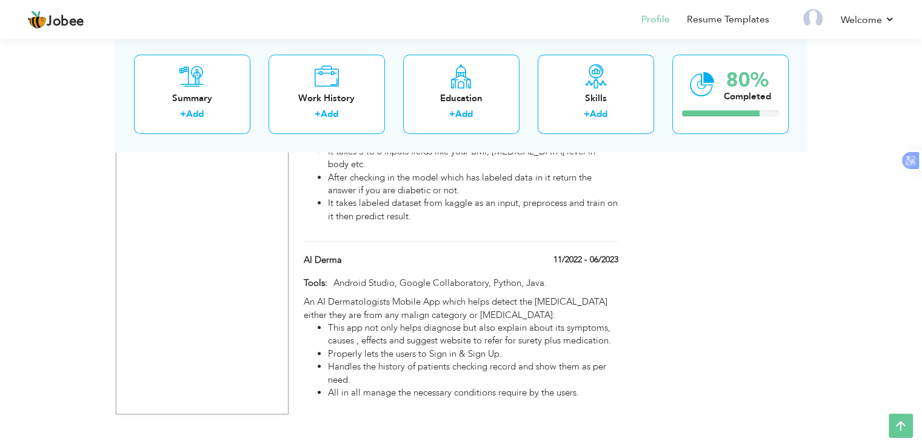
click at [481, 273] on div at bounding box center [461, 275] width 332 height 4
type input "AI Derma"
type input "11/2022"
type input "06/2023"
type input "Android Studio, Google Collaboratory, Python, Java."
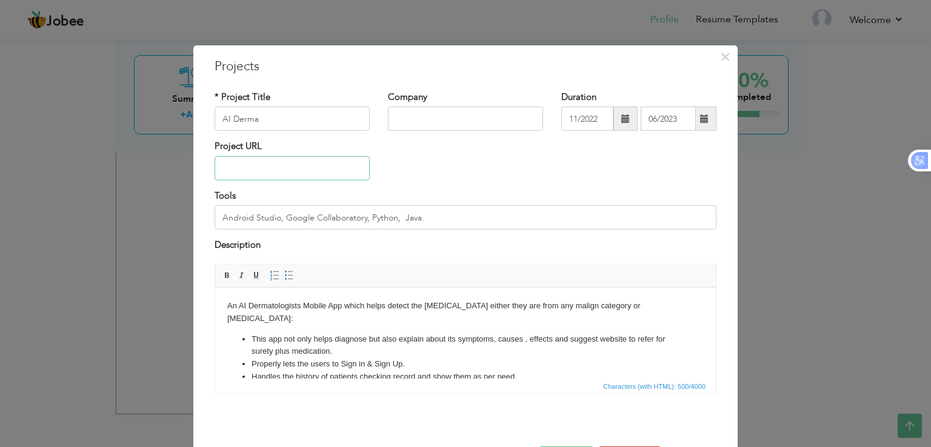
click at [330, 173] on input "text" at bounding box center [292, 168] width 155 height 24
paste input "[URL][DOMAIN_NAME][MEDICAL_DATA]"
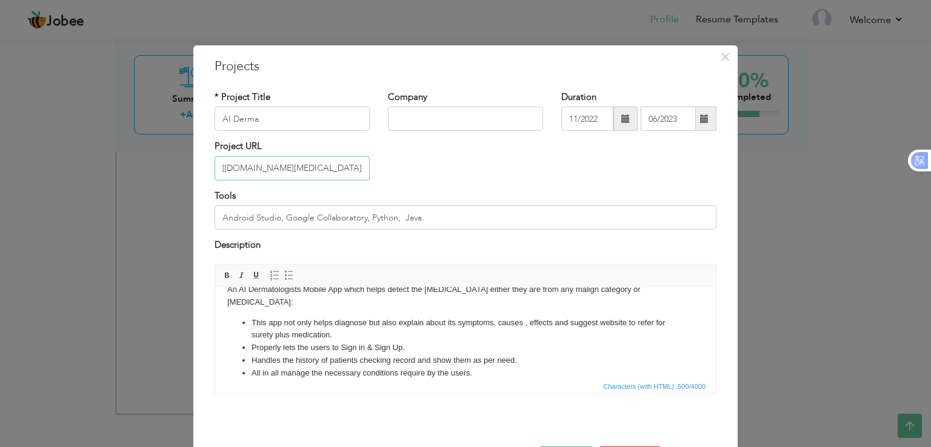
scroll to position [44, 0]
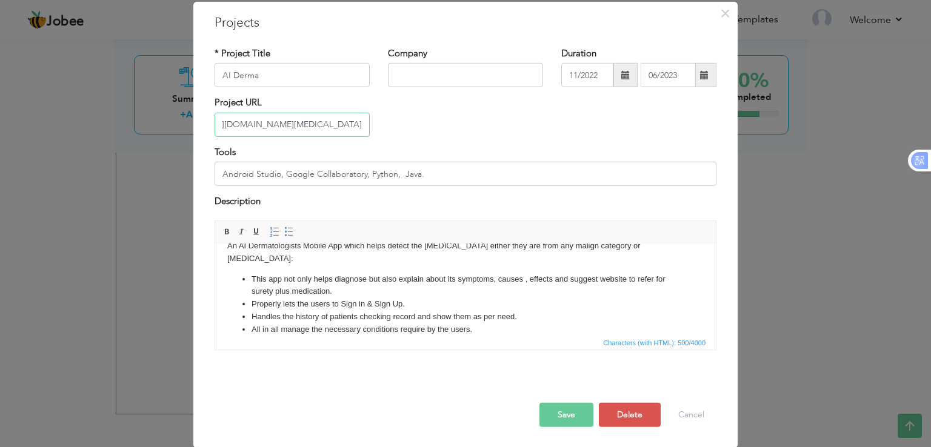
type input "[URL][DOMAIN_NAME][MEDICAL_DATA]"
click at [544, 419] on button "Save" at bounding box center [566, 414] width 54 height 24
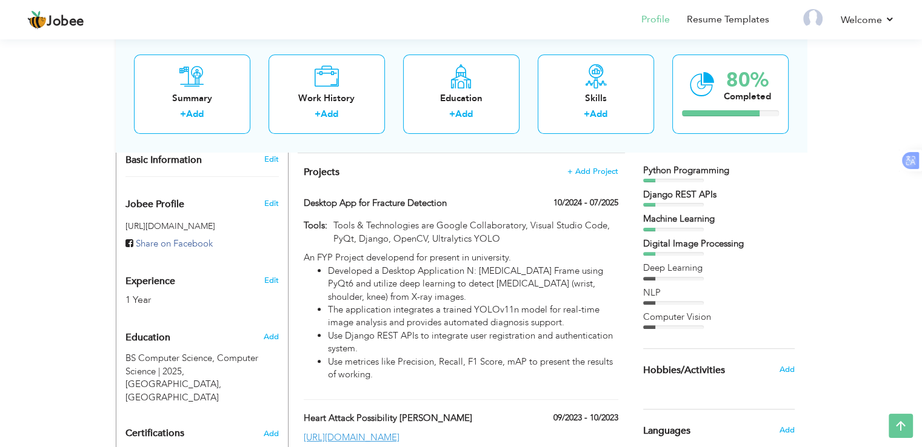
scroll to position [327, 0]
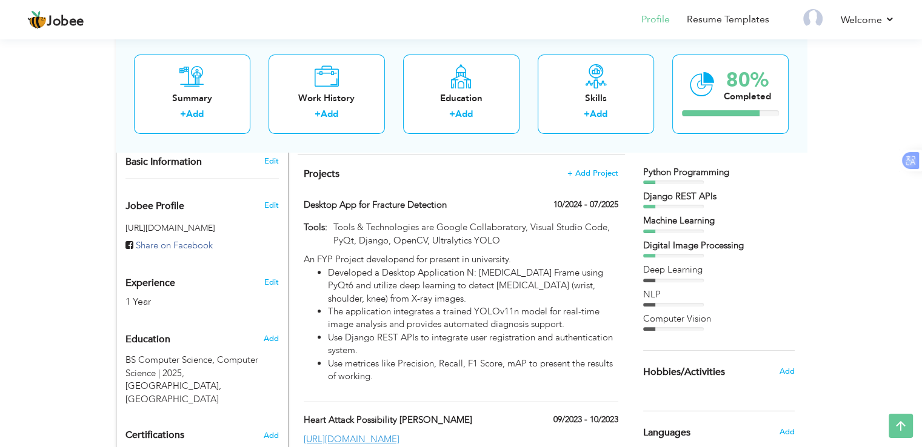
click at [664, 265] on div "Deep Learning" at bounding box center [719, 270] width 152 height 13
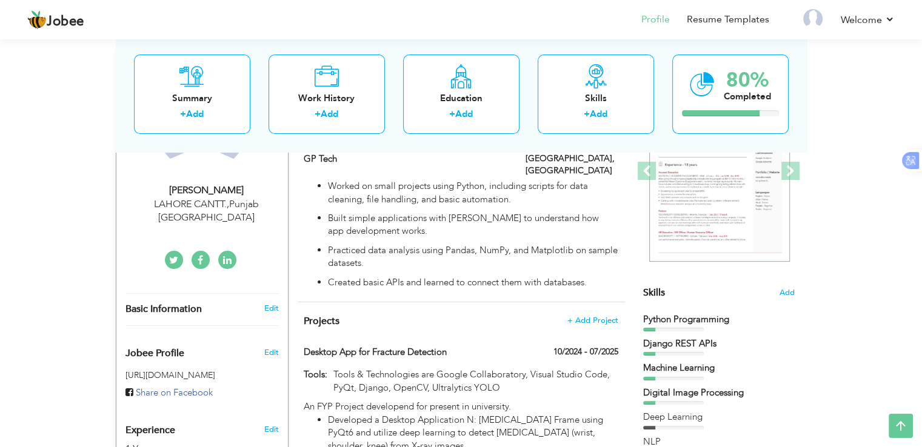
scroll to position [0, 0]
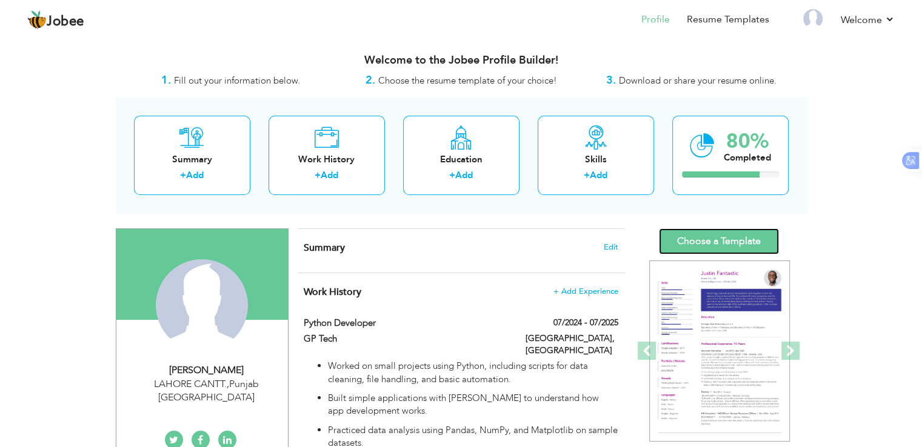
click at [710, 233] on link "Choose a Template" at bounding box center [719, 242] width 120 height 26
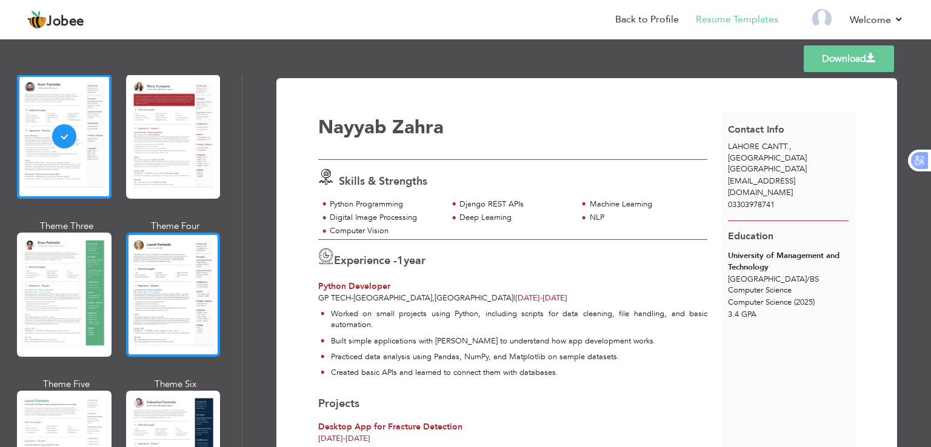
scroll to position [87, 0]
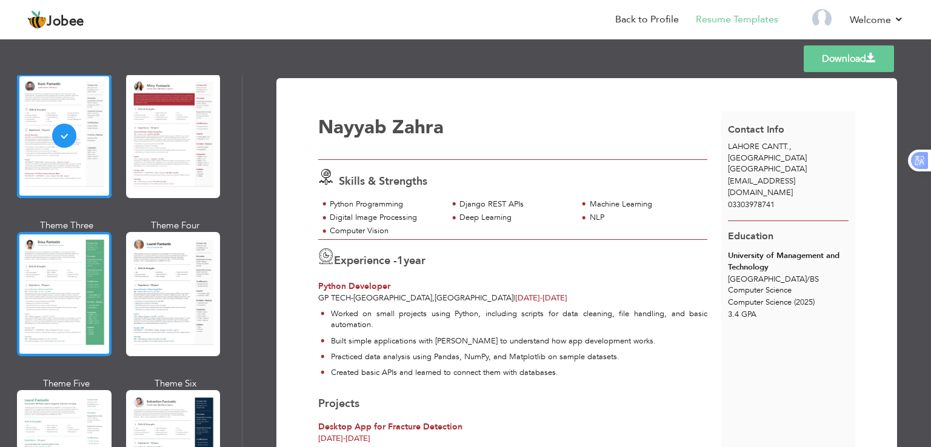
click at [52, 342] on div at bounding box center [64, 294] width 95 height 124
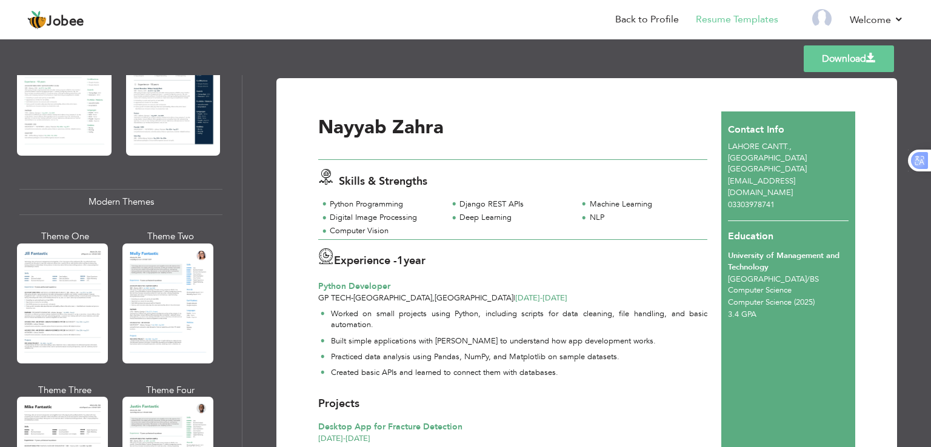
scroll to position [455, 0]
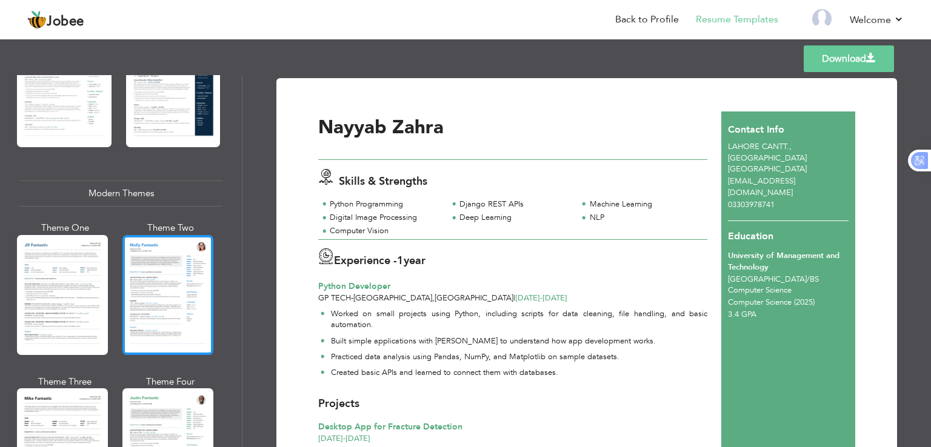
click at [166, 325] on div at bounding box center [167, 295] width 91 height 120
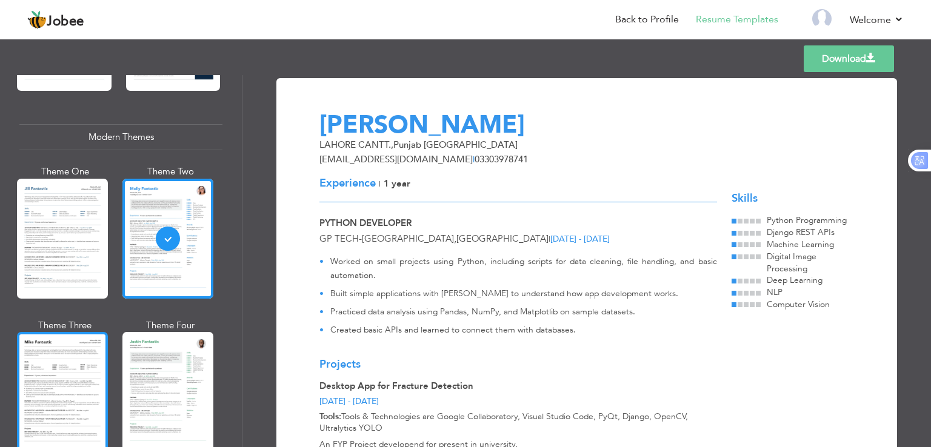
scroll to position [507, 0]
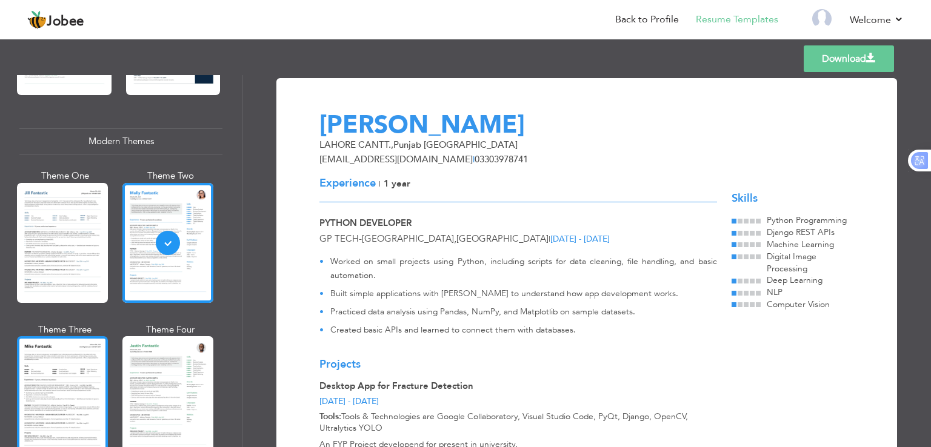
click at [53, 265] on div at bounding box center [62, 243] width 91 height 120
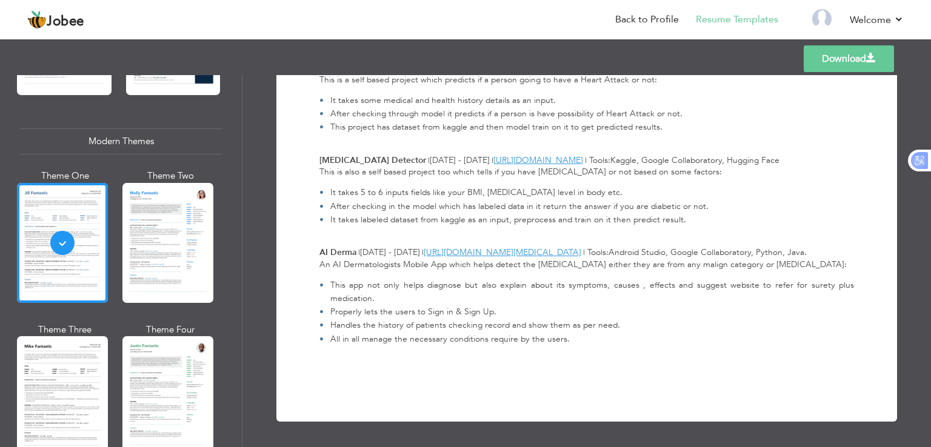
scroll to position [621, 0]
click at [818, 61] on link "Download" at bounding box center [849, 58] width 90 height 27
click at [790, 186] on ul "It takes 5 to 6 inputs fields like your BMI, [MEDICAL_DATA] level in body etc. …" at bounding box center [584, 206] width 539 height 41
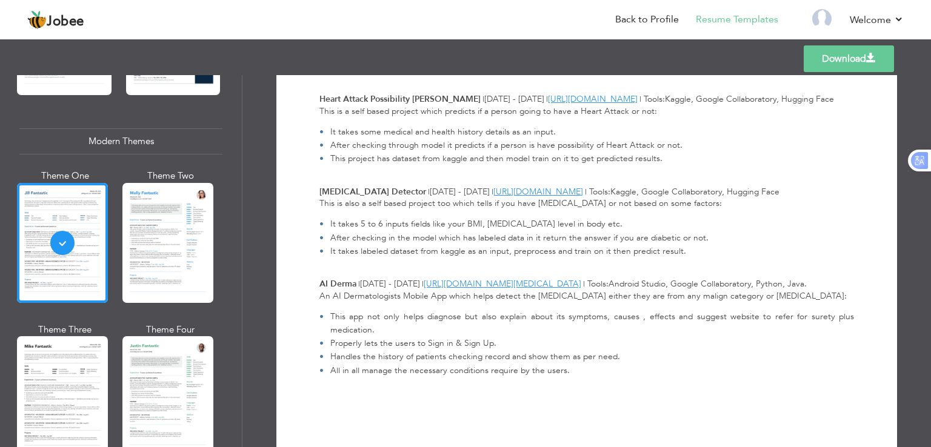
scroll to position [553, 0]
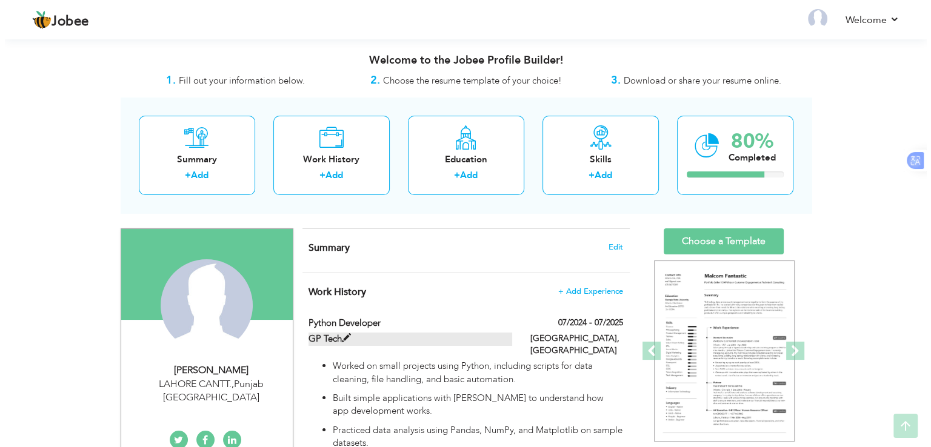
scroll to position [279, 0]
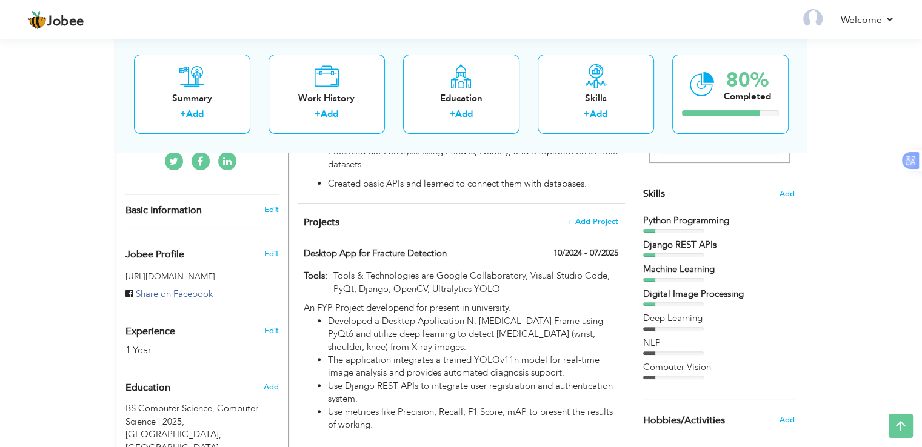
click at [521, 250] on div "Desktop App for Fracture Detection 10/2024 - 07/2025" at bounding box center [461, 255] width 332 height 16
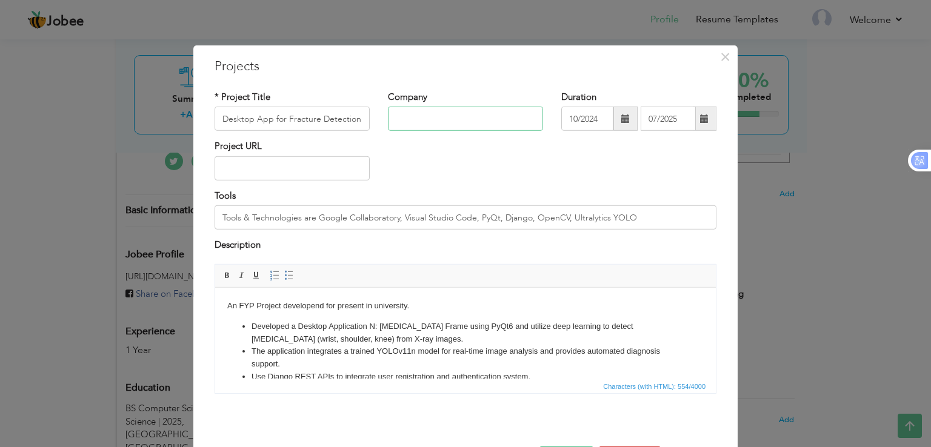
click at [461, 119] on input "text" at bounding box center [465, 119] width 155 height 24
type input "P"
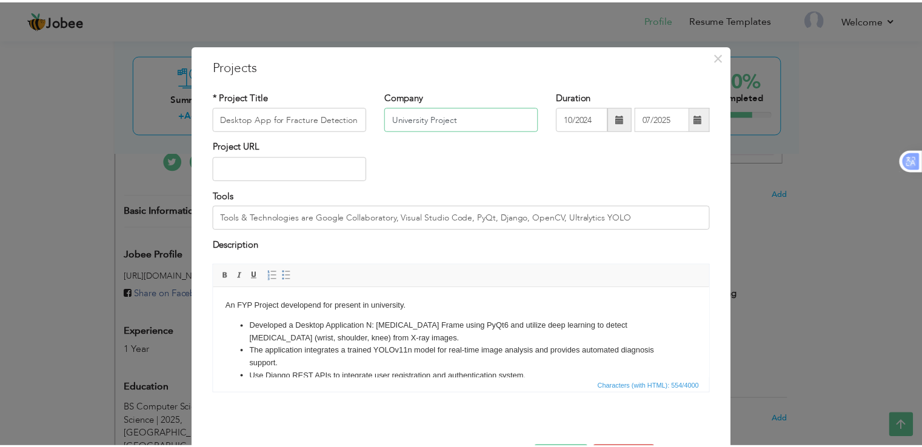
scroll to position [44, 0]
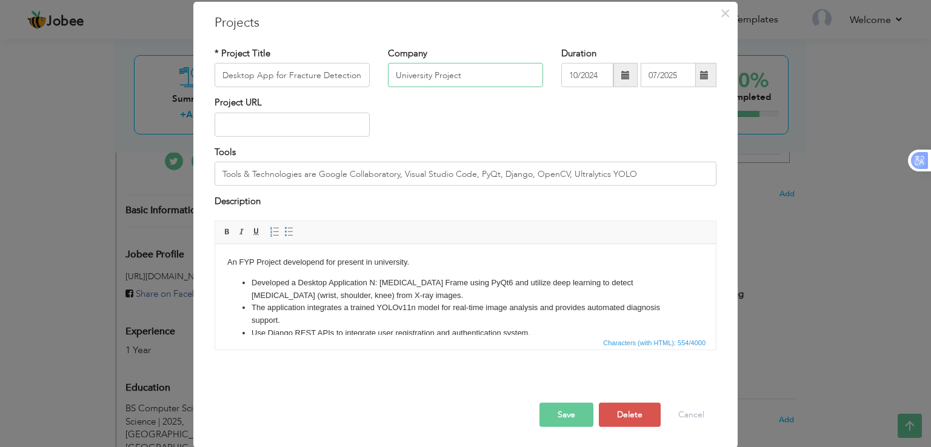
type input "University Project"
click at [570, 417] on button "Save" at bounding box center [566, 414] width 54 height 24
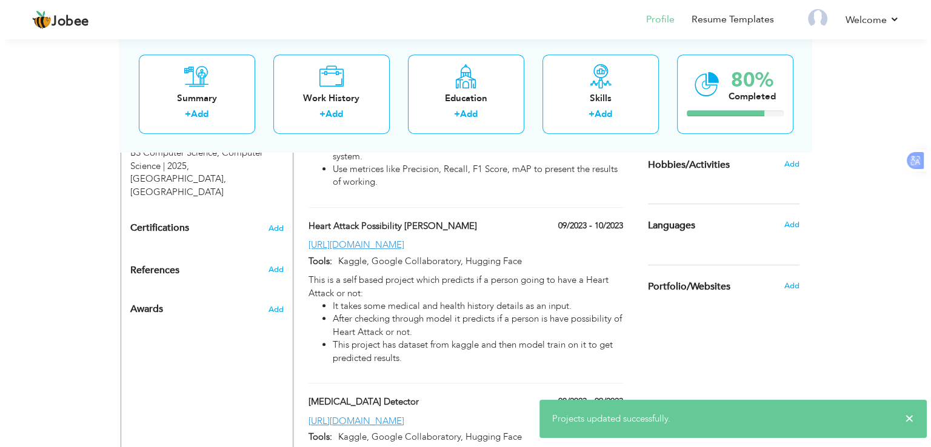
scroll to position [538, 0]
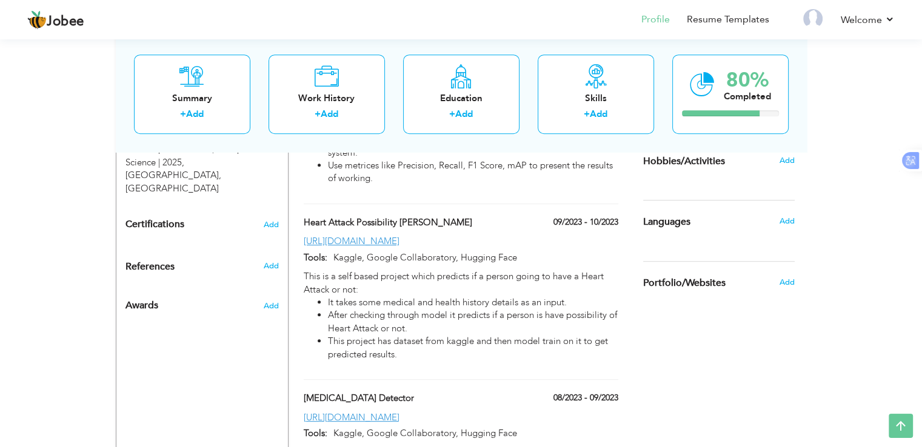
click at [579, 244] on div "[URL][DOMAIN_NAME]" at bounding box center [461, 241] width 332 height 13
type input "Heart Attack Possibility [PERSON_NAME]"
type input "09/2023"
type input "[URL][DOMAIN_NAME]"
type input "Kaggle, Google Collaboratory, Hugging Face"
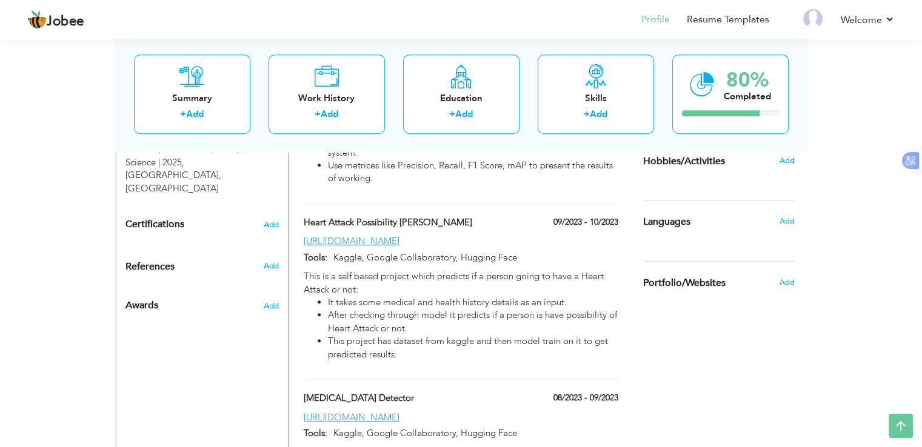
type input "10/2023"
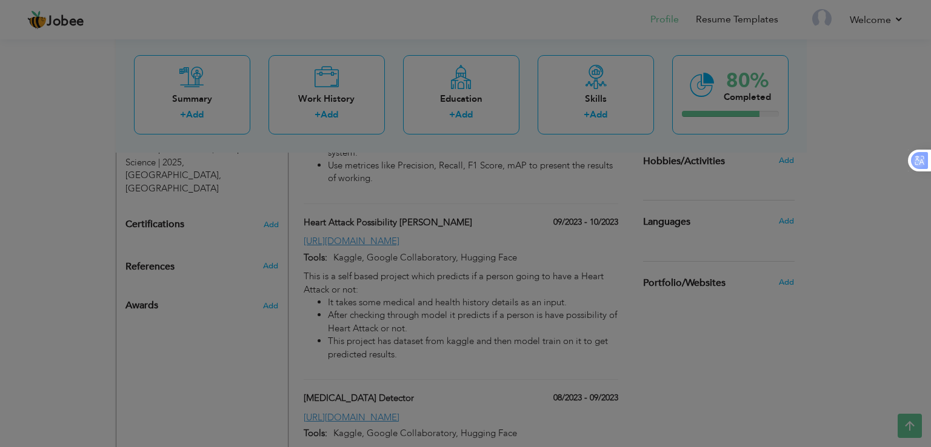
scroll to position [0, 0]
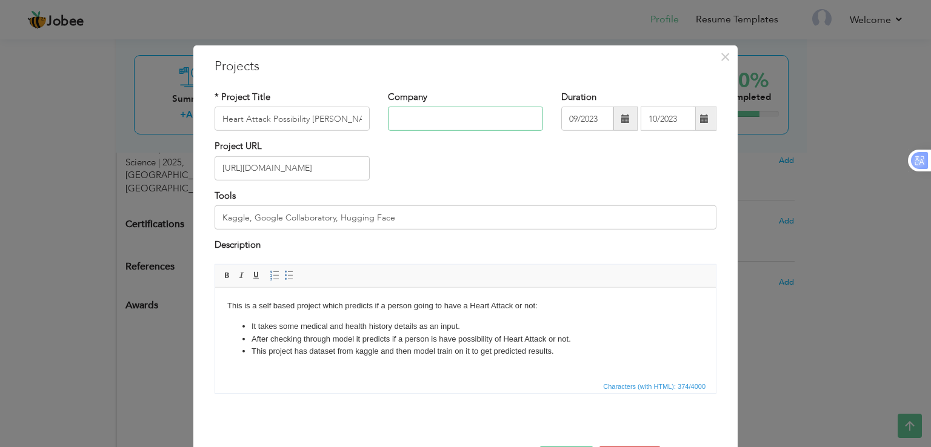
click at [456, 115] on input "text" at bounding box center [465, 119] width 155 height 24
click at [319, 120] on input "Heart Attack Possibility [PERSON_NAME]" at bounding box center [292, 119] width 155 height 24
type input "Heart Attack Possibility Checker"
click at [409, 108] on input "text" at bounding box center [465, 119] width 155 height 24
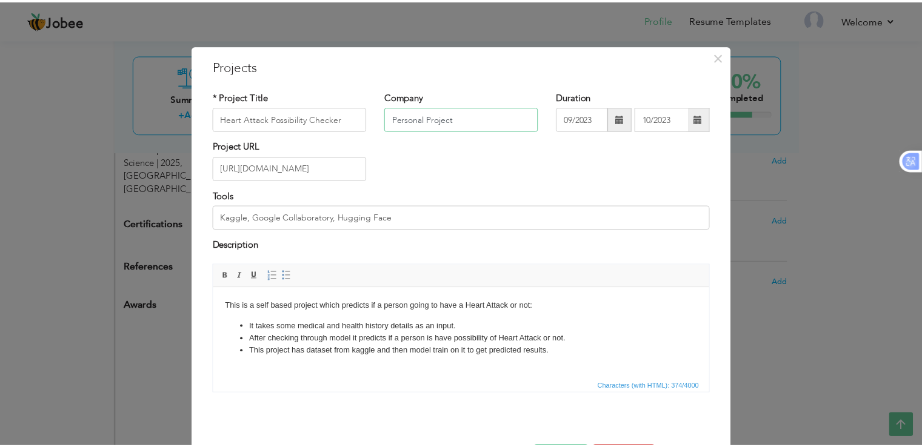
scroll to position [44, 0]
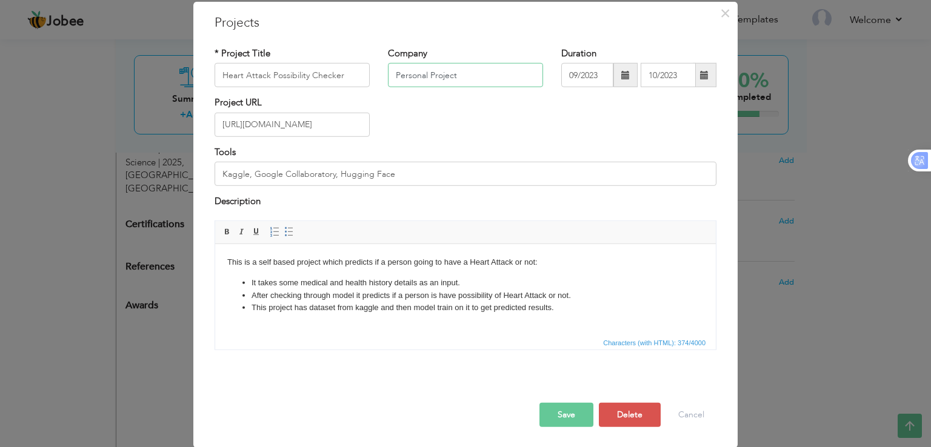
type input "Personal Project"
click at [553, 415] on button "Save" at bounding box center [566, 414] width 54 height 24
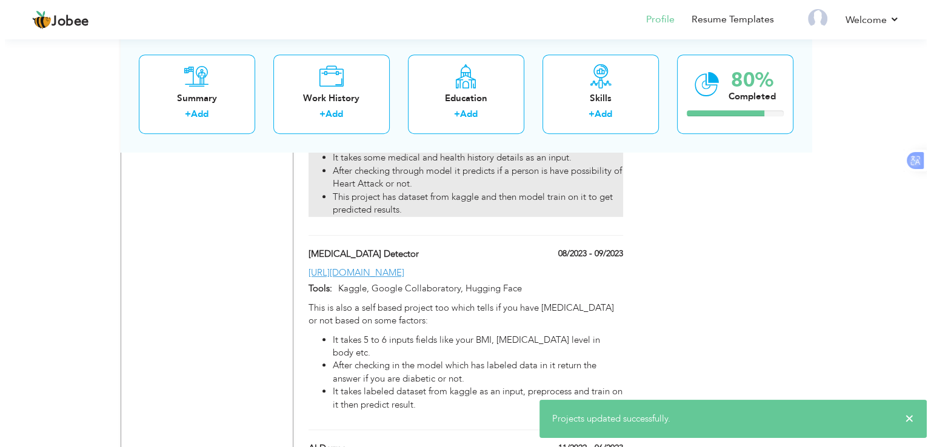
scroll to position [701, 0]
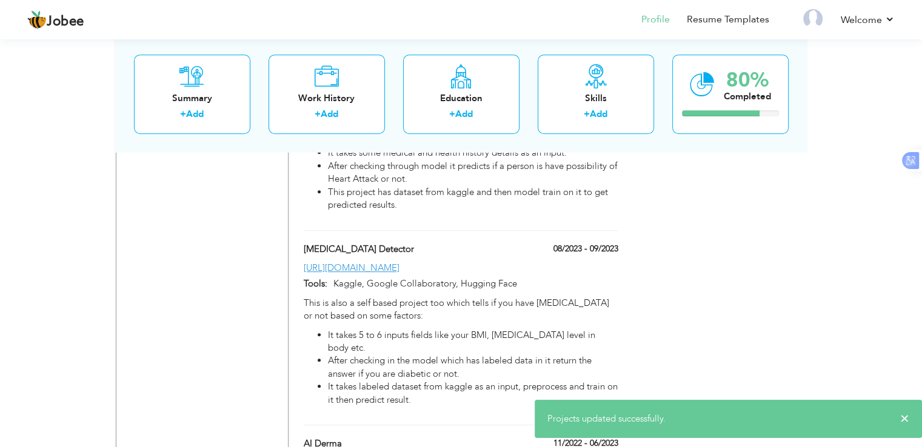
click at [536, 250] on div "08/2023 - 09/2023" at bounding box center [571, 250] width 111 height 15
type input "[MEDICAL_DATA] Detector"
type input "08/2023"
type input "[URL][DOMAIN_NAME]"
type input "Kaggle, Google Collaboratory, Hugging Face"
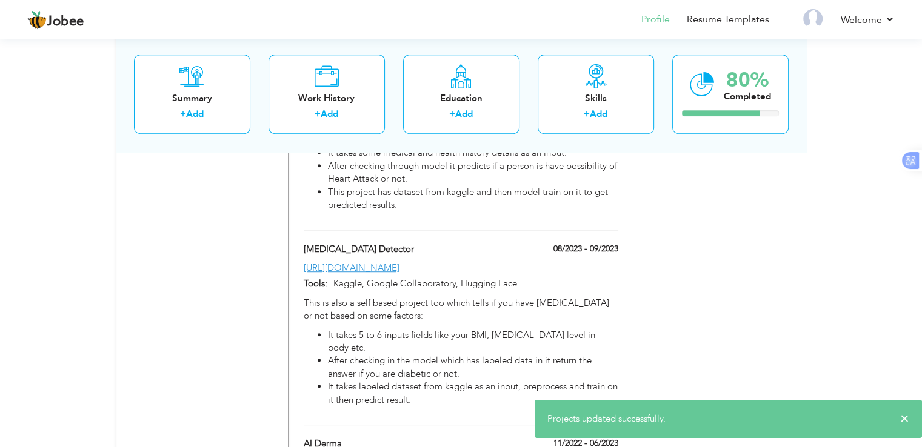
type input "09/2023"
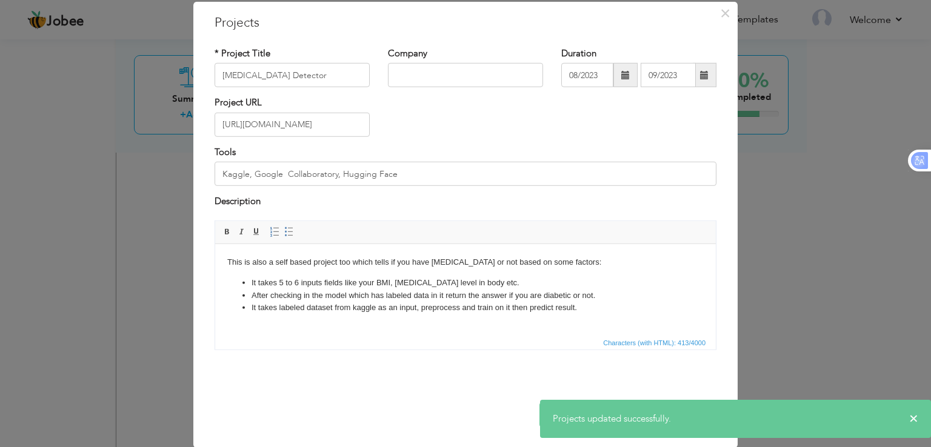
scroll to position [0, 0]
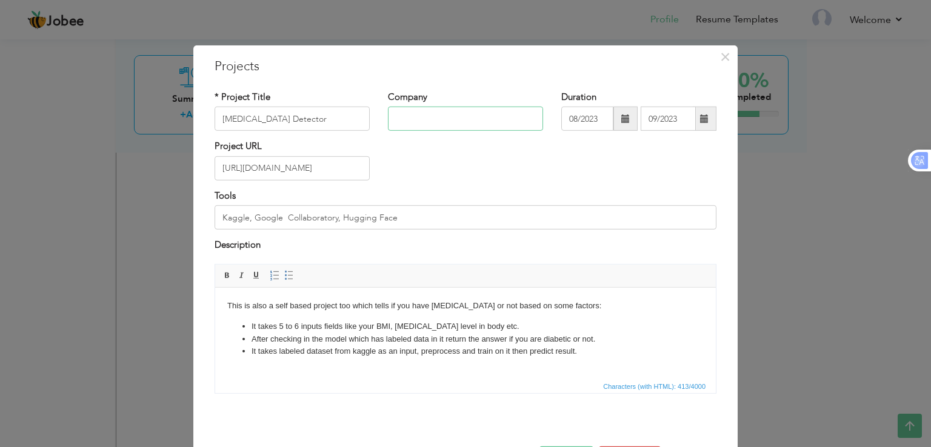
click at [490, 114] on input "text" at bounding box center [465, 119] width 155 height 24
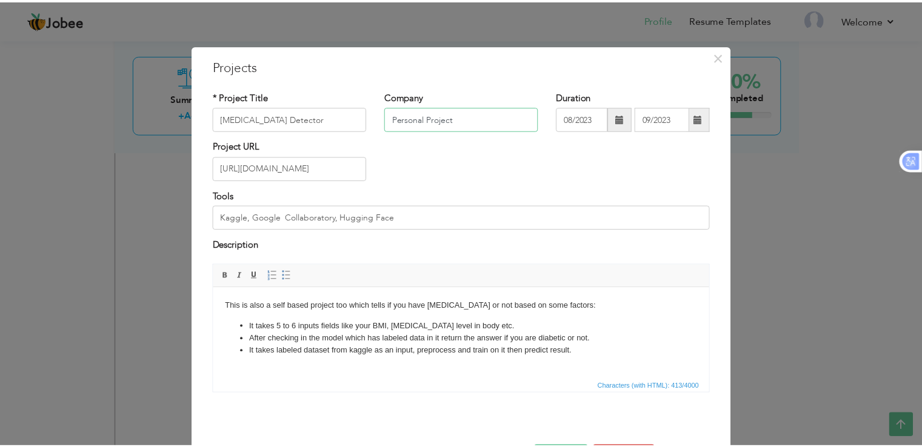
scroll to position [44, 0]
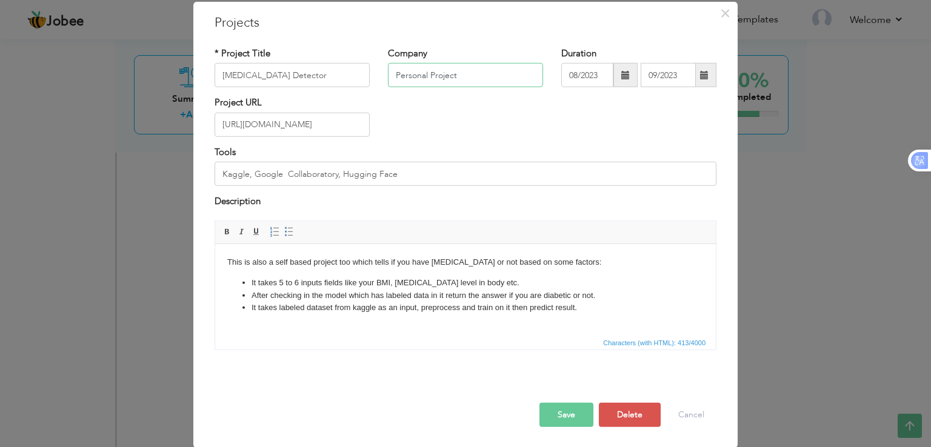
type input "Personal Project"
click at [564, 409] on button "Save" at bounding box center [566, 414] width 54 height 24
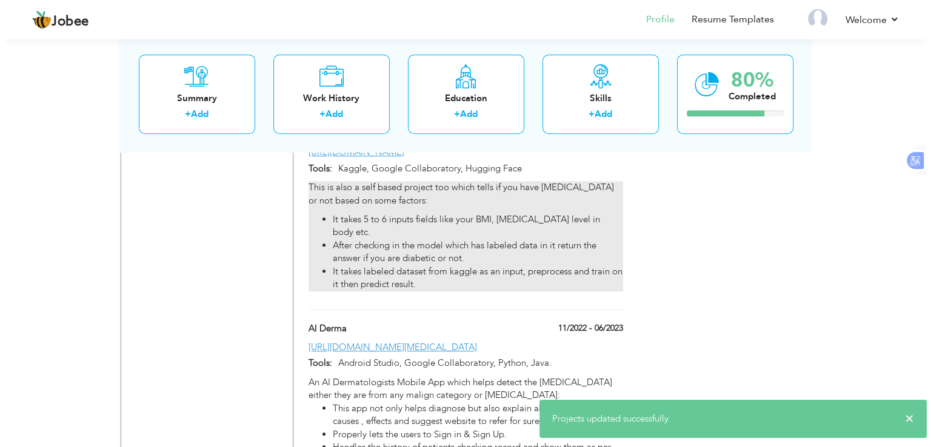
scroll to position [909, 0]
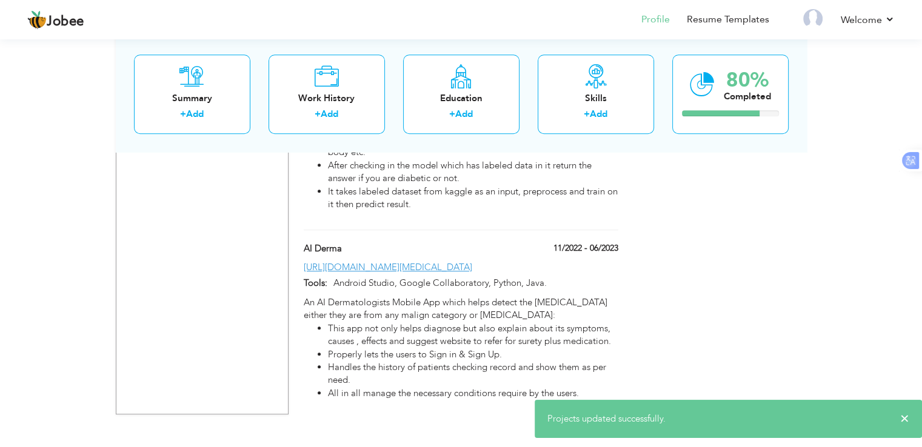
click at [507, 242] on div "AI Derma" at bounding box center [406, 250] width 222 height 16
type input "AI Derma"
type input "11/2022"
type input "[URL][DOMAIN_NAME][MEDICAL_DATA]"
type input "Android Studio, Google Collaboratory, Python, Java."
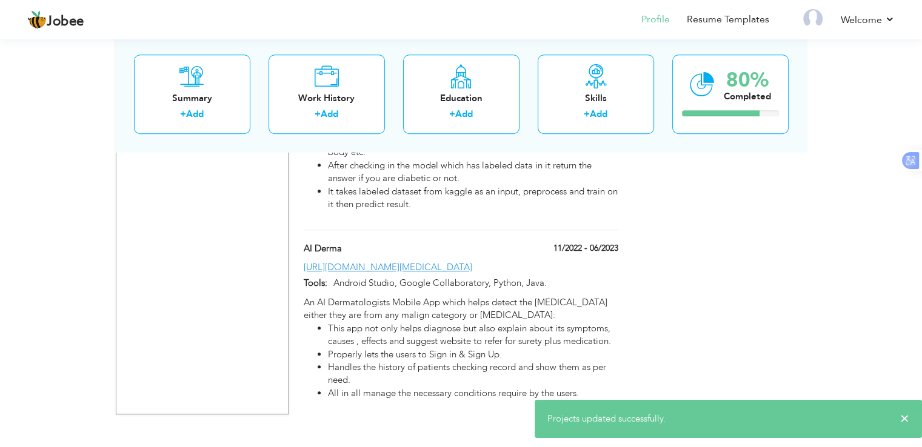
type input "06/2023"
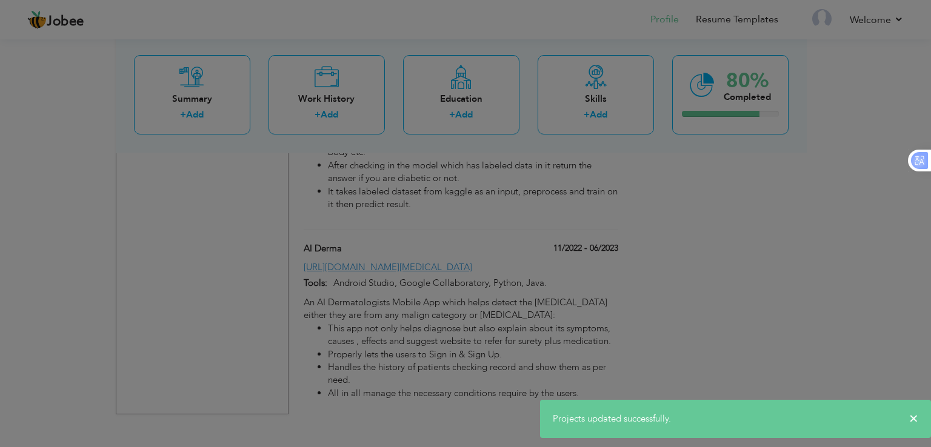
scroll to position [0, 0]
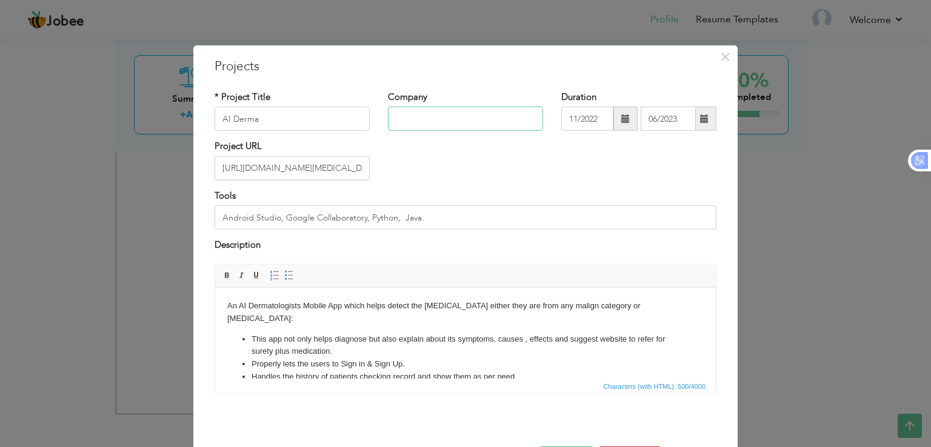
click at [466, 121] on input "text" at bounding box center [465, 119] width 155 height 24
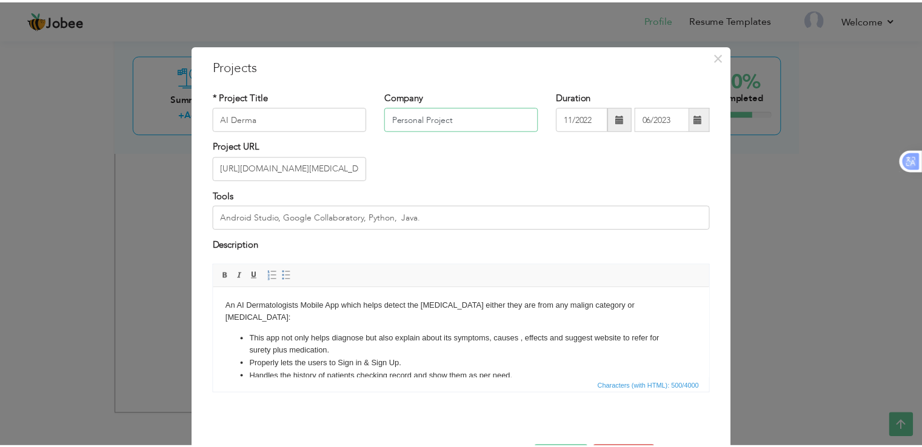
scroll to position [44, 0]
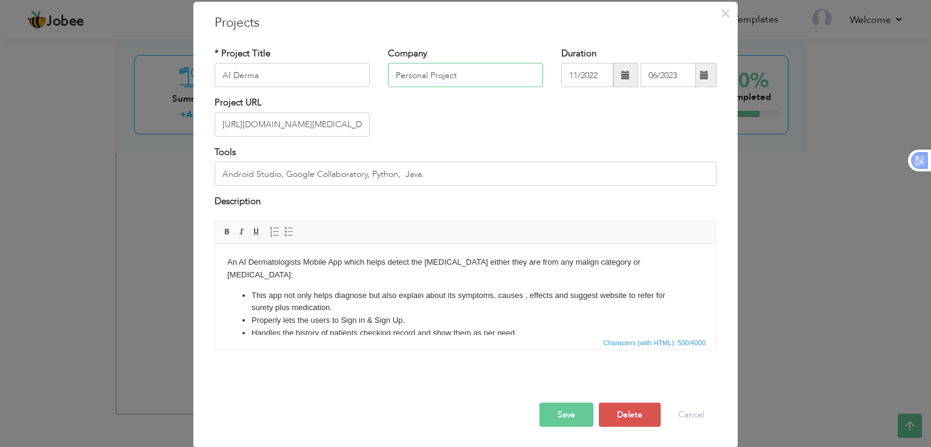
type input "Personal Project"
click at [578, 415] on button "Save" at bounding box center [566, 414] width 54 height 24
